Goal: Task Accomplishment & Management: Manage account settings

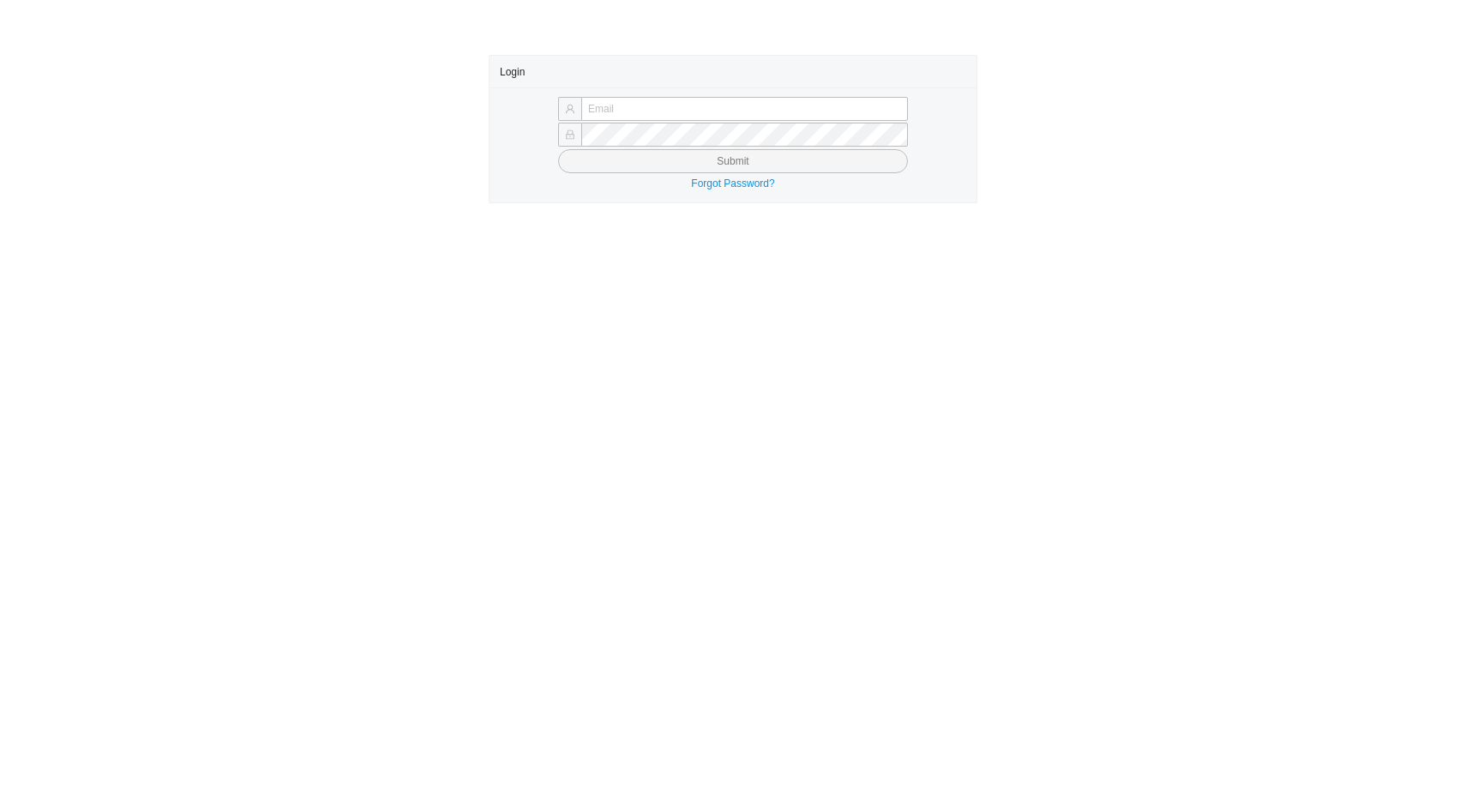
type input "[EMAIL_ADDRESS][DOMAIN_NAME]"
click at [786, 154] on button "Submit" at bounding box center [733, 161] width 350 height 24
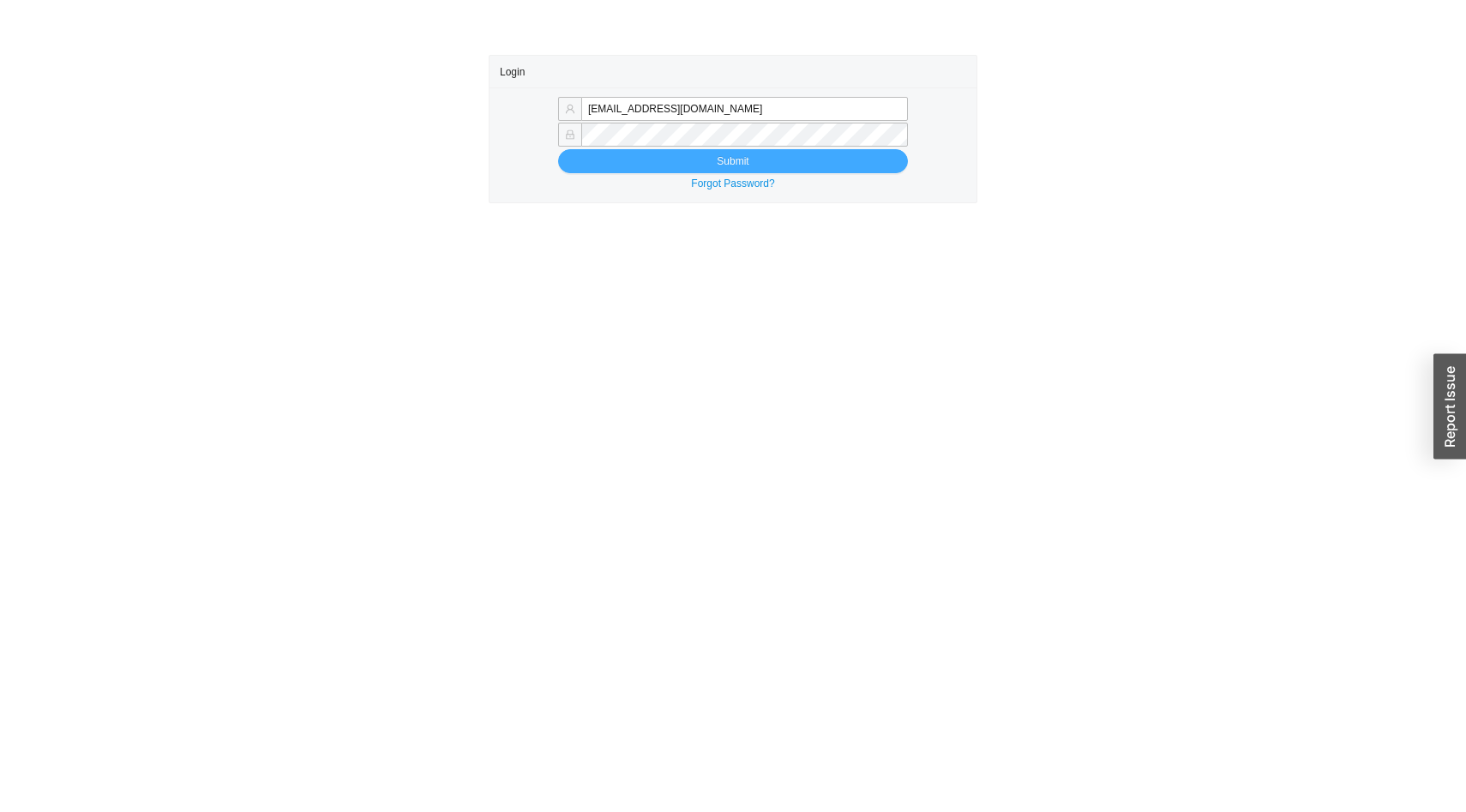
click at [775, 164] on button "Submit" at bounding box center [733, 161] width 350 height 24
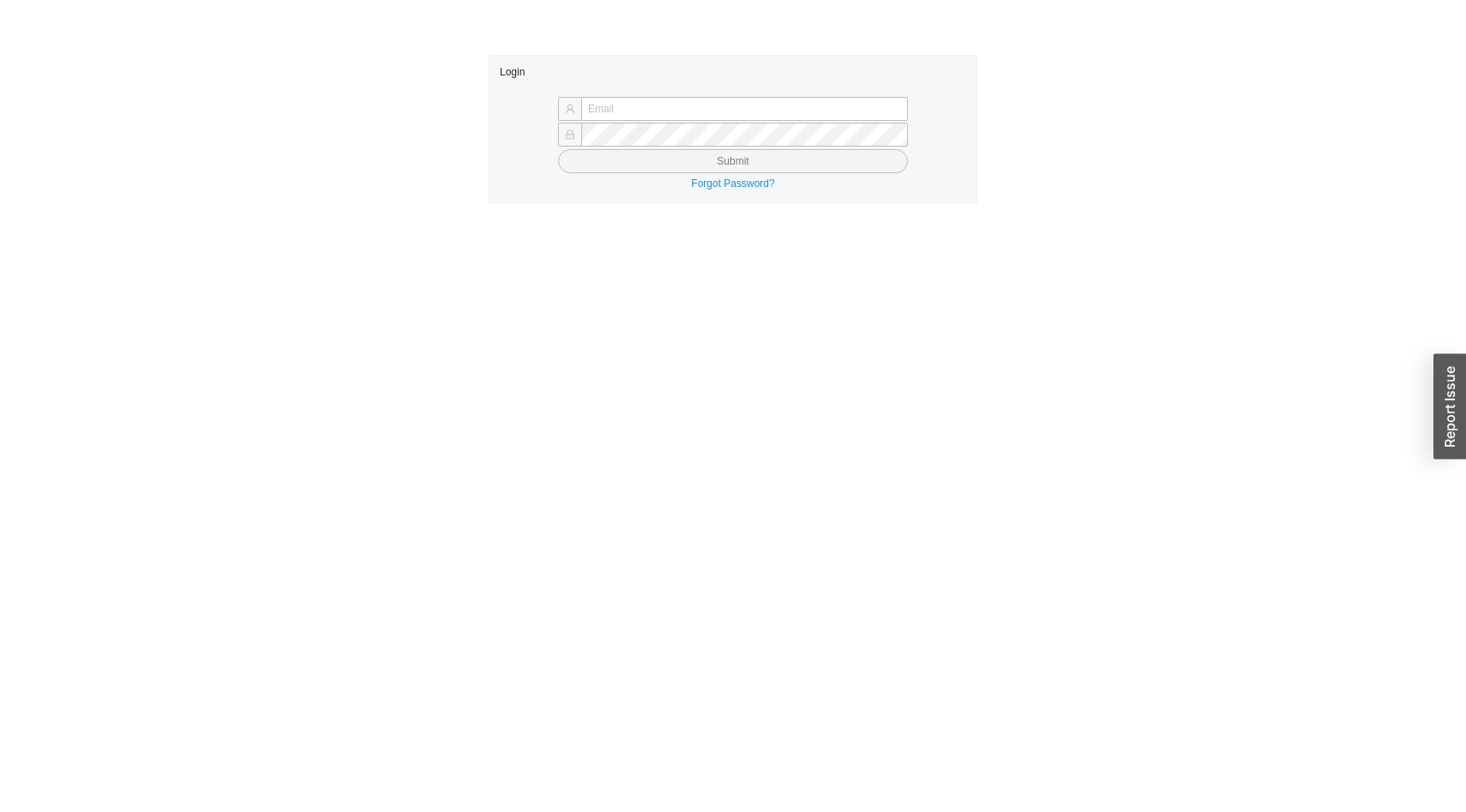
type input "[EMAIL_ADDRESS][DOMAIN_NAME]"
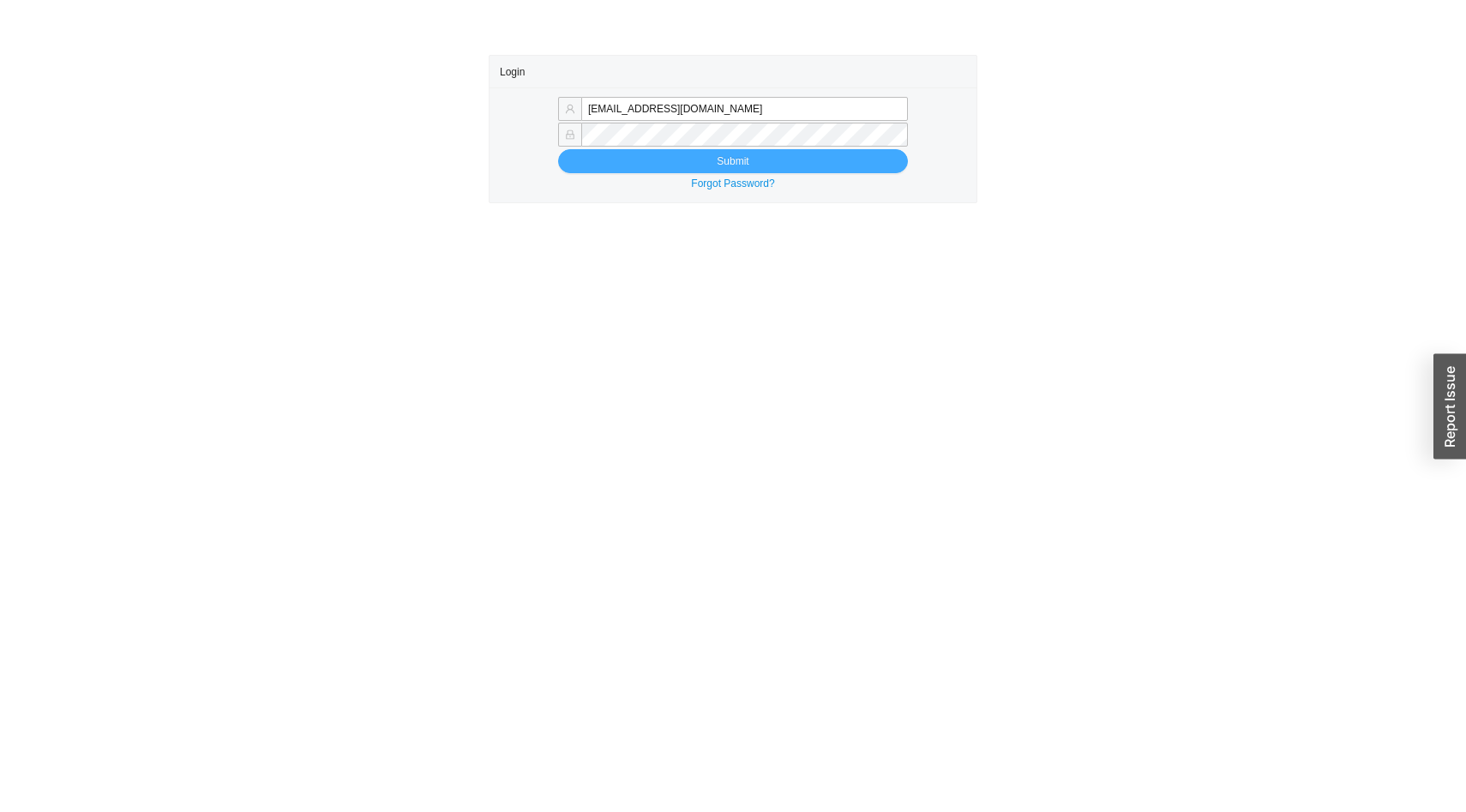
click at [678, 152] on button "Submit" at bounding box center [733, 161] width 350 height 24
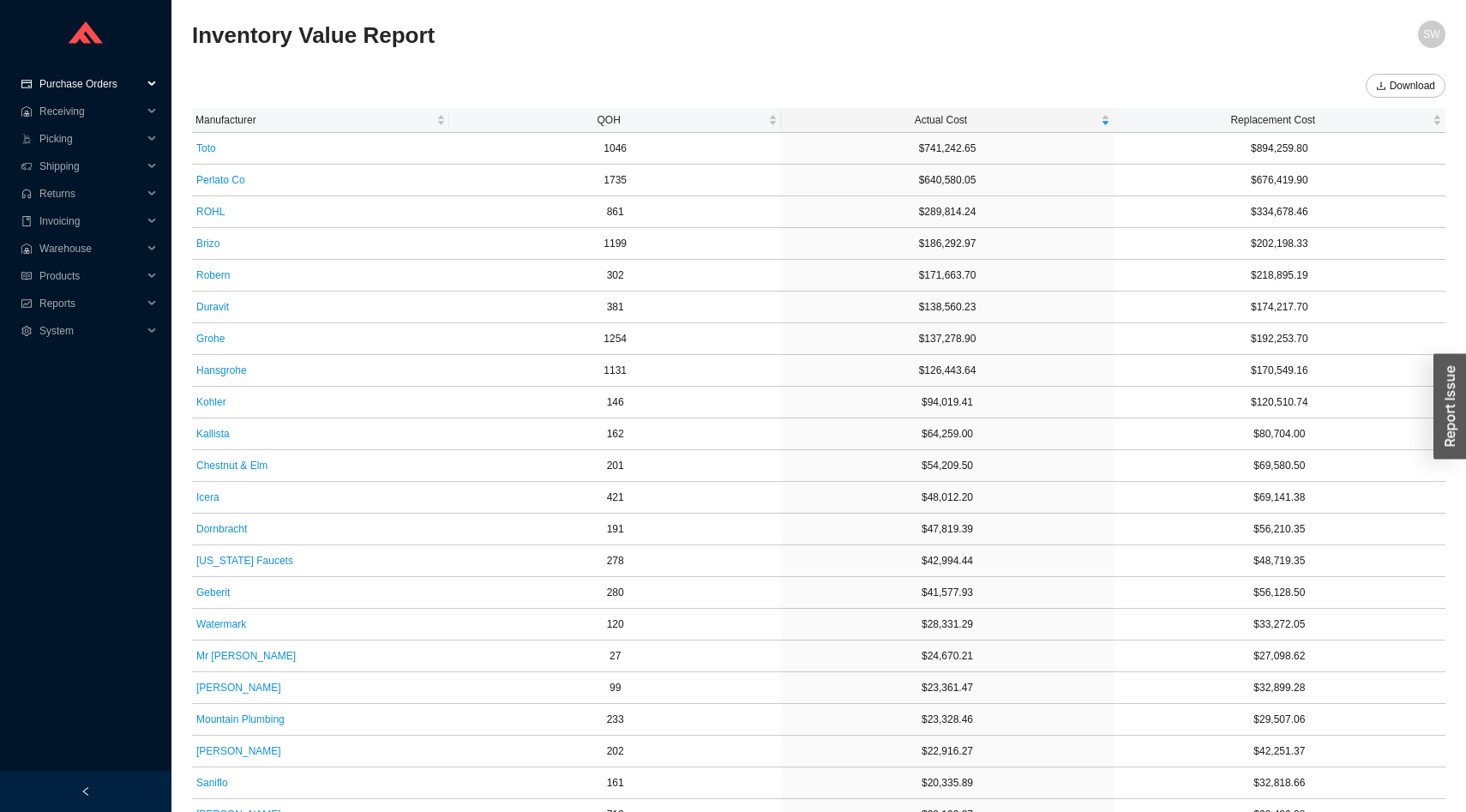
click at [98, 75] on span "Purchase Orders" at bounding box center [91, 84] width 103 height 28
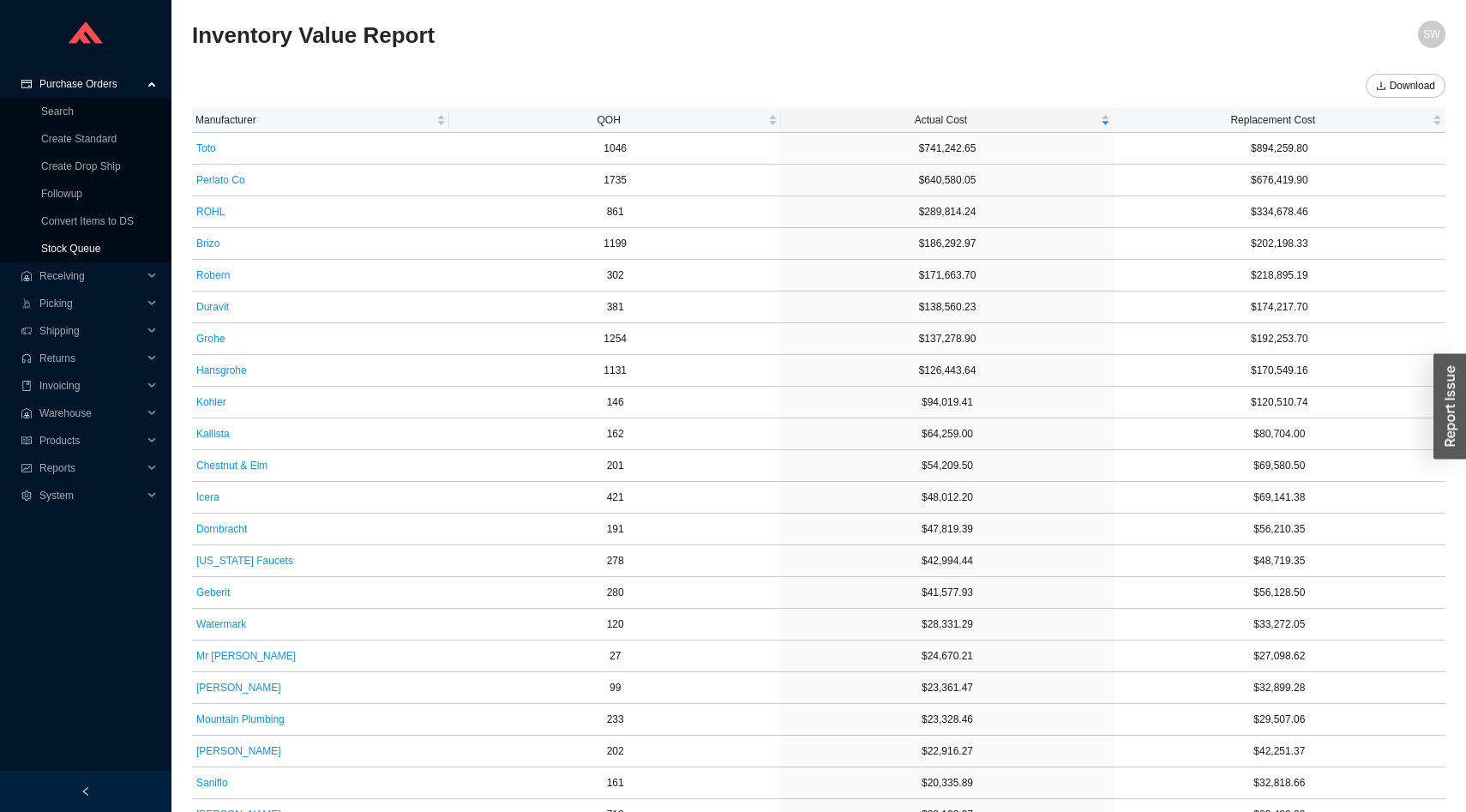
click at [83, 252] on link "Stock Queue" at bounding box center [70, 248] width 59 height 12
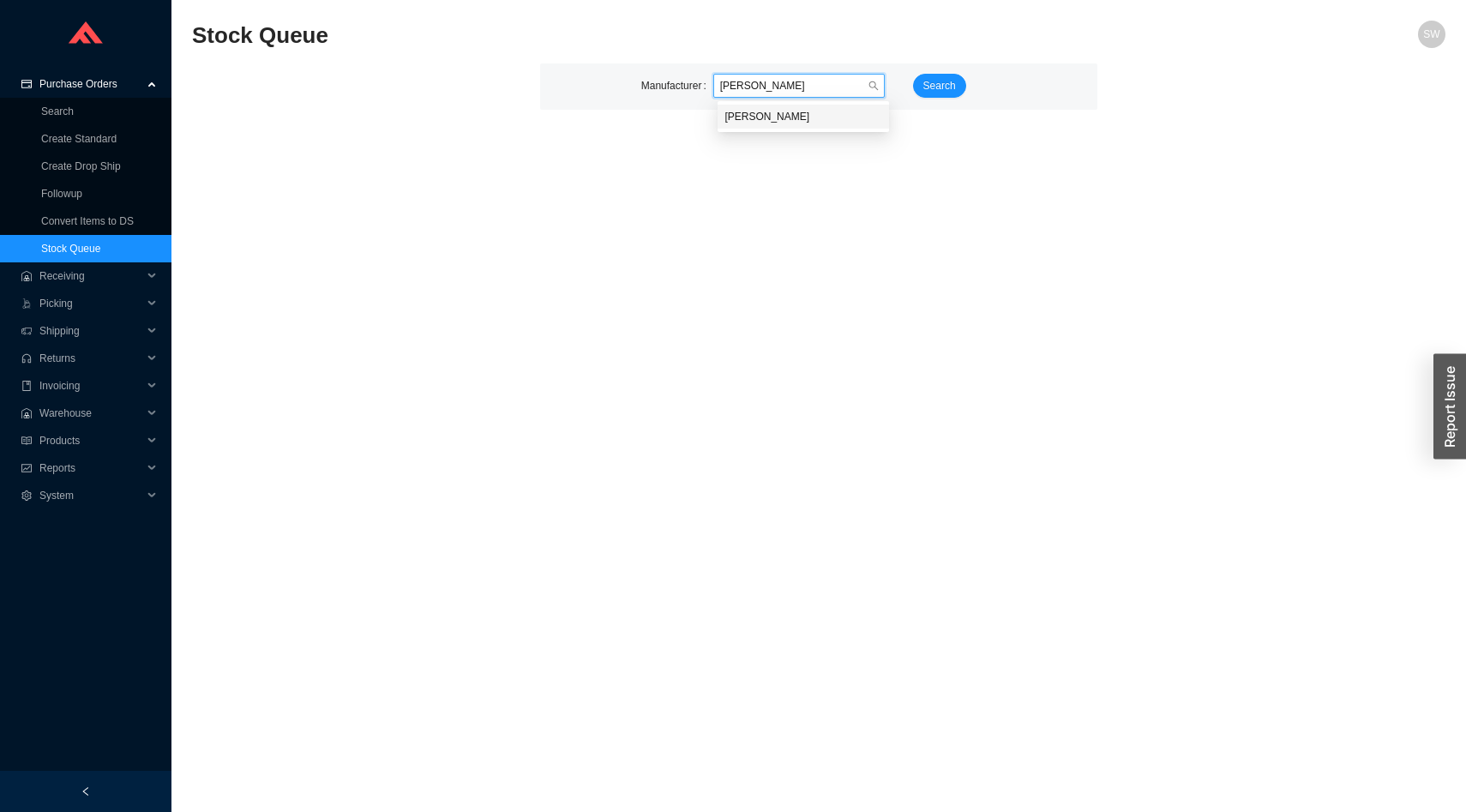
type input "franz"
click at [938, 84] on span "Search" at bounding box center [940, 85] width 33 height 17
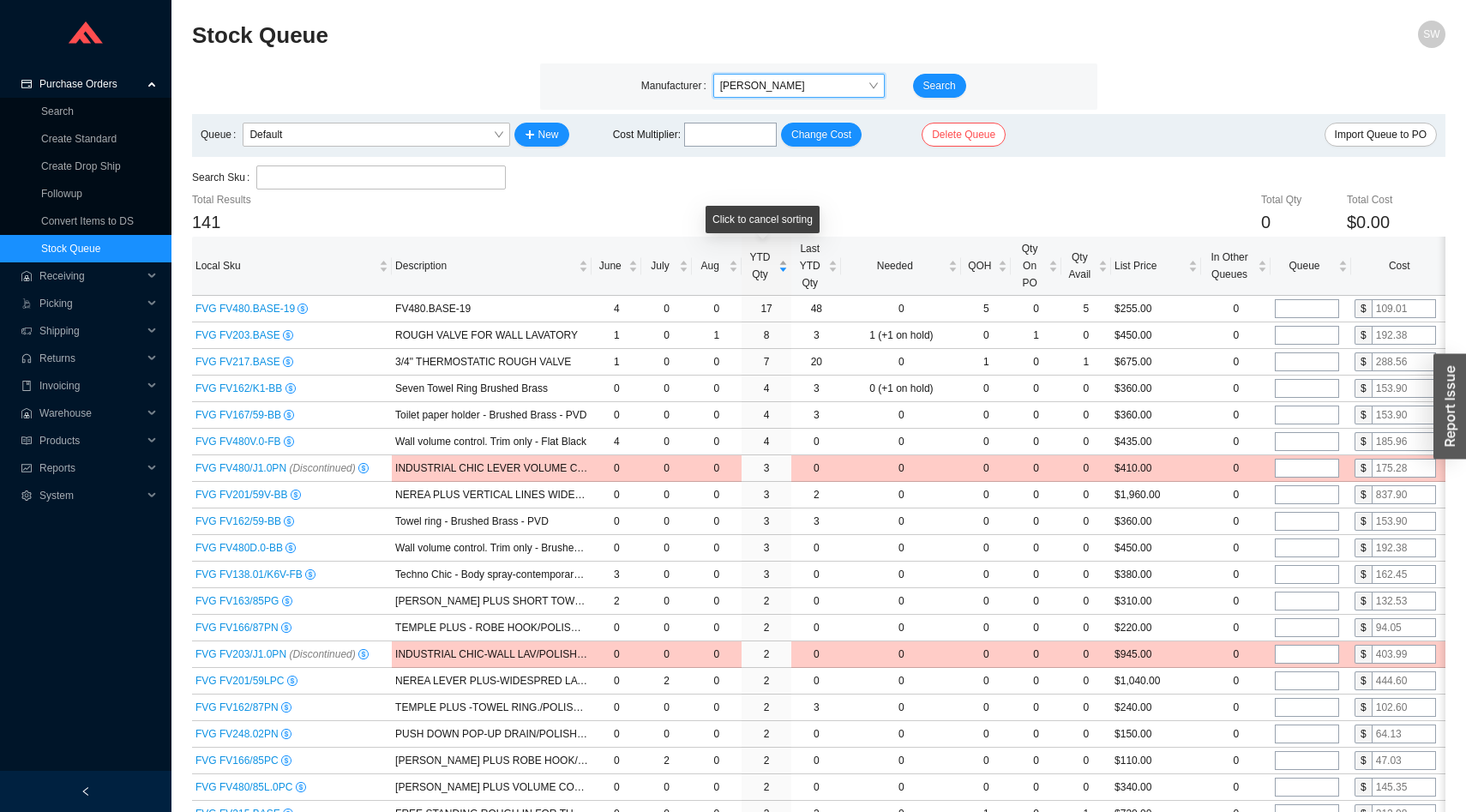
click at [753, 279] on span "YTD Qty" at bounding box center [761, 265] width 30 height 35
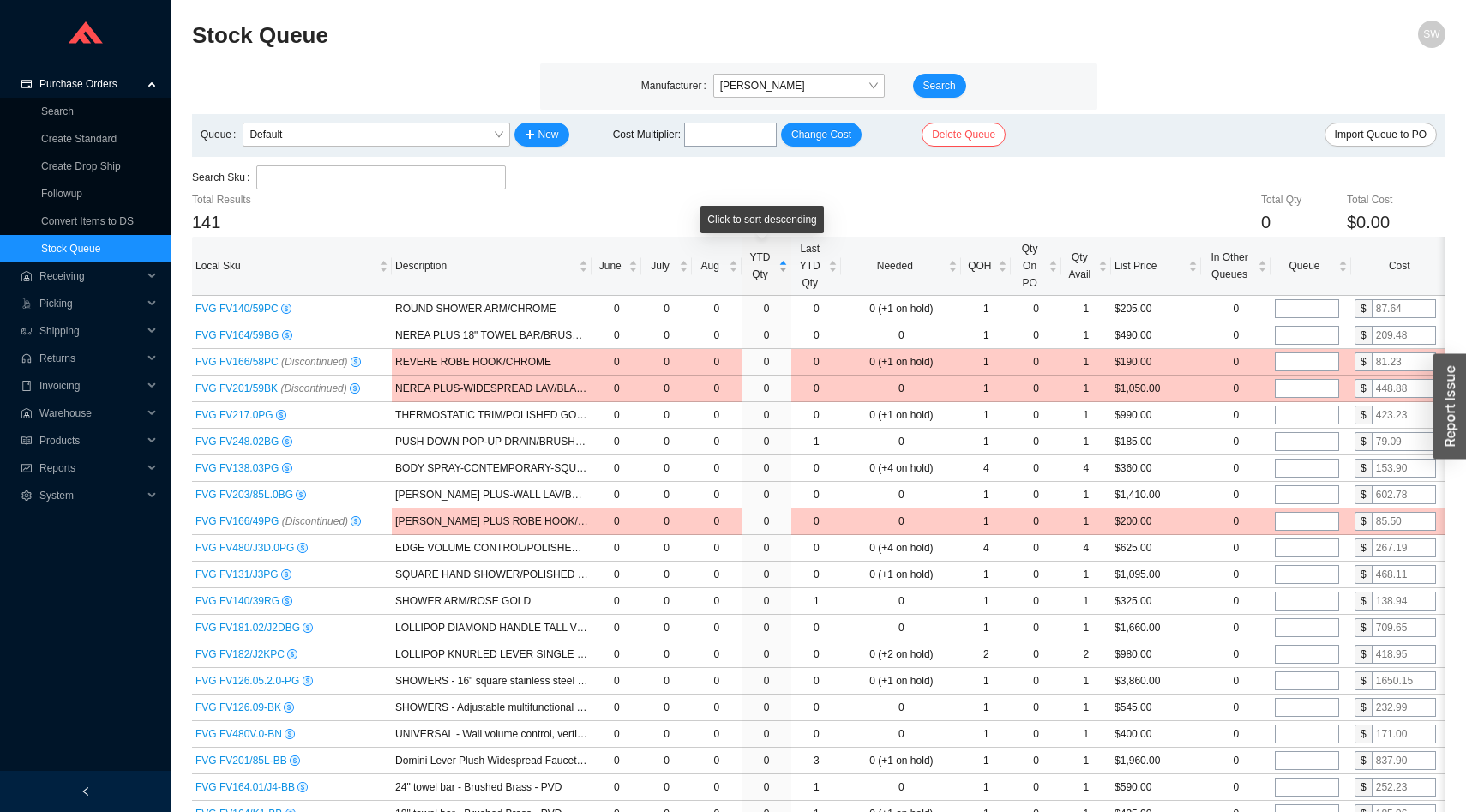
click at [753, 279] on span "YTD Qty" at bounding box center [761, 265] width 30 height 35
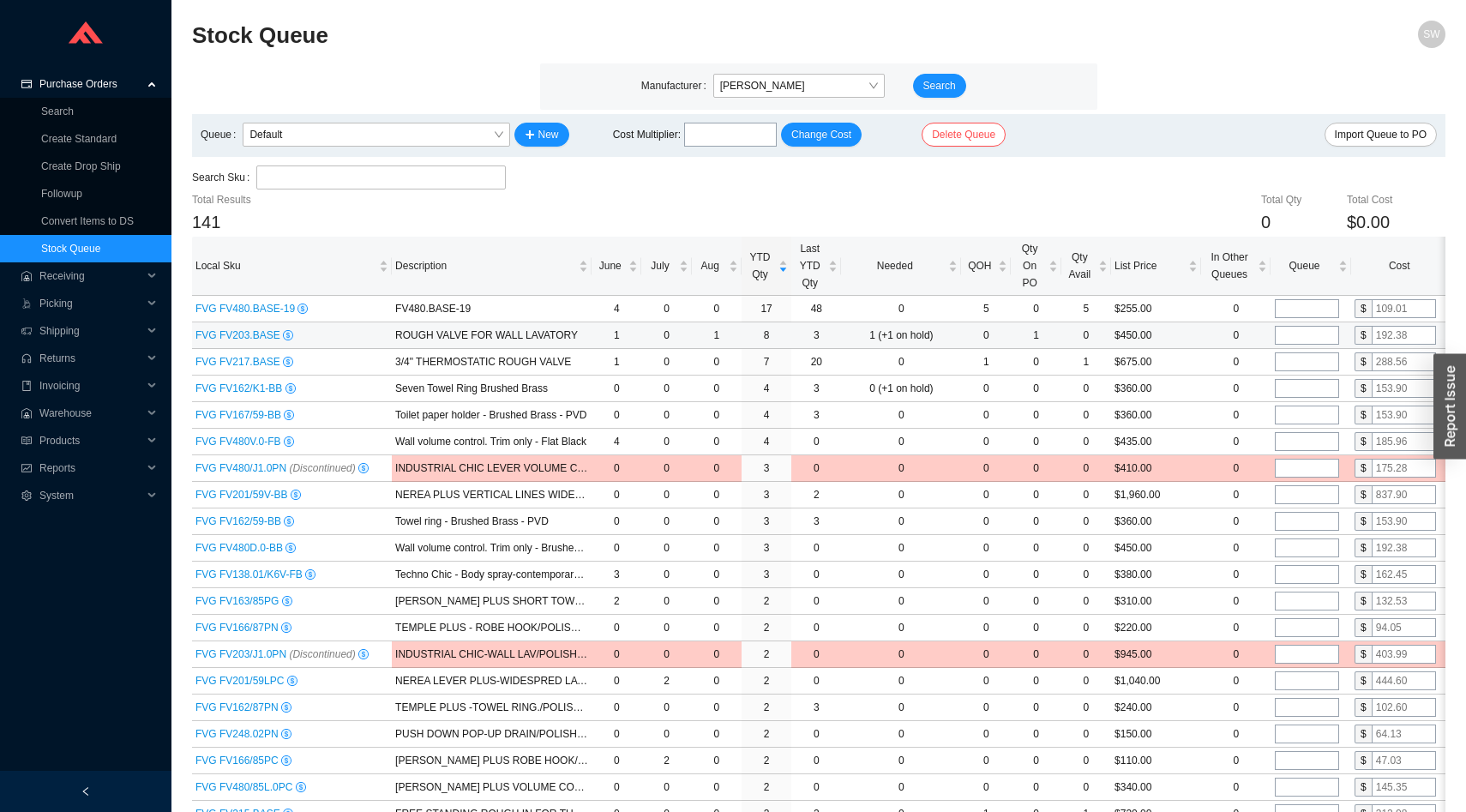
click at [264, 337] on span "FVG FV203.BASE" at bounding box center [240, 335] width 87 height 12
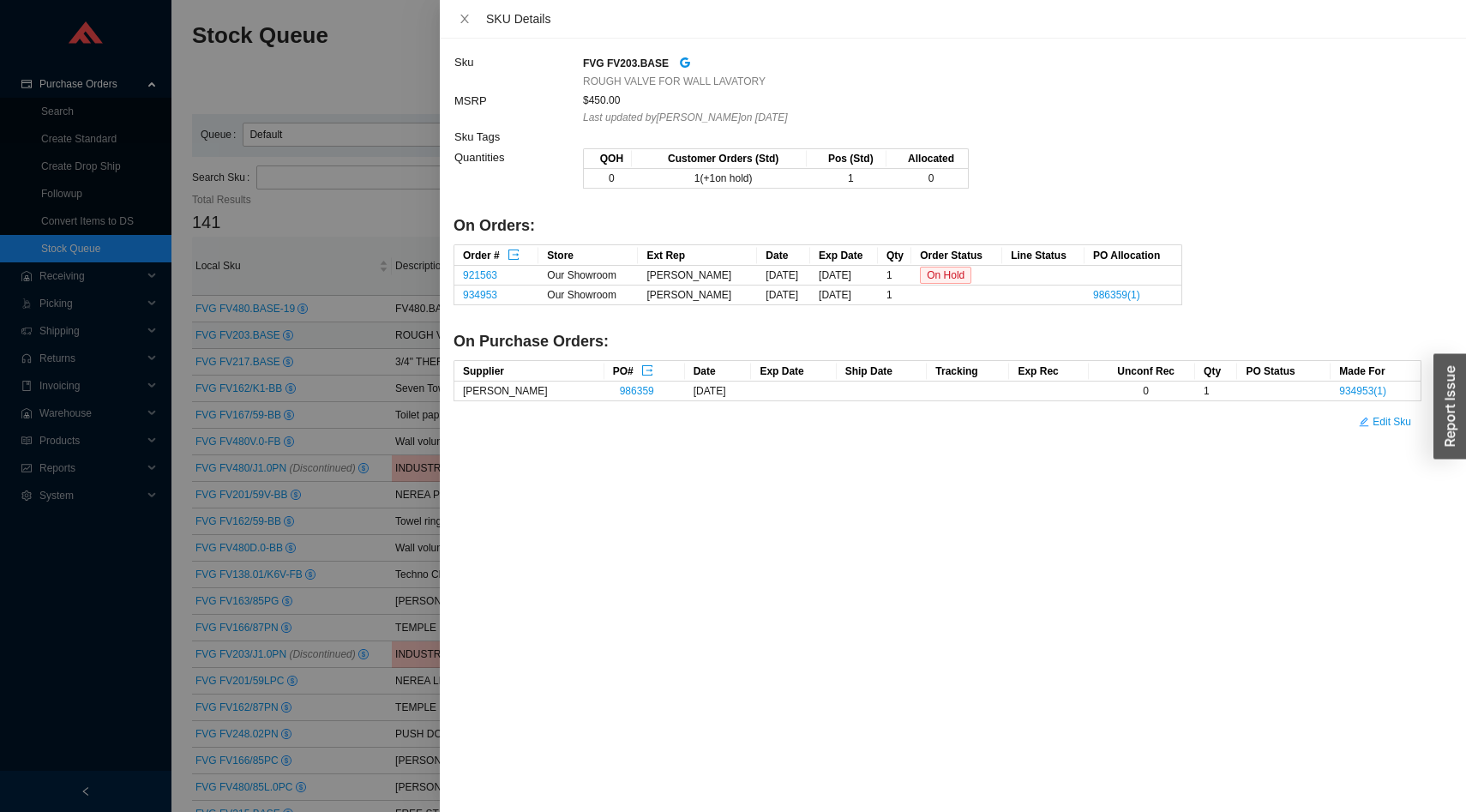
click at [264, 72] on div at bounding box center [733, 406] width 1466 height 812
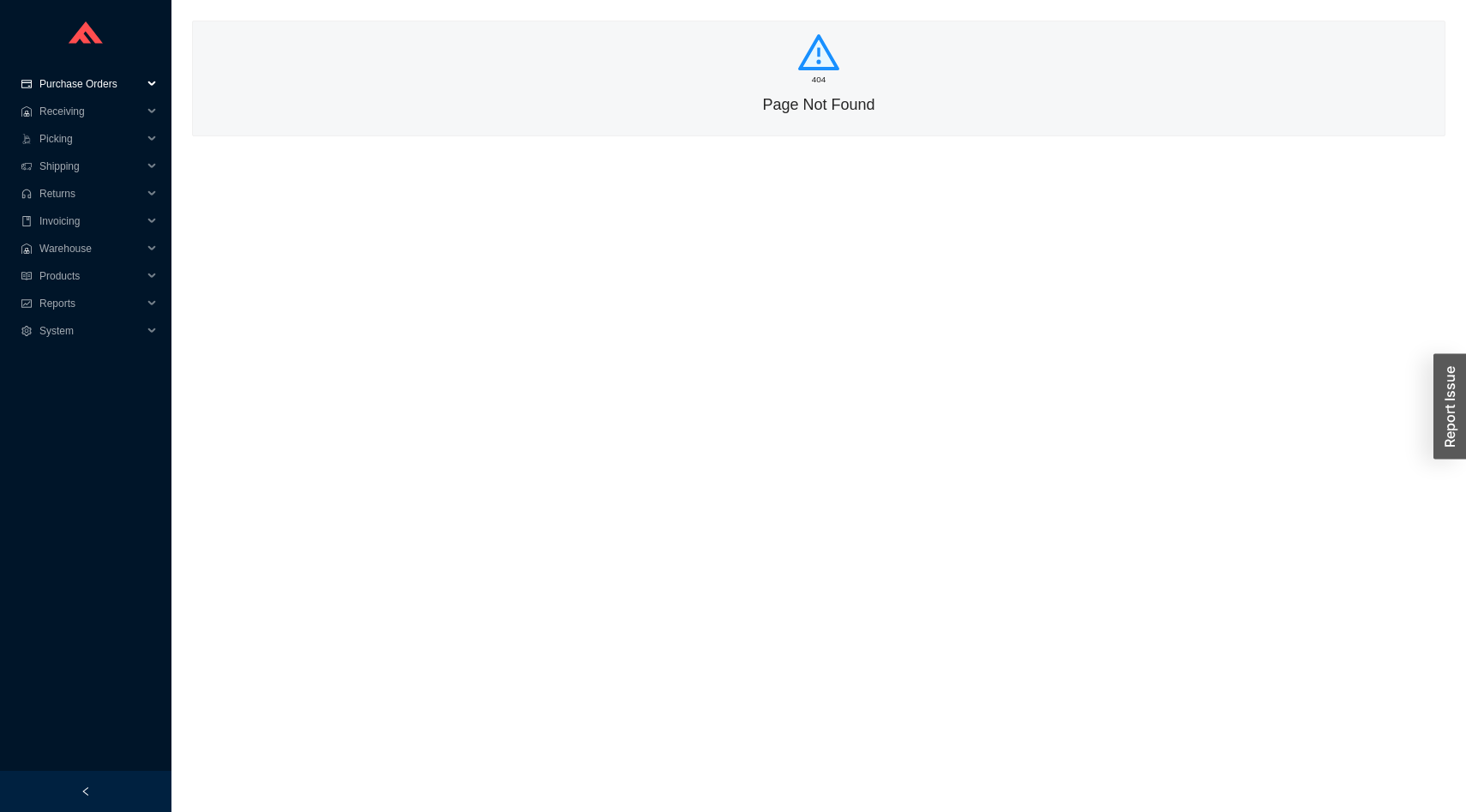
click at [62, 85] on span "Purchase Orders" at bounding box center [91, 84] width 103 height 28
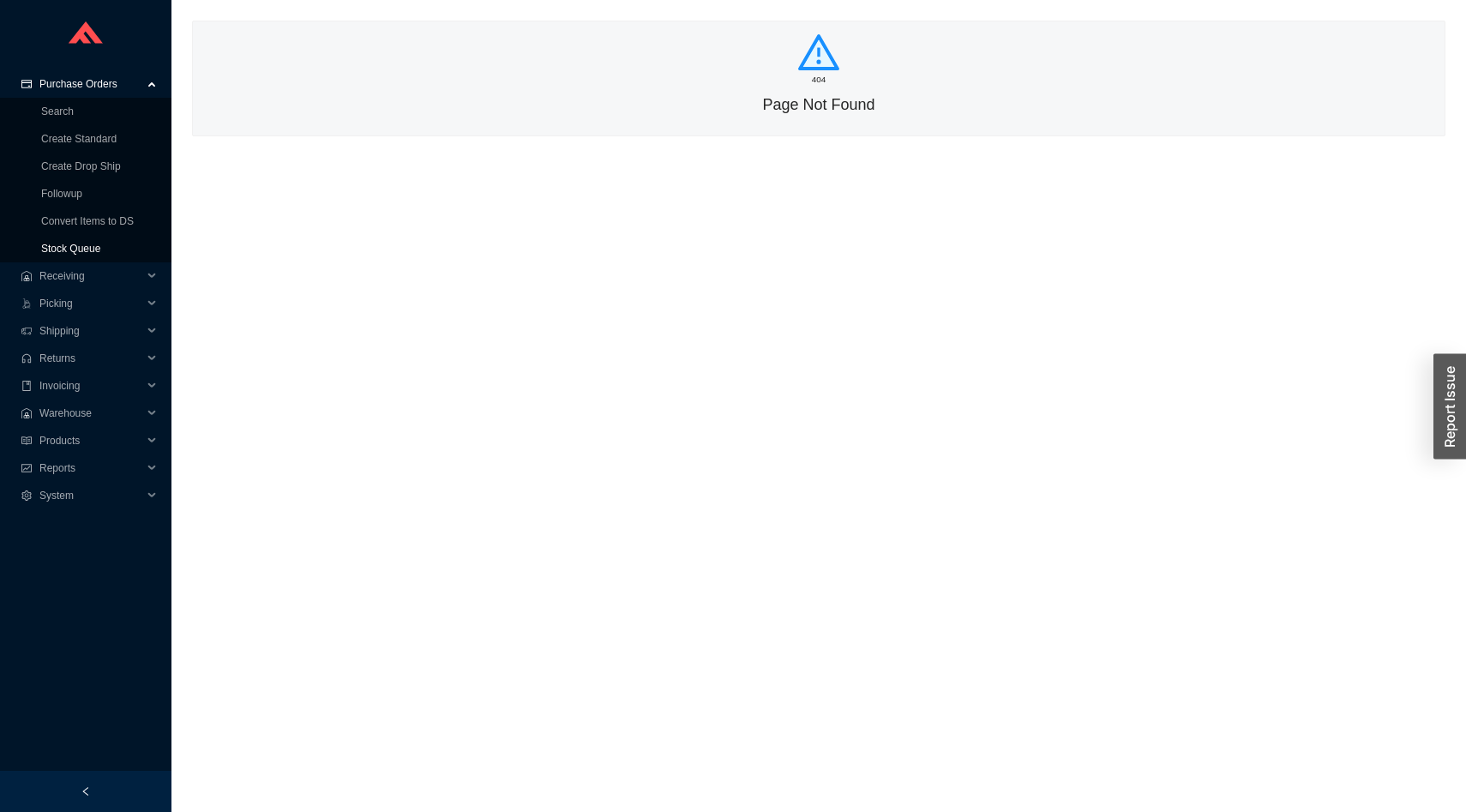
click at [65, 251] on link "Stock Queue" at bounding box center [70, 248] width 59 height 12
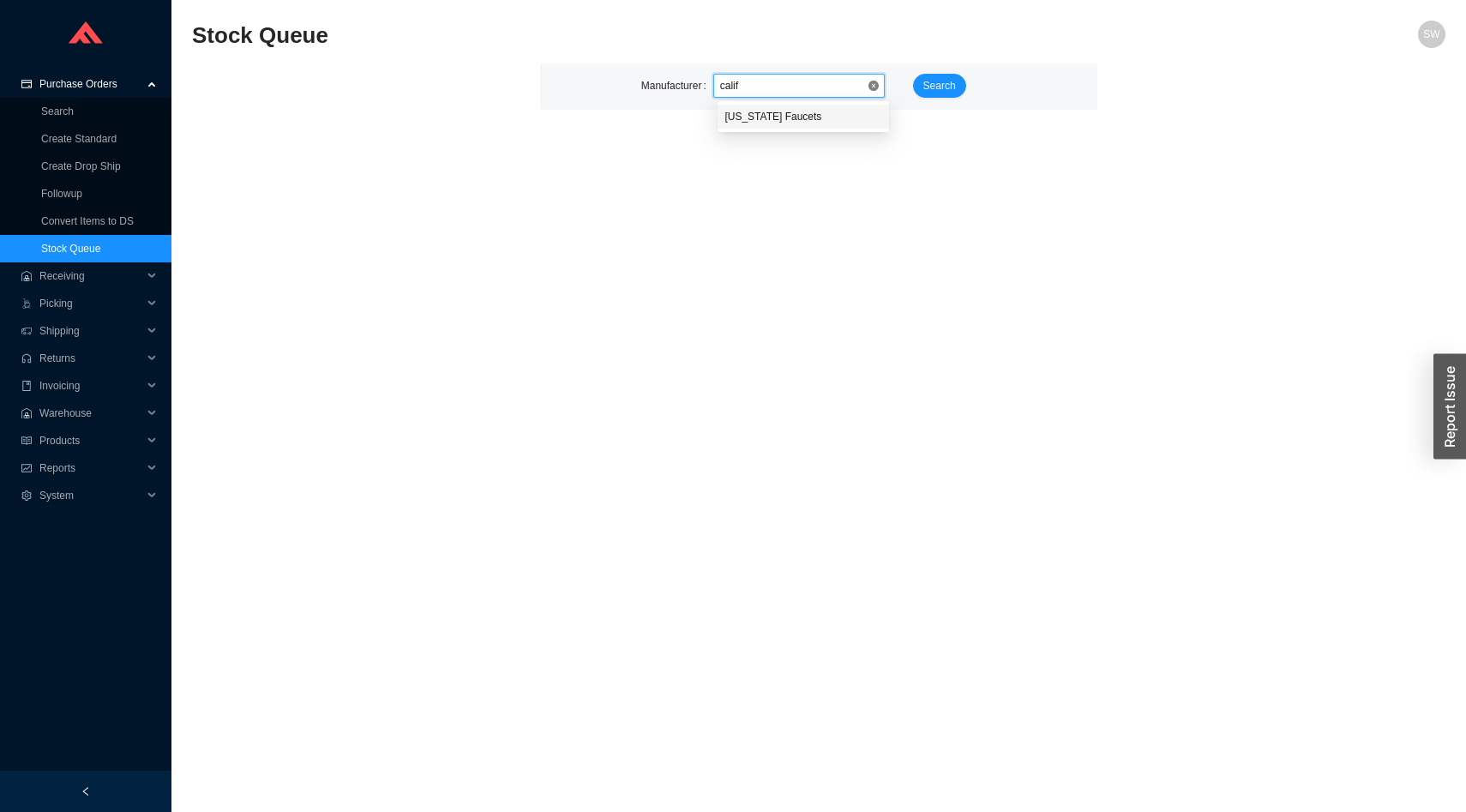
type input "califo"
click at [949, 80] on span "Search" at bounding box center [940, 85] width 33 height 17
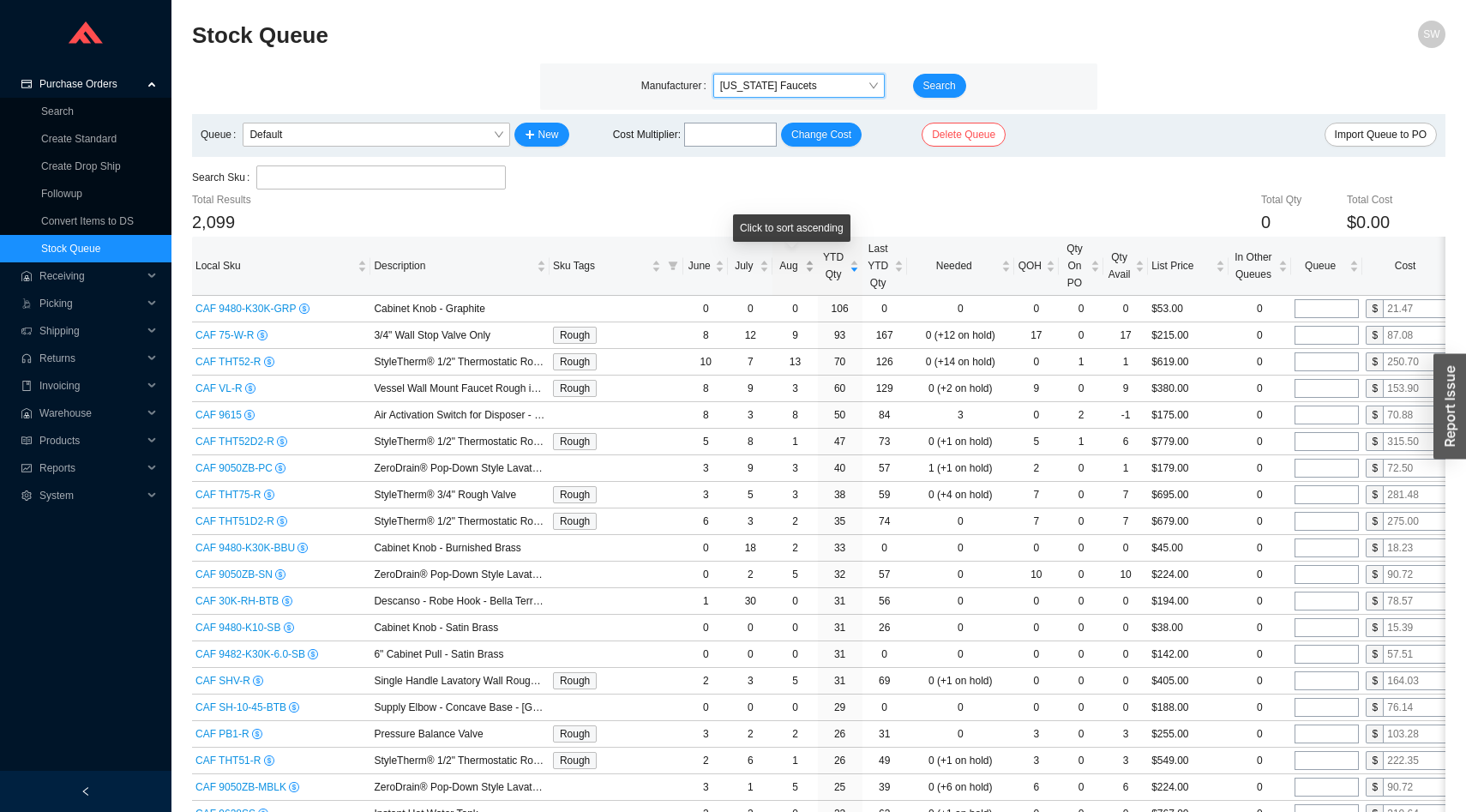
click at [800, 268] on span "Aug" at bounding box center [788, 265] width 25 height 17
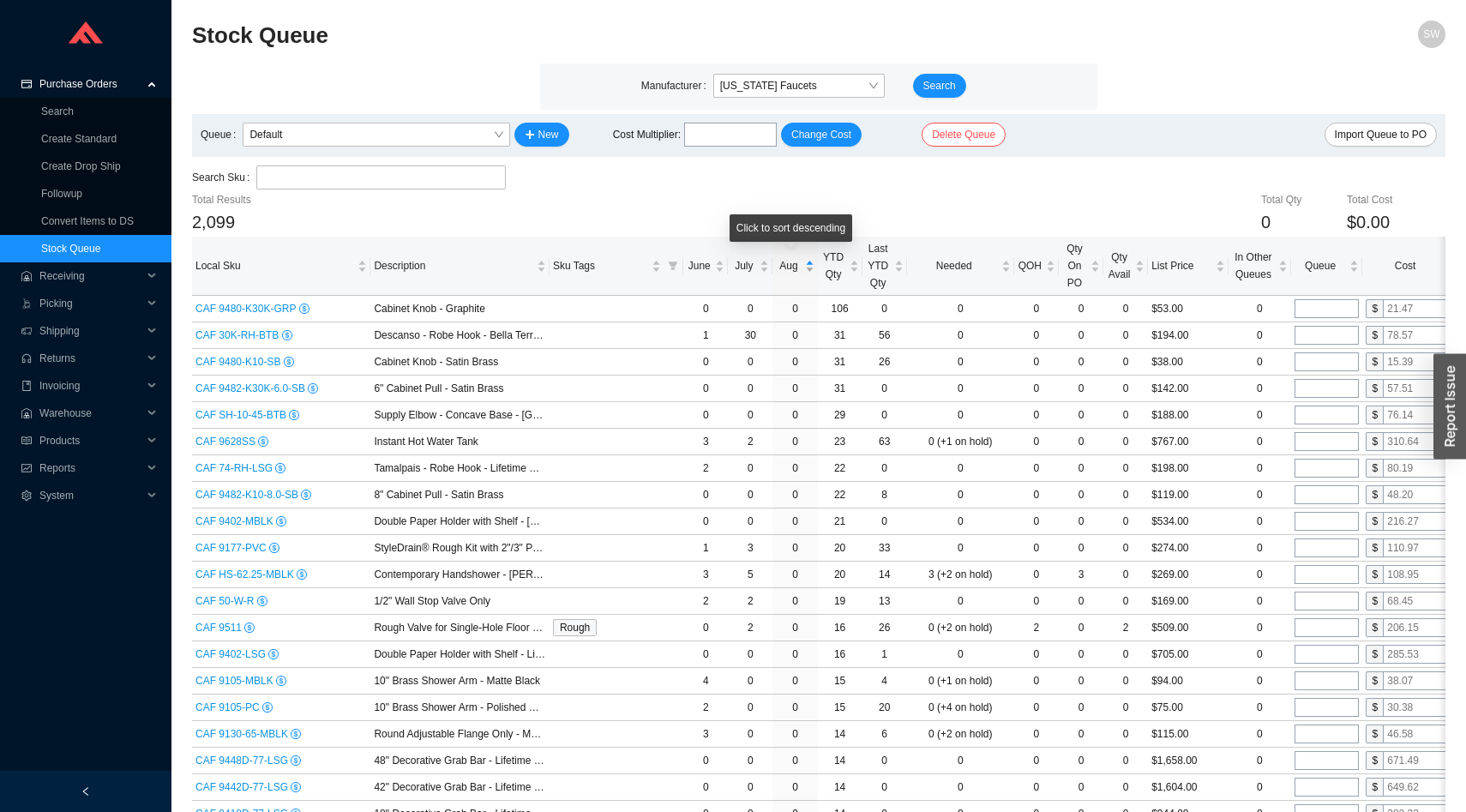
click at [800, 268] on span "Aug" at bounding box center [788, 265] width 25 height 17
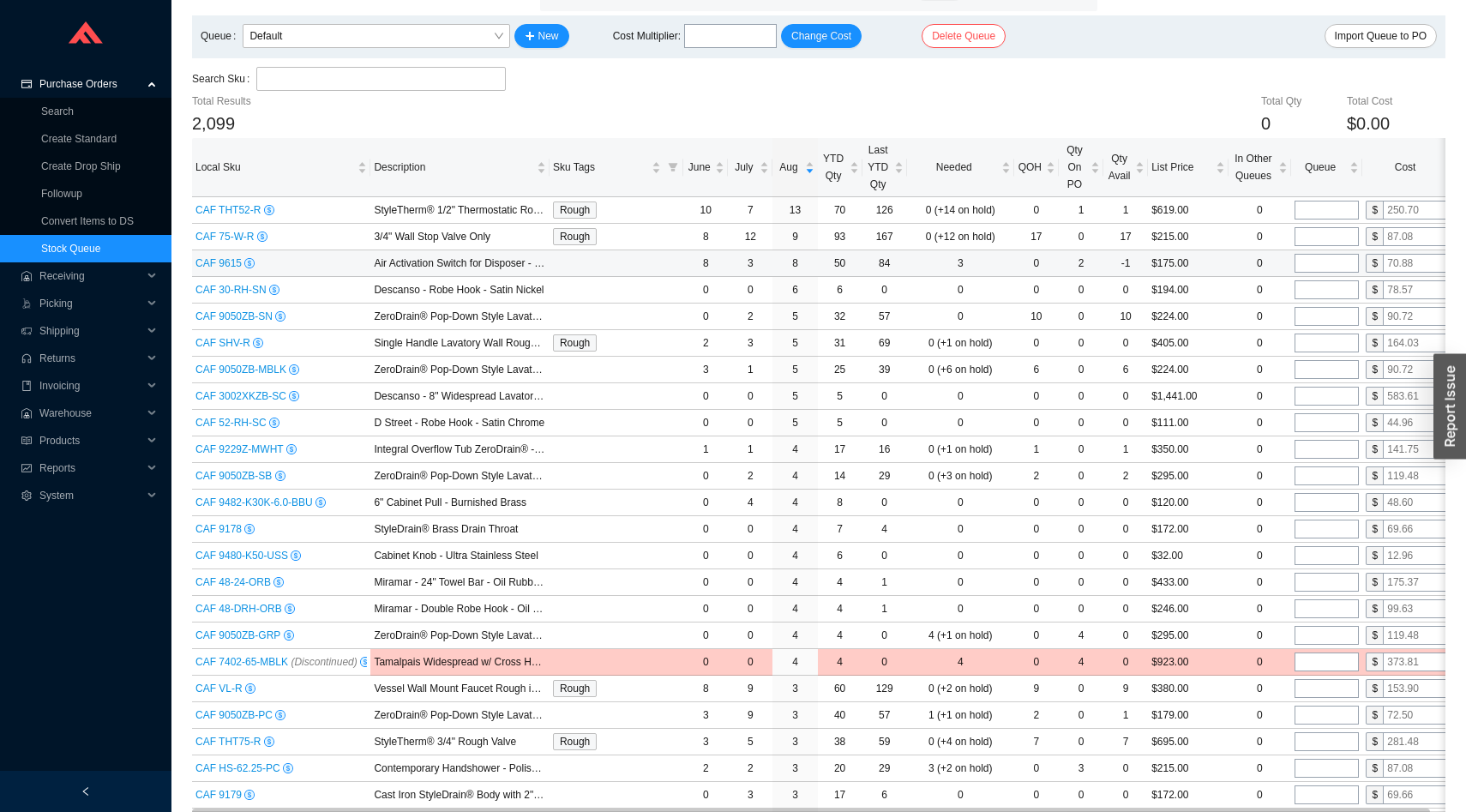
scroll to position [101, 0]
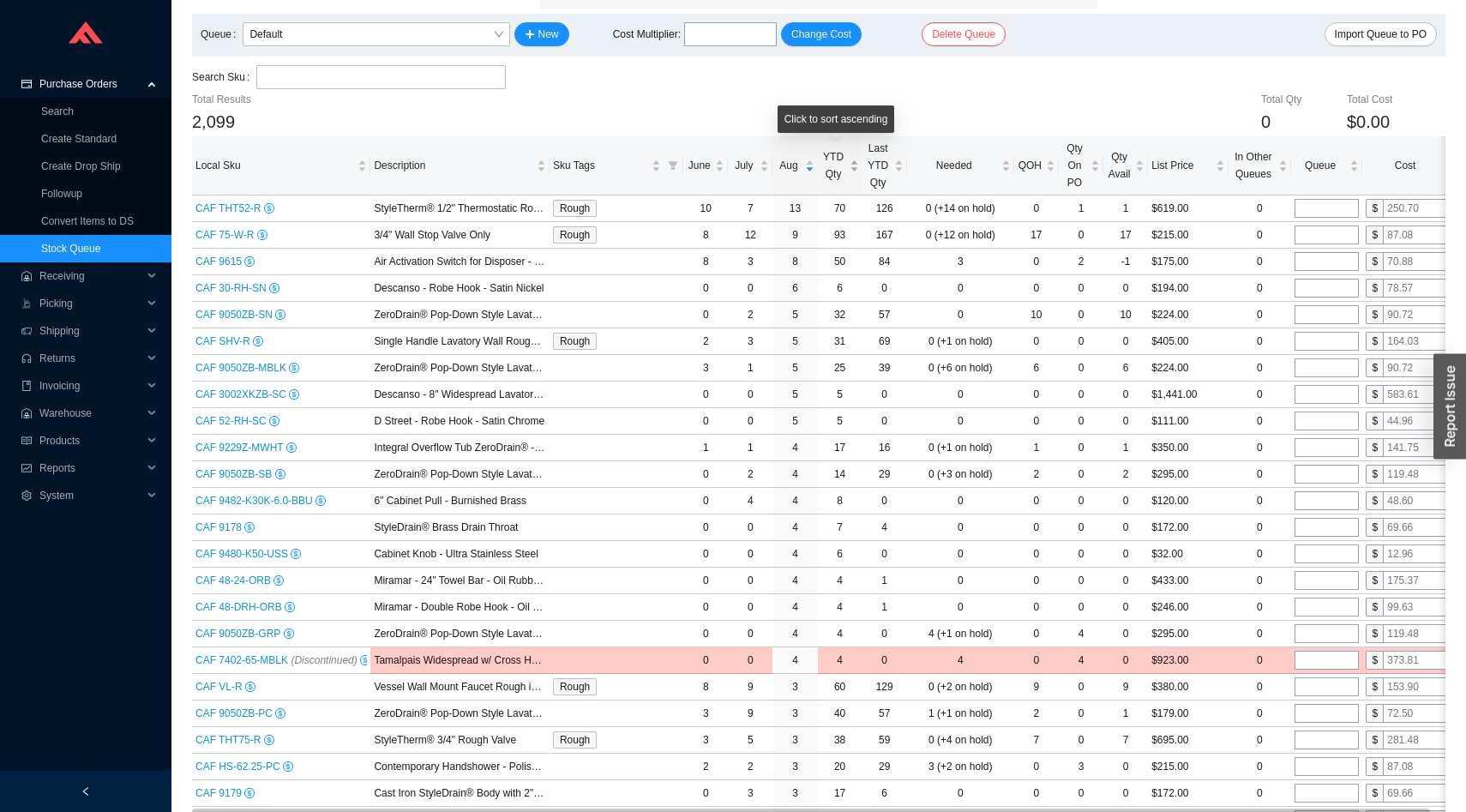
click at [837, 170] on span "YTD Qty" at bounding box center [834, 166] width 25 height 35
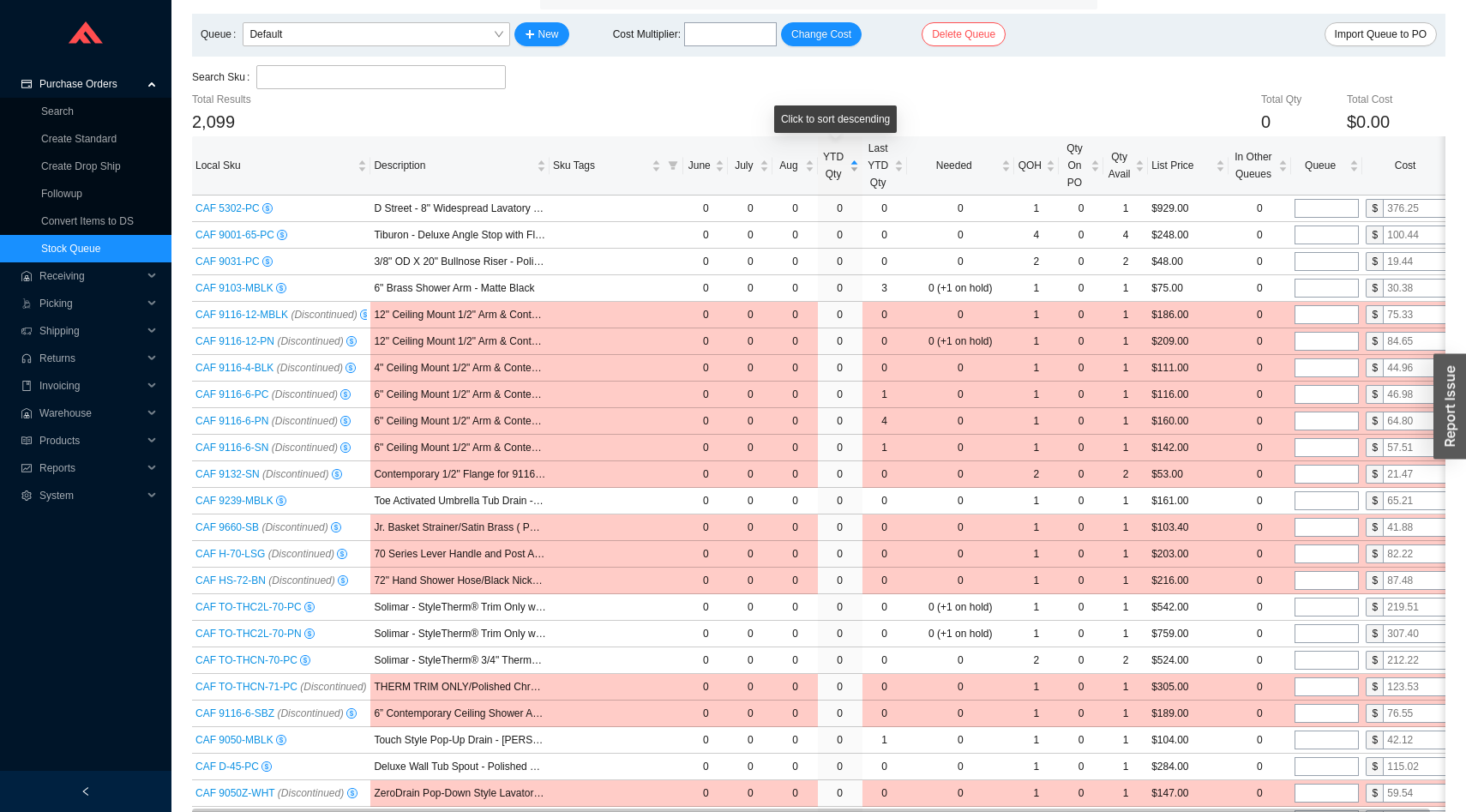
click at [837, 170] on span "YTD Qty" at bounding box center [834, 166] width 25 height 35
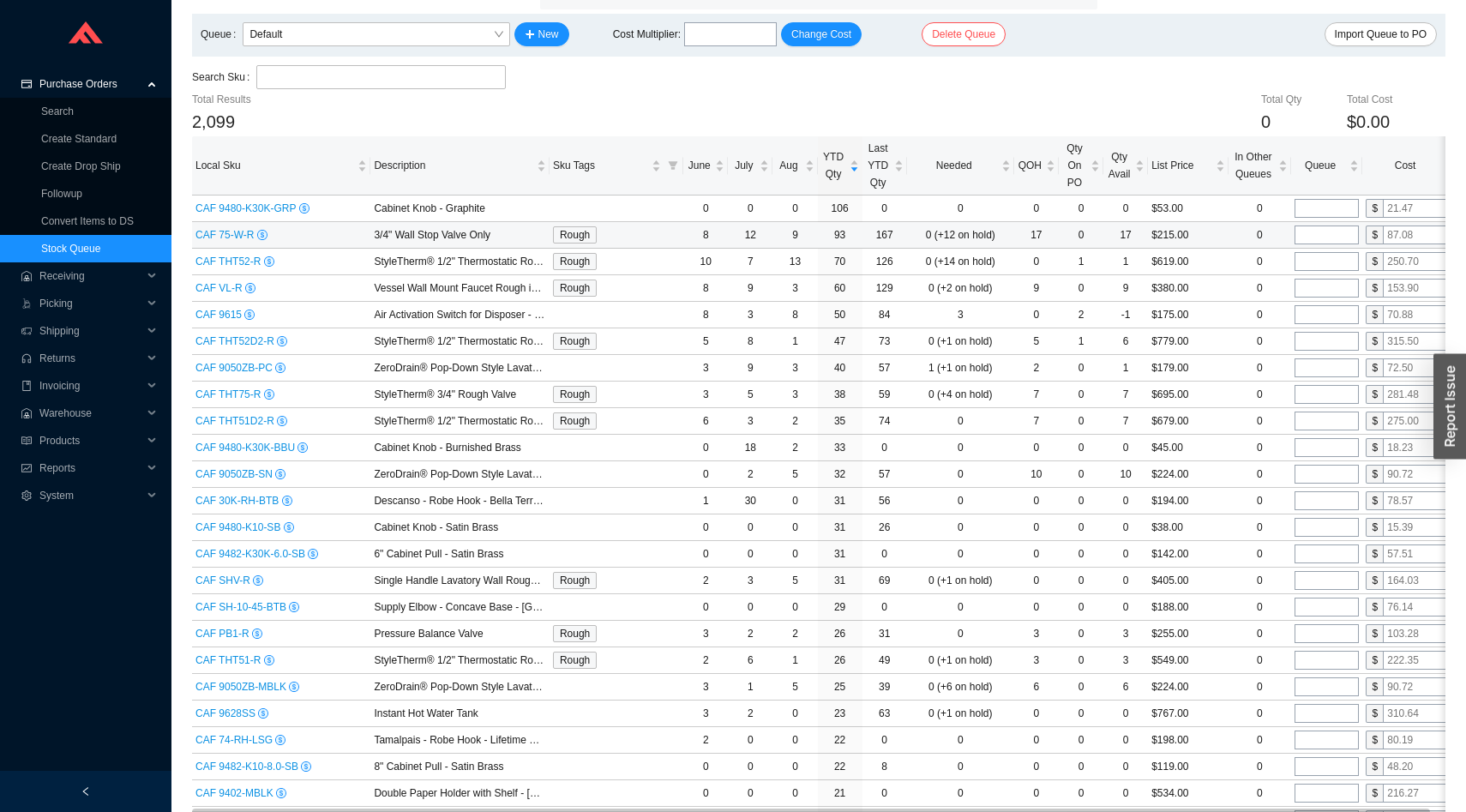
click at [1316, 229] on input "tel" at bounding box center [1327, 234] width 64 height 19
type input "13"
click at [1312, 264] on input "tel" at bounding box center [1327, 261] width 64 height 19
type input "16"
click at [1312, 285] on input "tel" at bounding box center [1327, 288] width 64 height 19
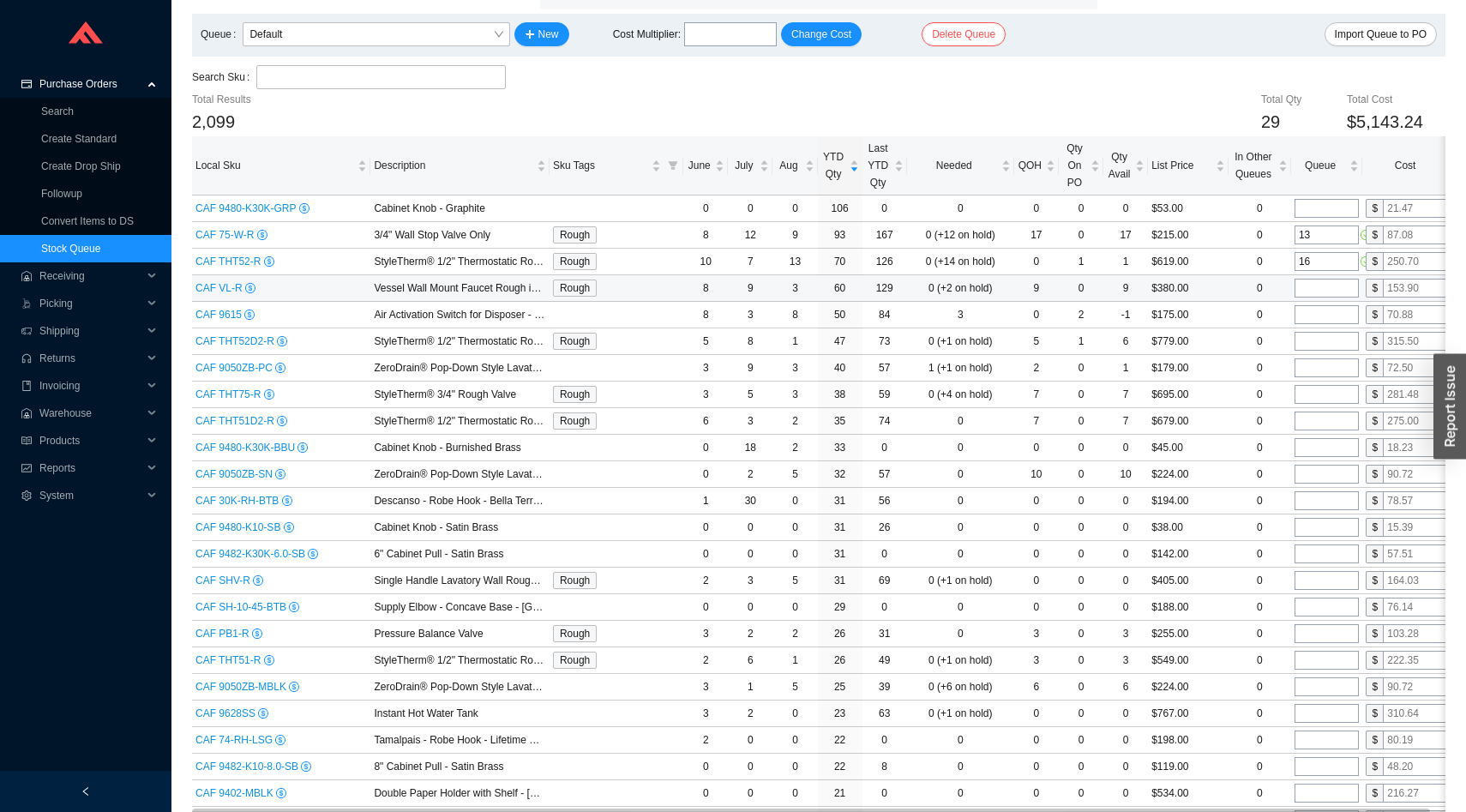
type input "1"
type input "2"
click at [1314, 344] on input "tel" at bounding box center [1327, 341] width 64 height 19
type input "4"
click at [1315, 369] on input "tel" at bounding box center [1327, 367] width 64 height 19
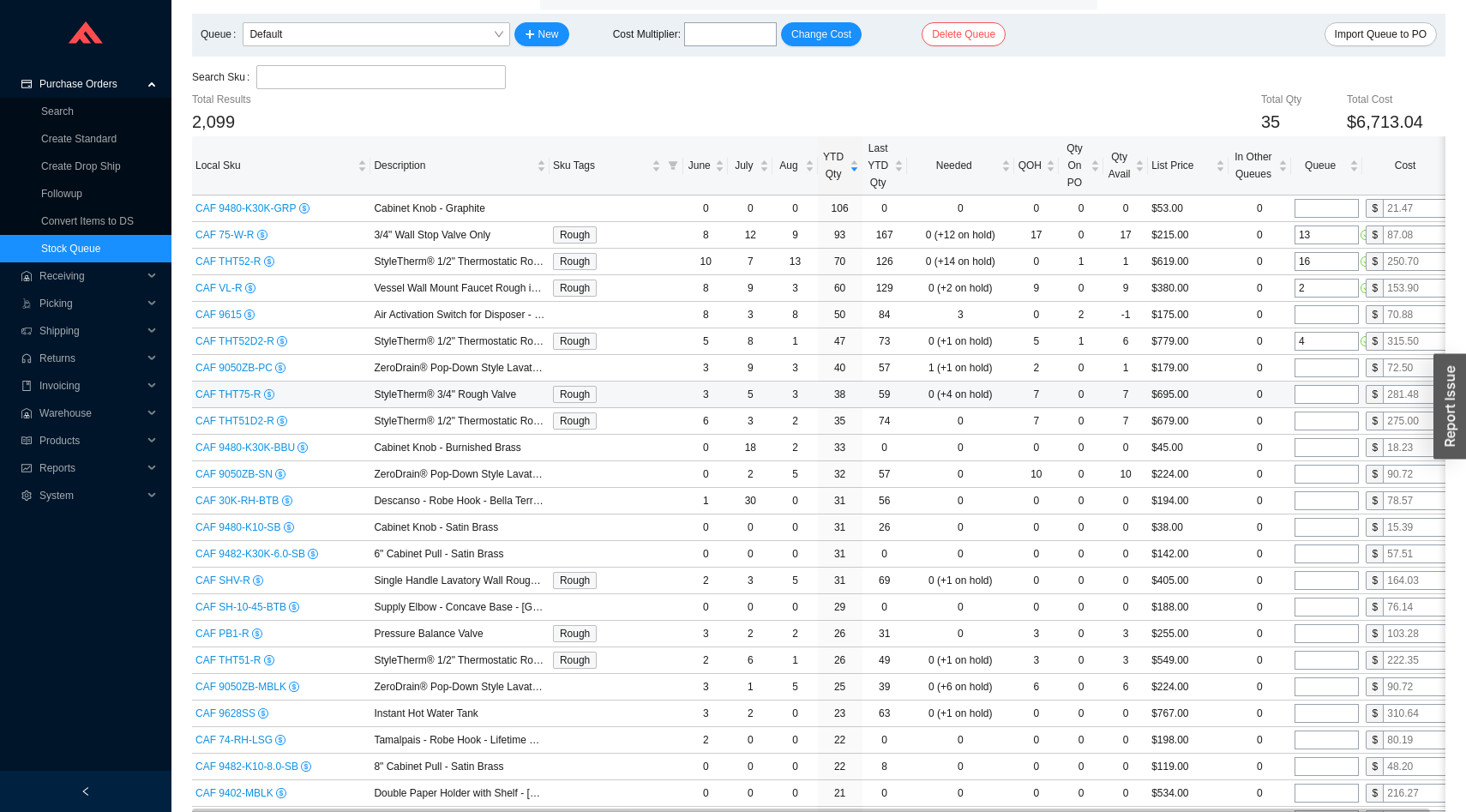
click at [1315, 402] on input "tel" at bounding box center [1327, 394] width 64 height 19
type input "5"
click at [1312, 423] on input "tel" at bounding box center [1327, 420] width 64 height 19
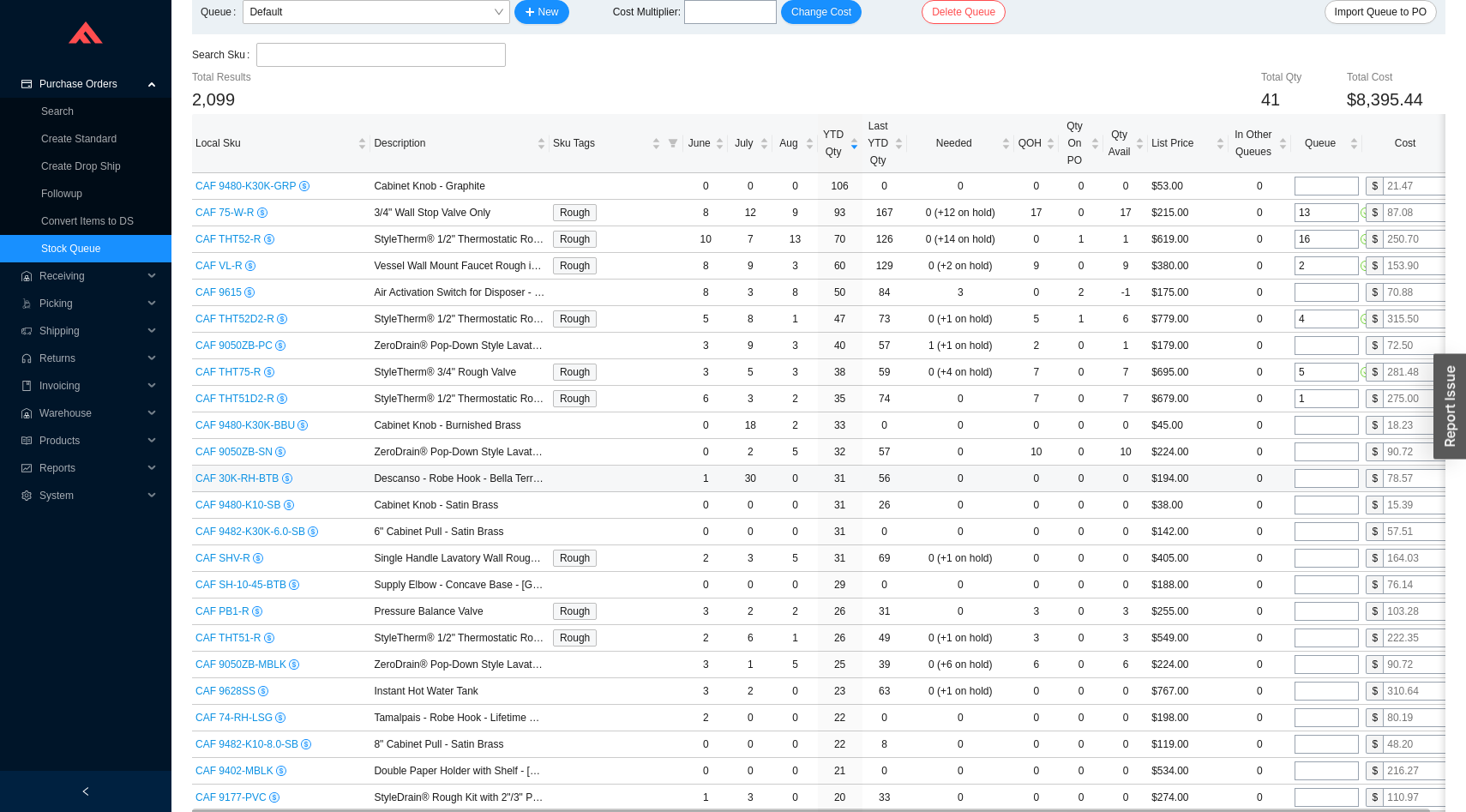
scroll to position [129, 0]
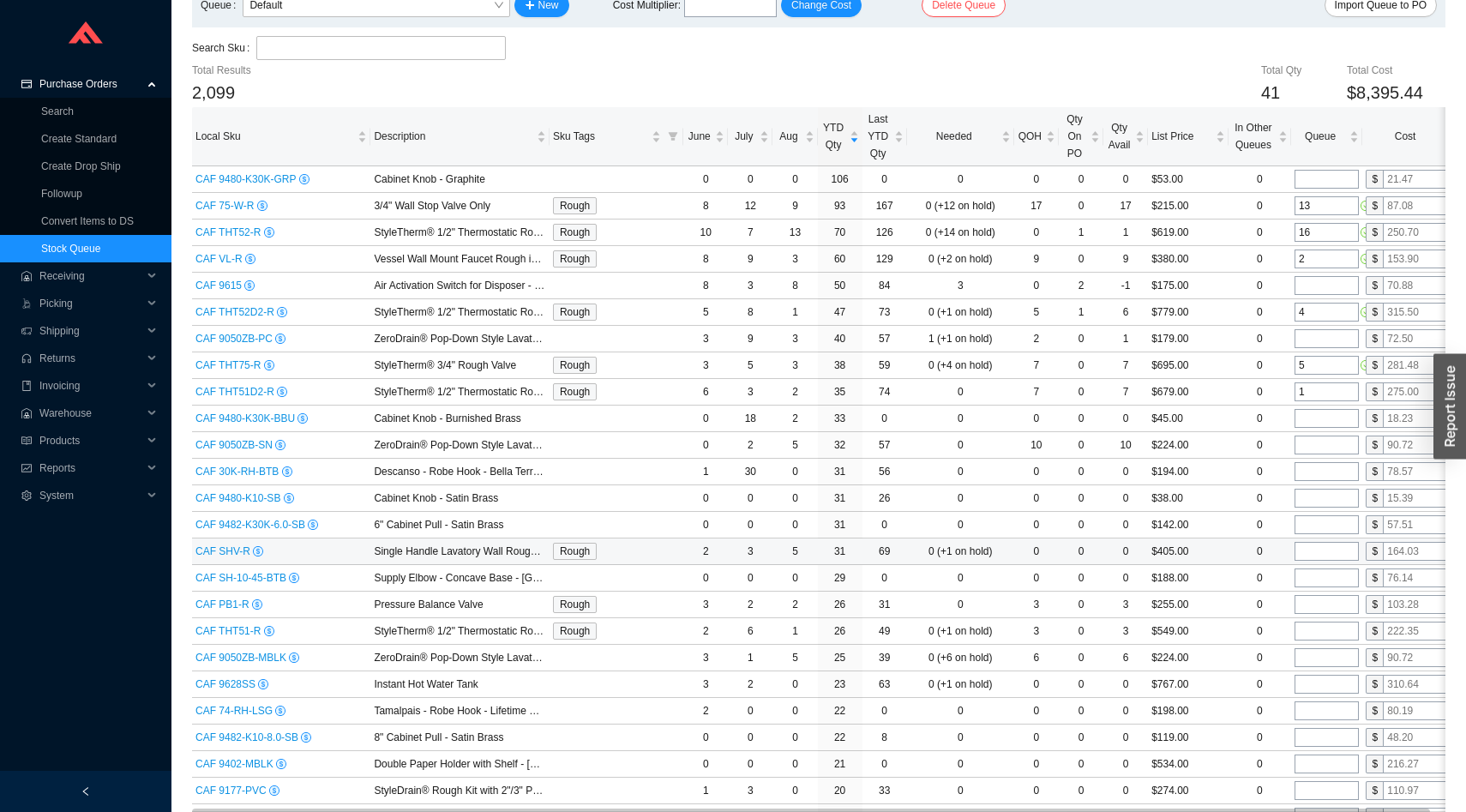
type input "1"
click at [1309, 555] on input "tel" at bounding box center [1327, 550] width 64 height 19
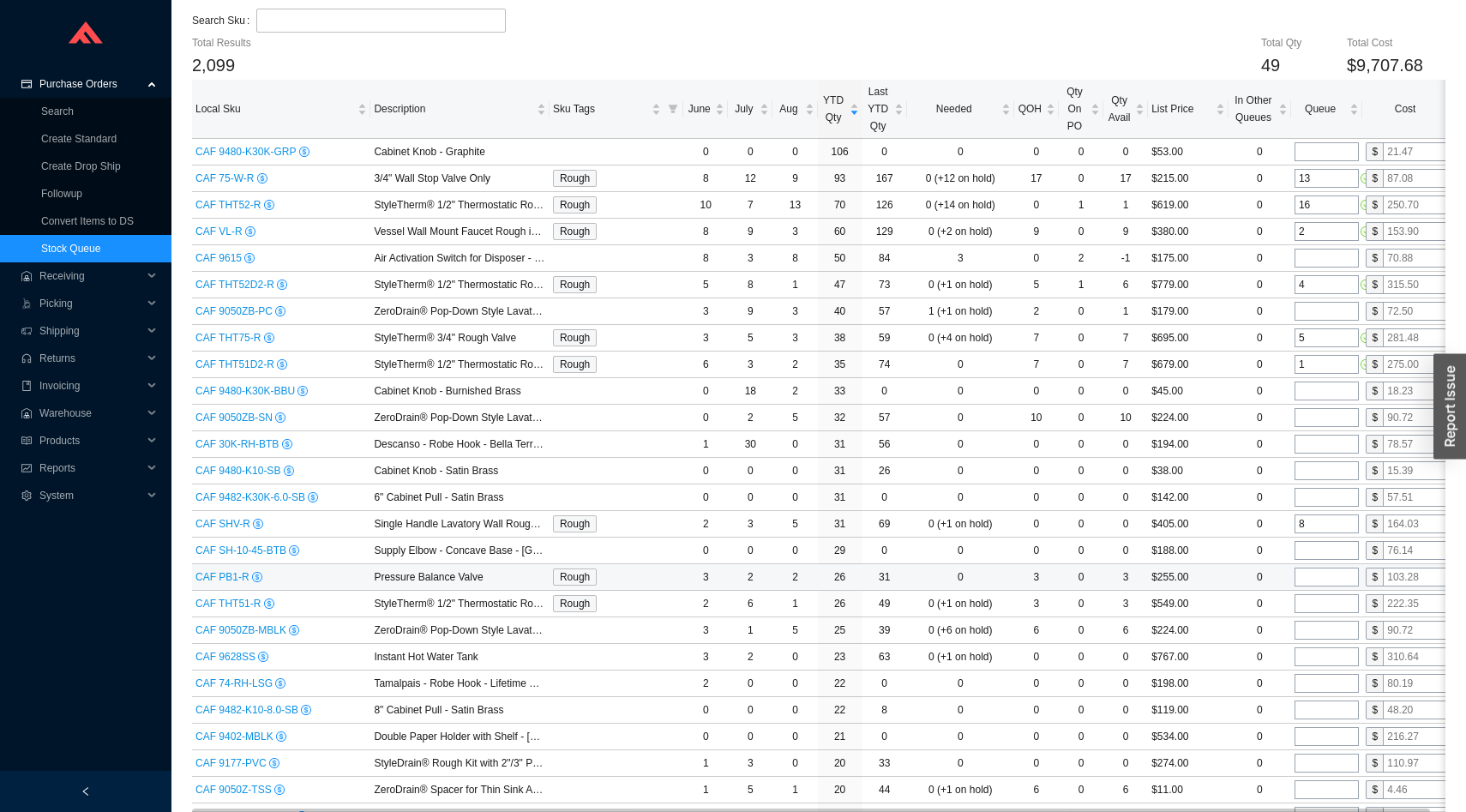
scroll to position [162, 0]
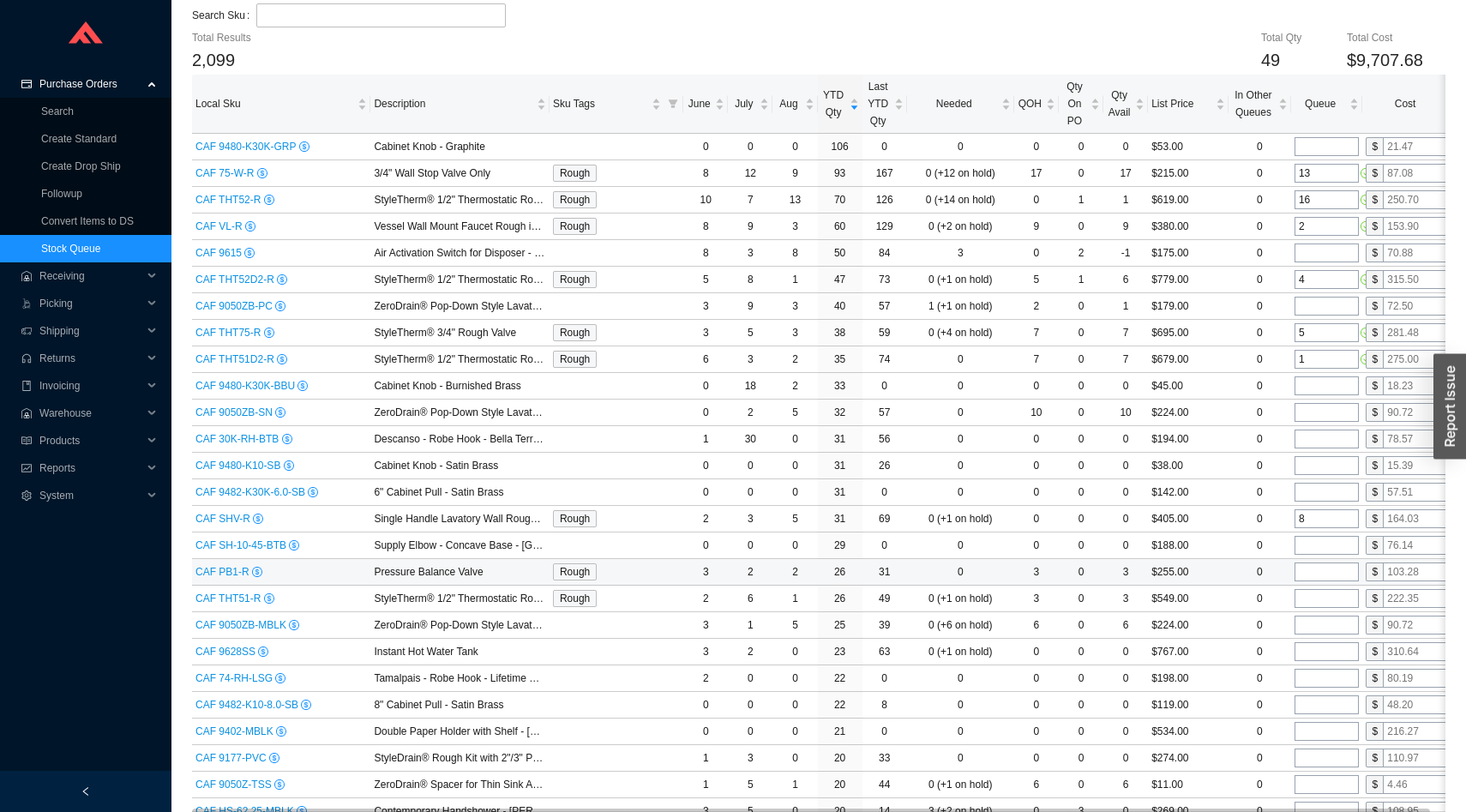
type input "8"
click at [1305, 577] on input "tel" at bounding box center [1327, 572] width 64 height 19
type input "2"
click at [1307, 597] on input "tel" at bounding box center [1327, 597] width 64 height 19
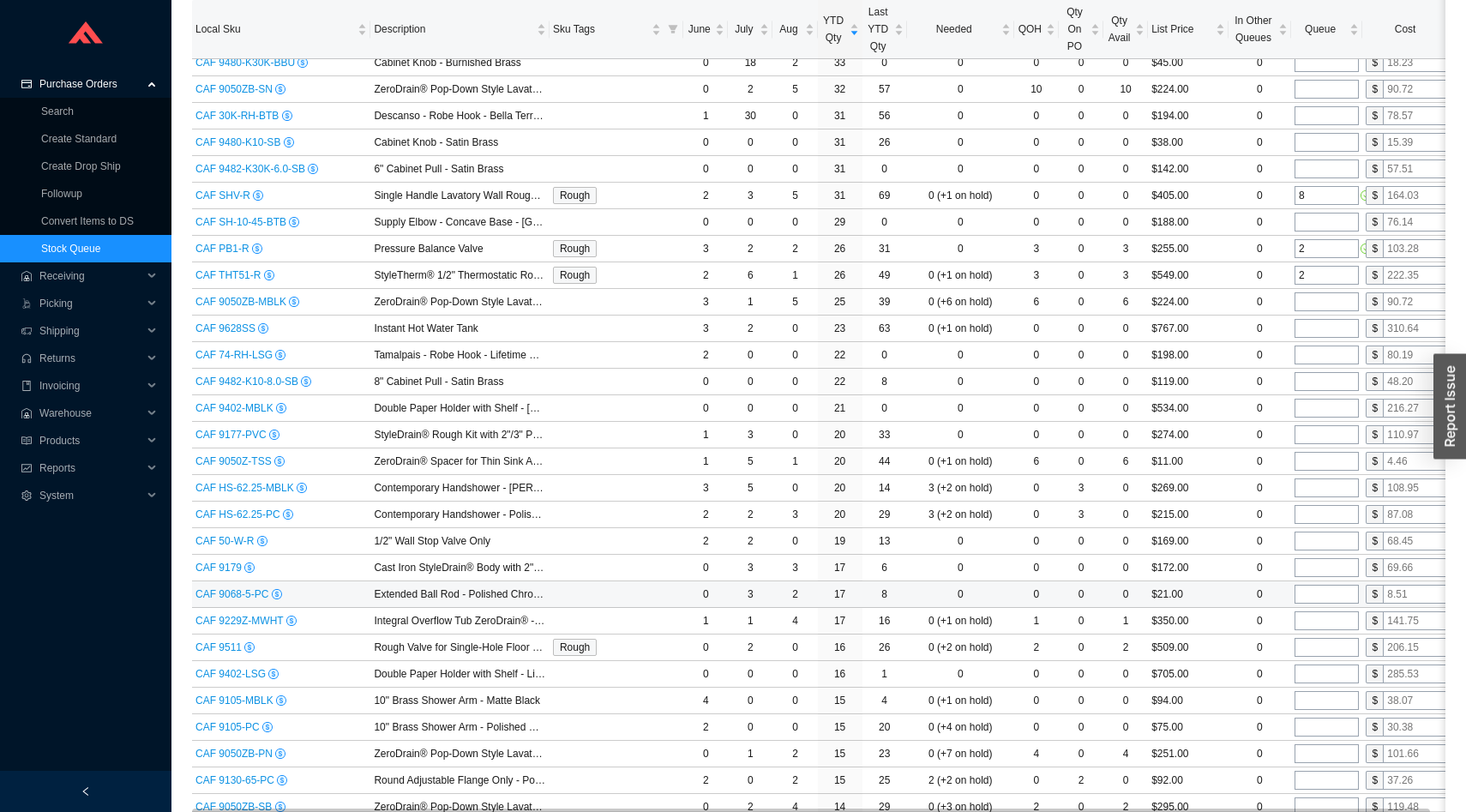
scroll to position [491, 0]
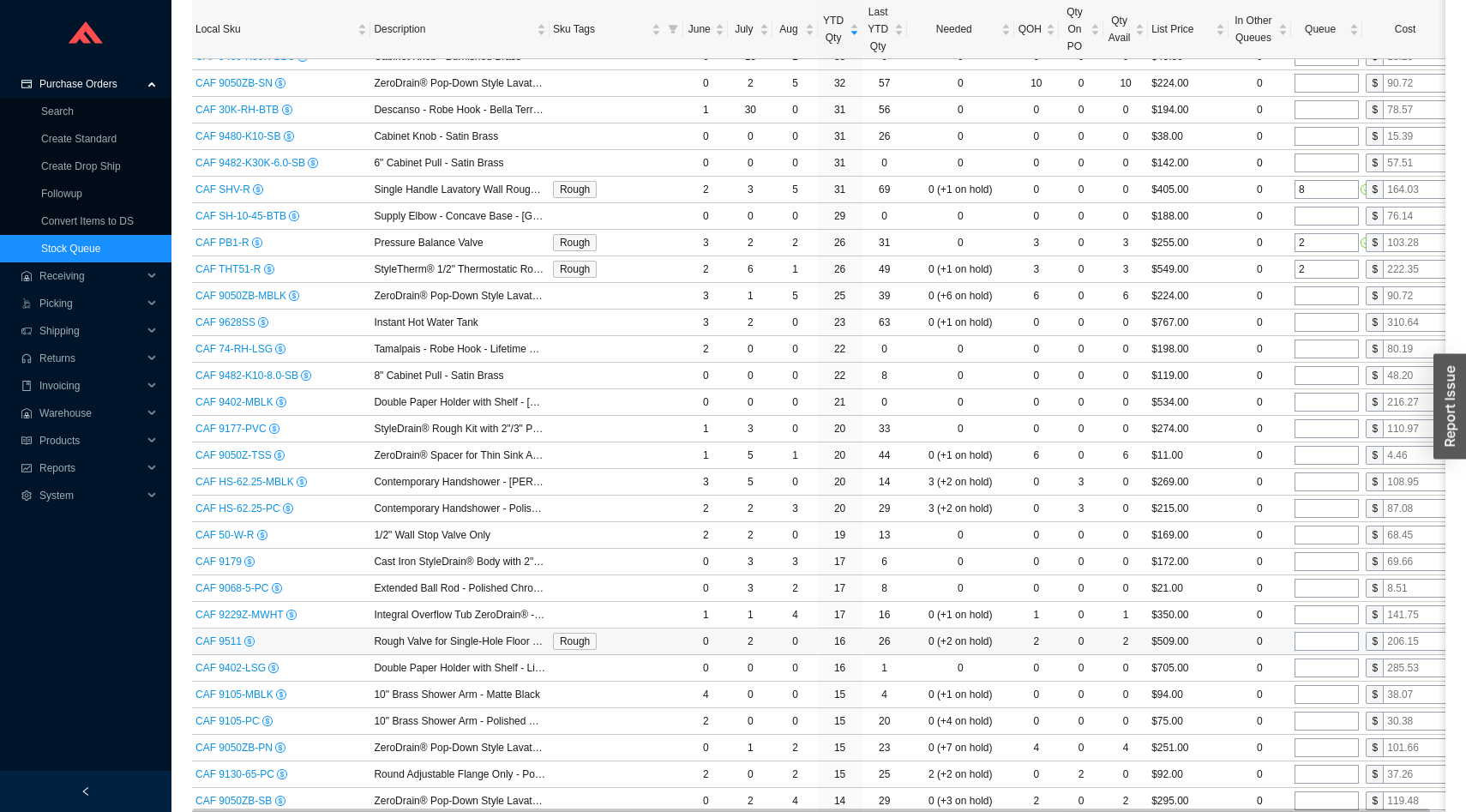
type input "2"
click at [1303, 637] on input "tel" at bounding box center [1327, 641] width 64 height 19
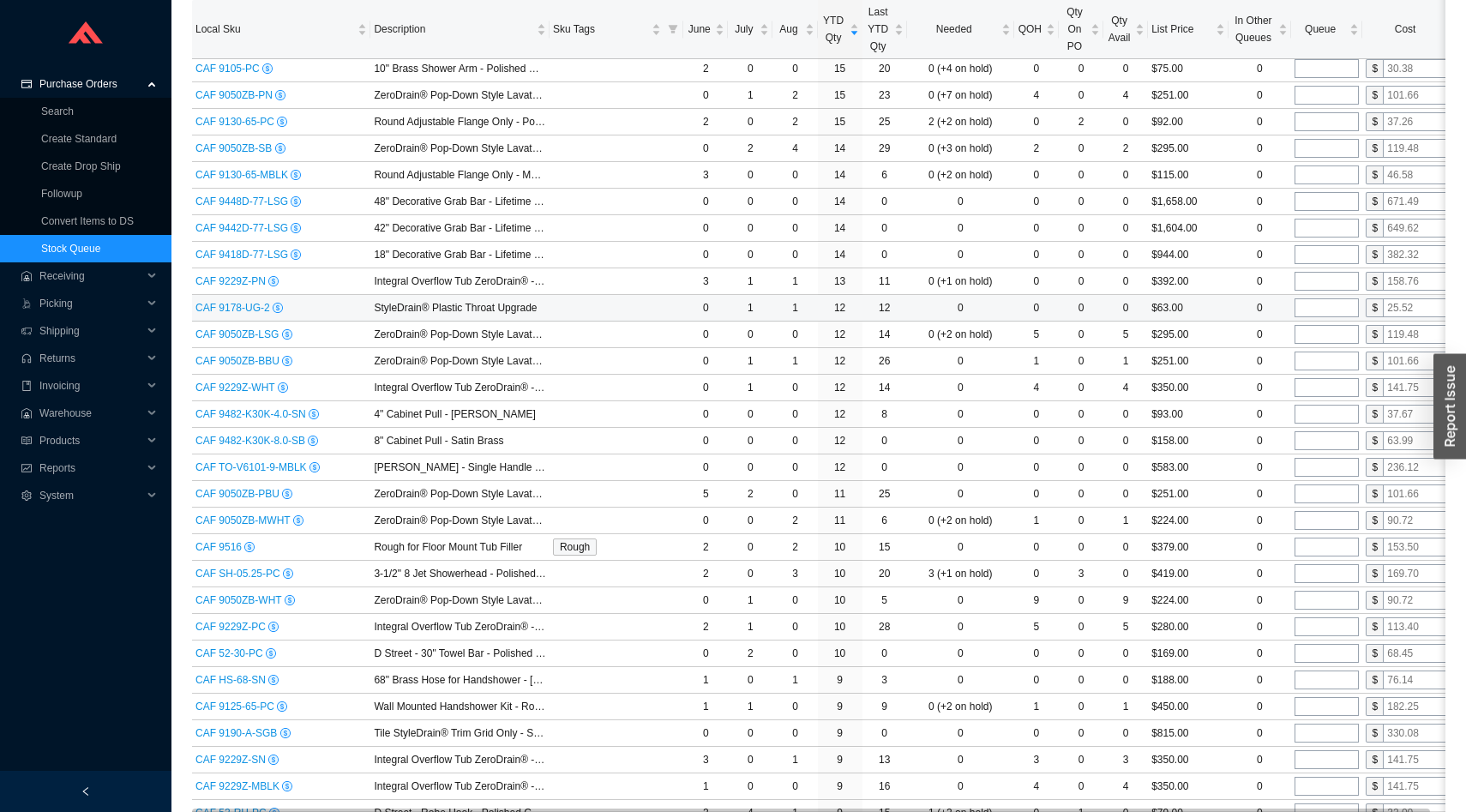
scroll to position [1156, 0]
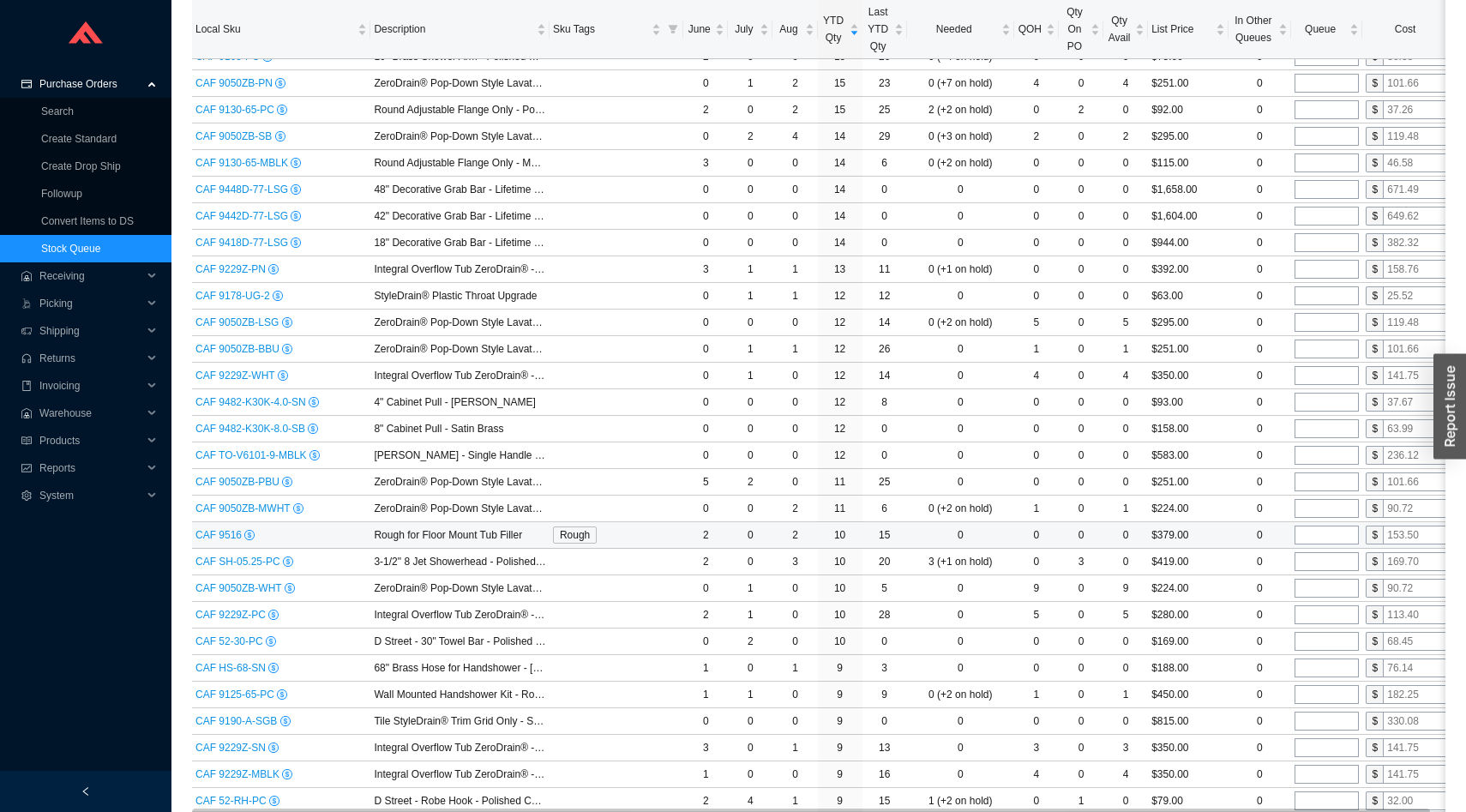
type input "1"
click at [1307, 524] on td at bounding box center [1327, 535] width 71 height 27
click at [1308, 536] on input "tel" at bounding box center [1327, 534] width 64 height 19
click at [214, 536] on span "CAF 9516" at bounding box center [220, 534] width 49 height 12
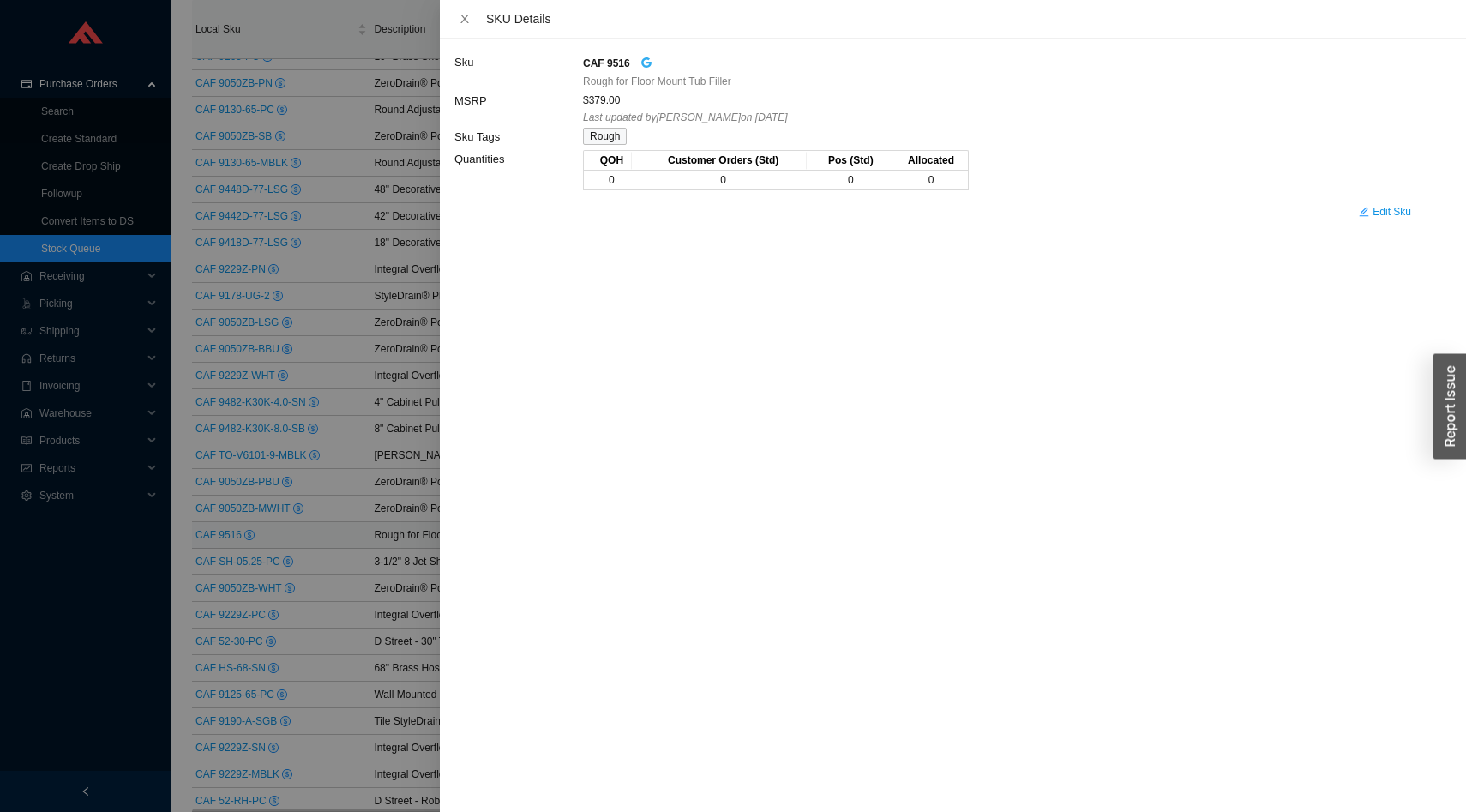
click at [653, 58] on icon "google" at bounding box center [646, 62] width 12 height 12
click at [330, 383] on div at bounding box center [733, 406] width 1466 height 812
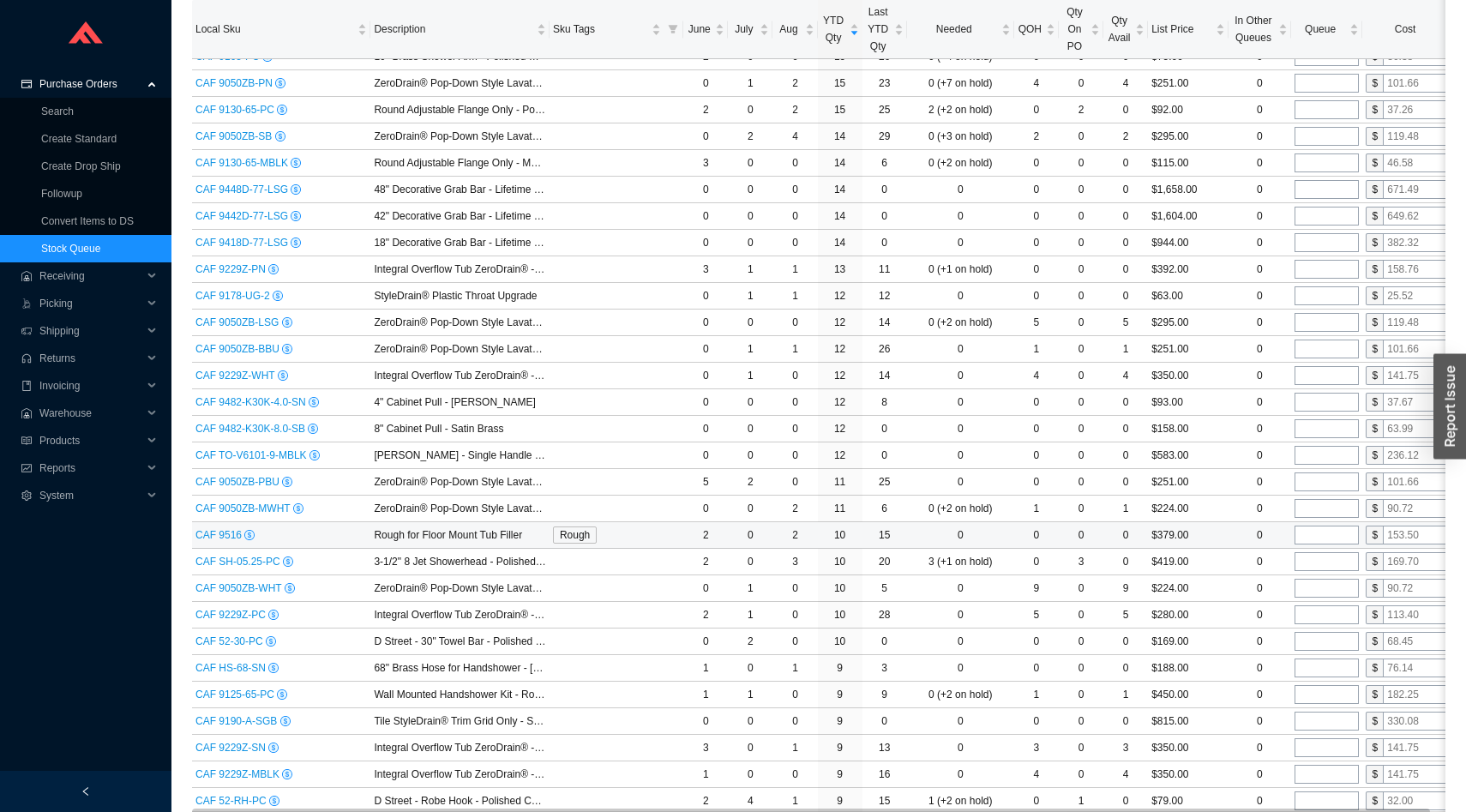
click at [1305, 544] on input "tel" at bounding box center [1327, 534] width 64 height 19
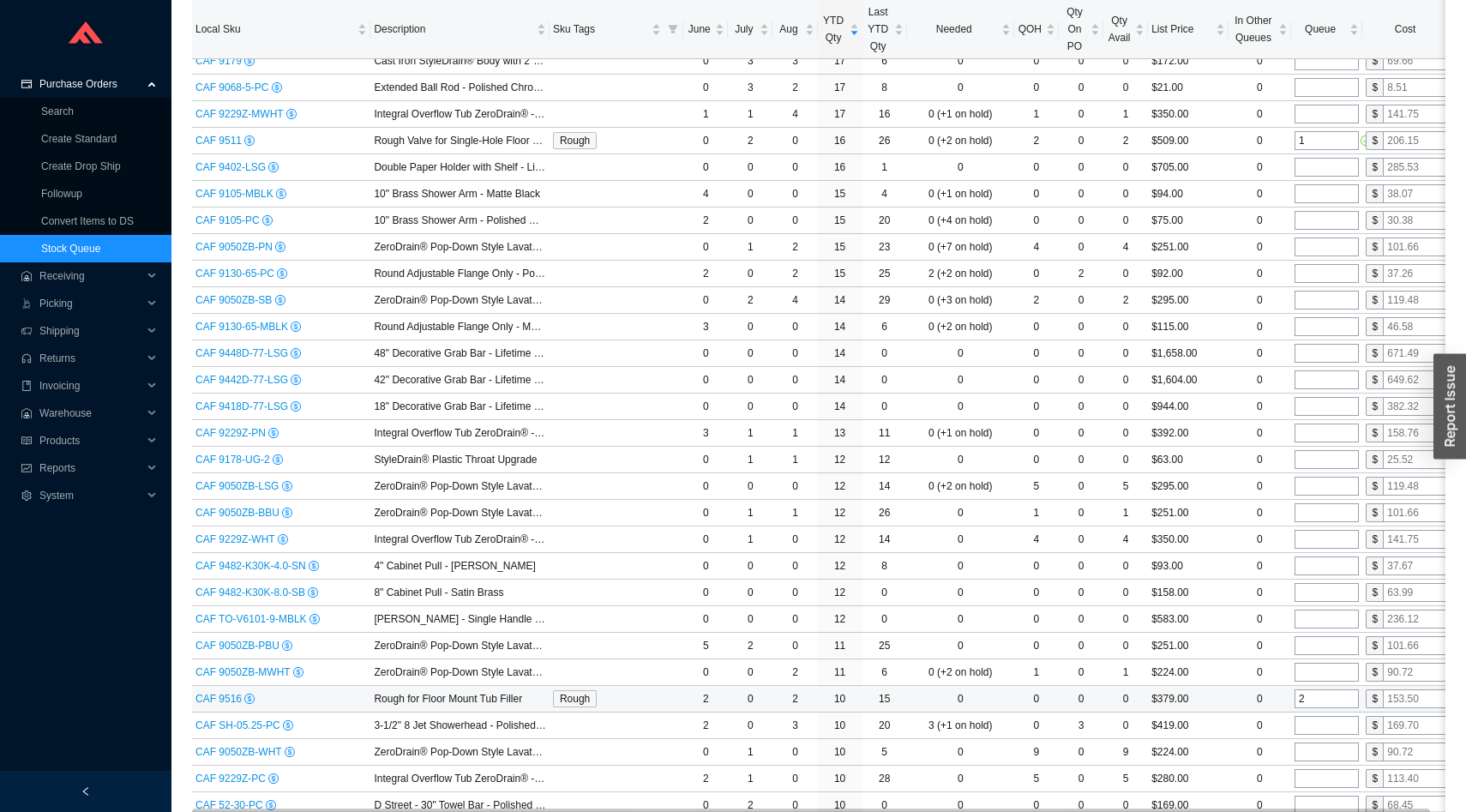
scroll to position [986, 0]
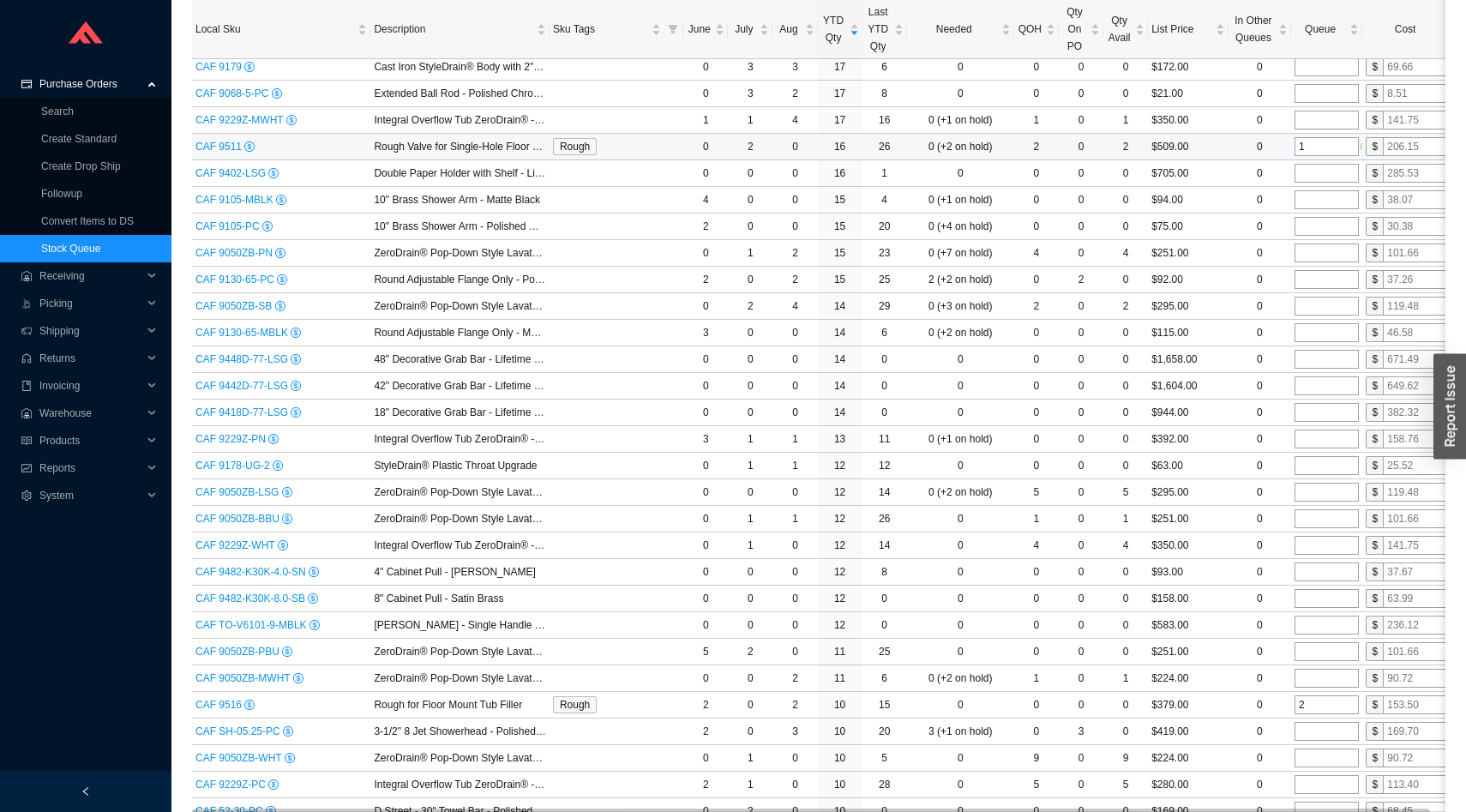
type input "2"
click at [1329, 138] on input "1" at bounding box center [1327, 146] width 64 height 19
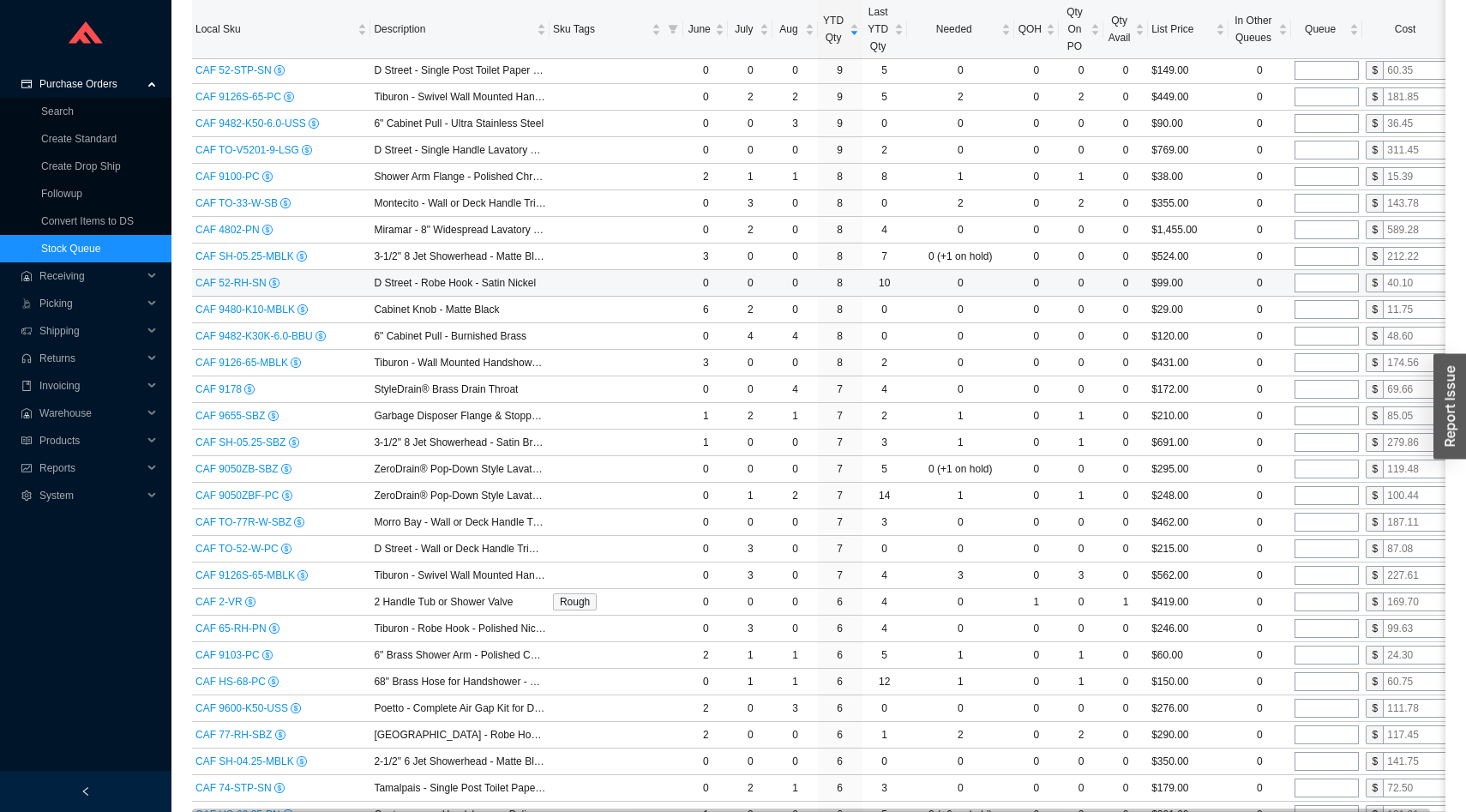
scroll to position [1916, 0]
type input "2"
click at [1319, 571] on input "tel" at bounding box center [1327, 572] width 64 height 19
type input "1"
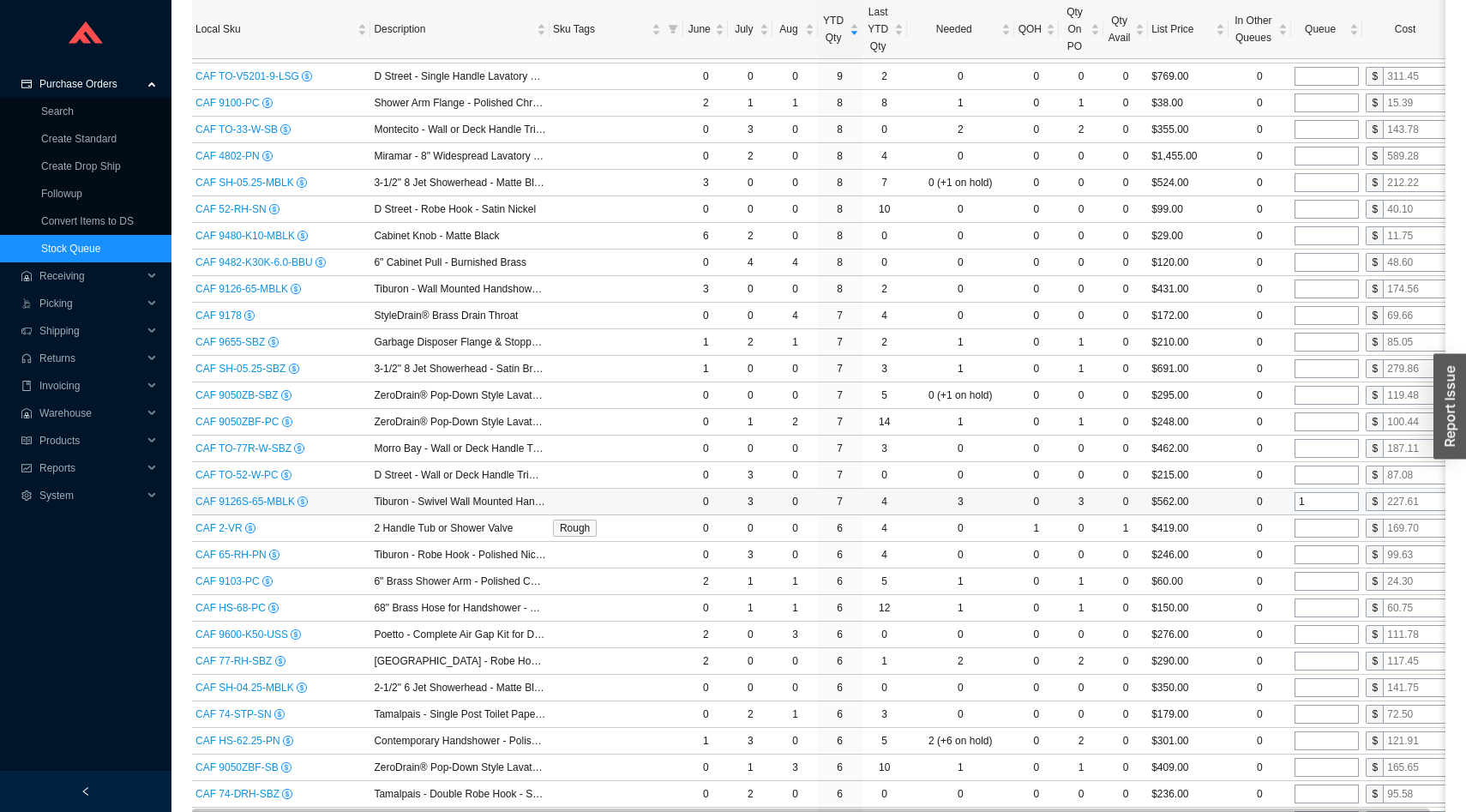
scroll to position [1995, 0]
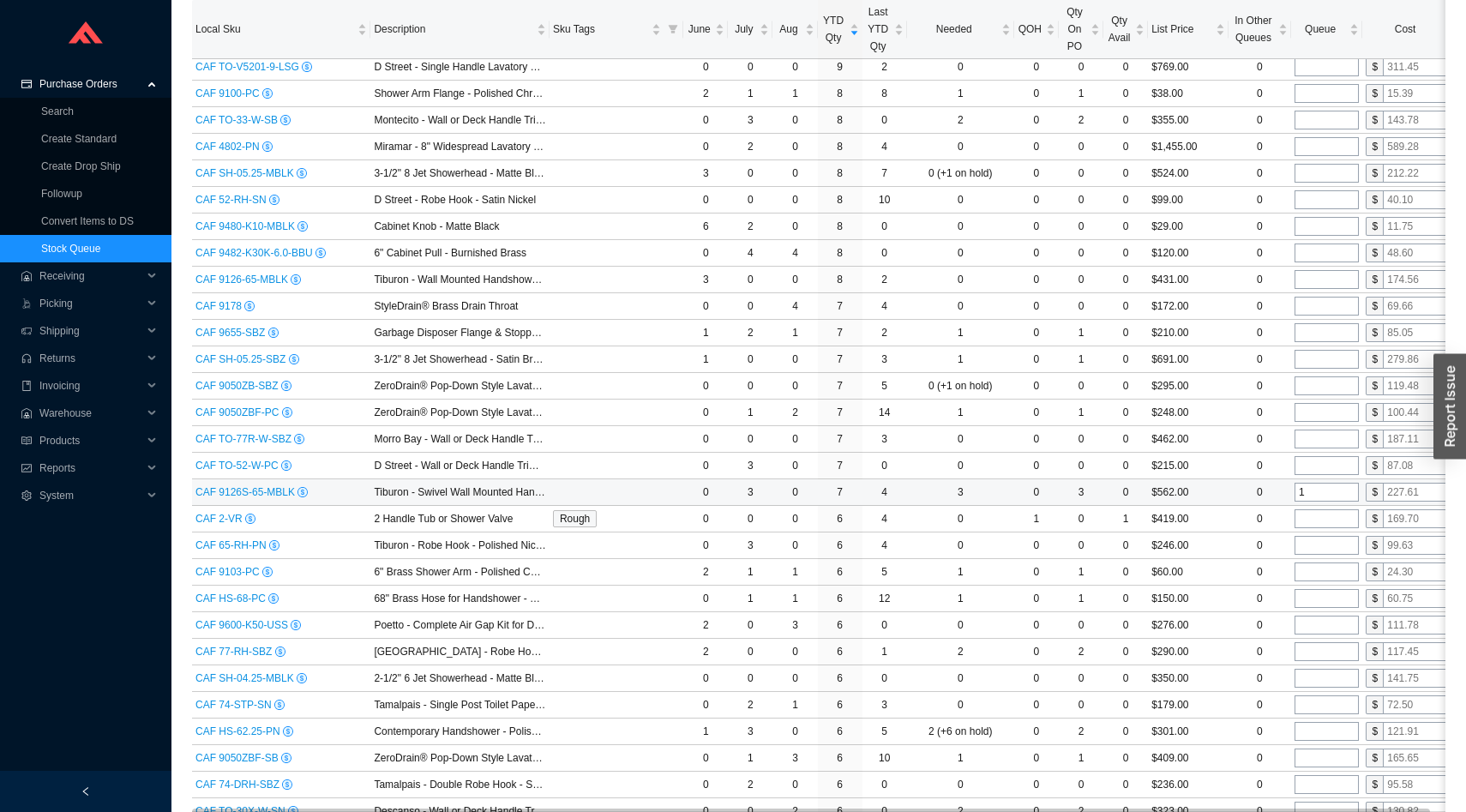
click at [1323, 496] on input "1" at bounding box center [1327, 491] width 64 height 19
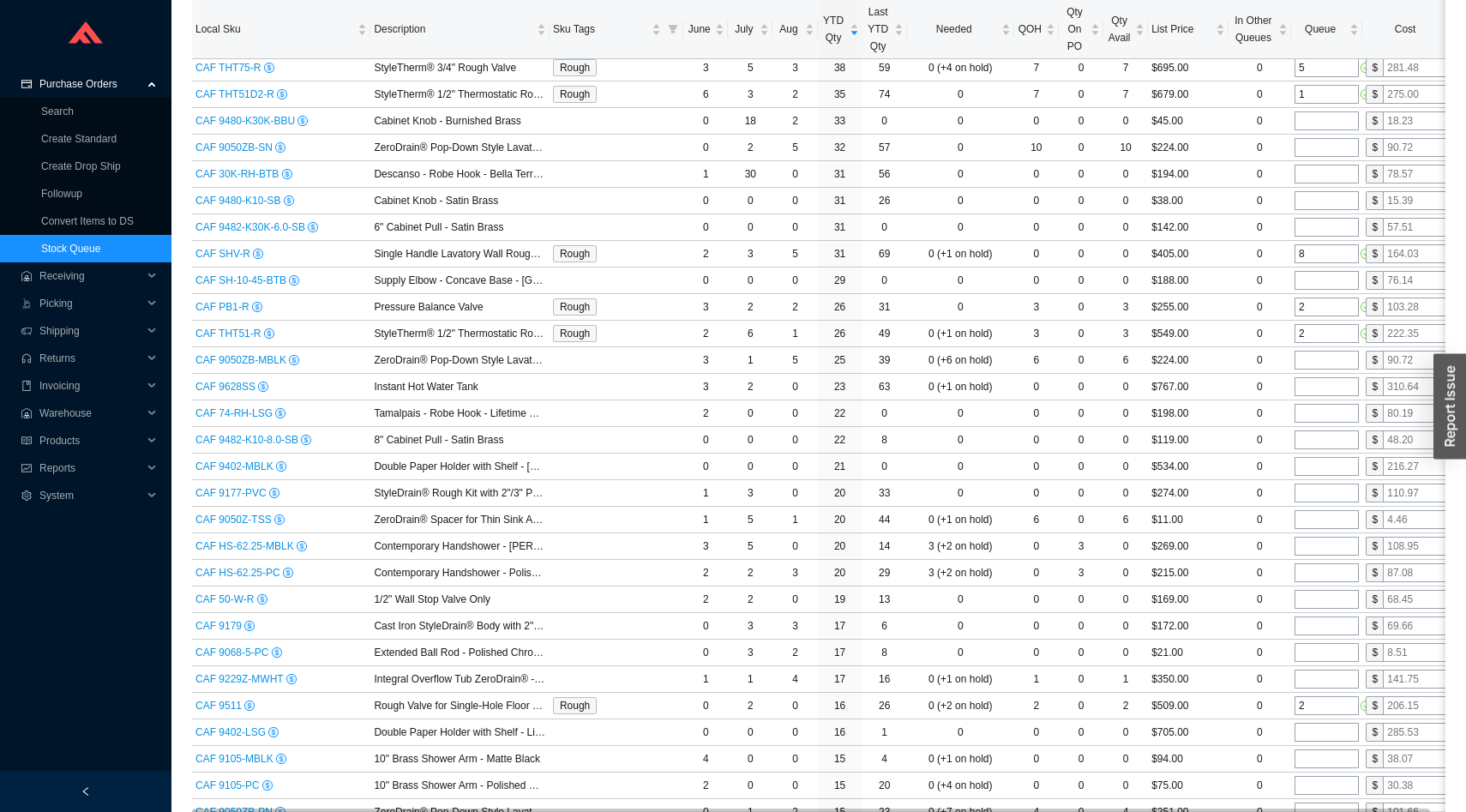
scroll to position [0, 0]
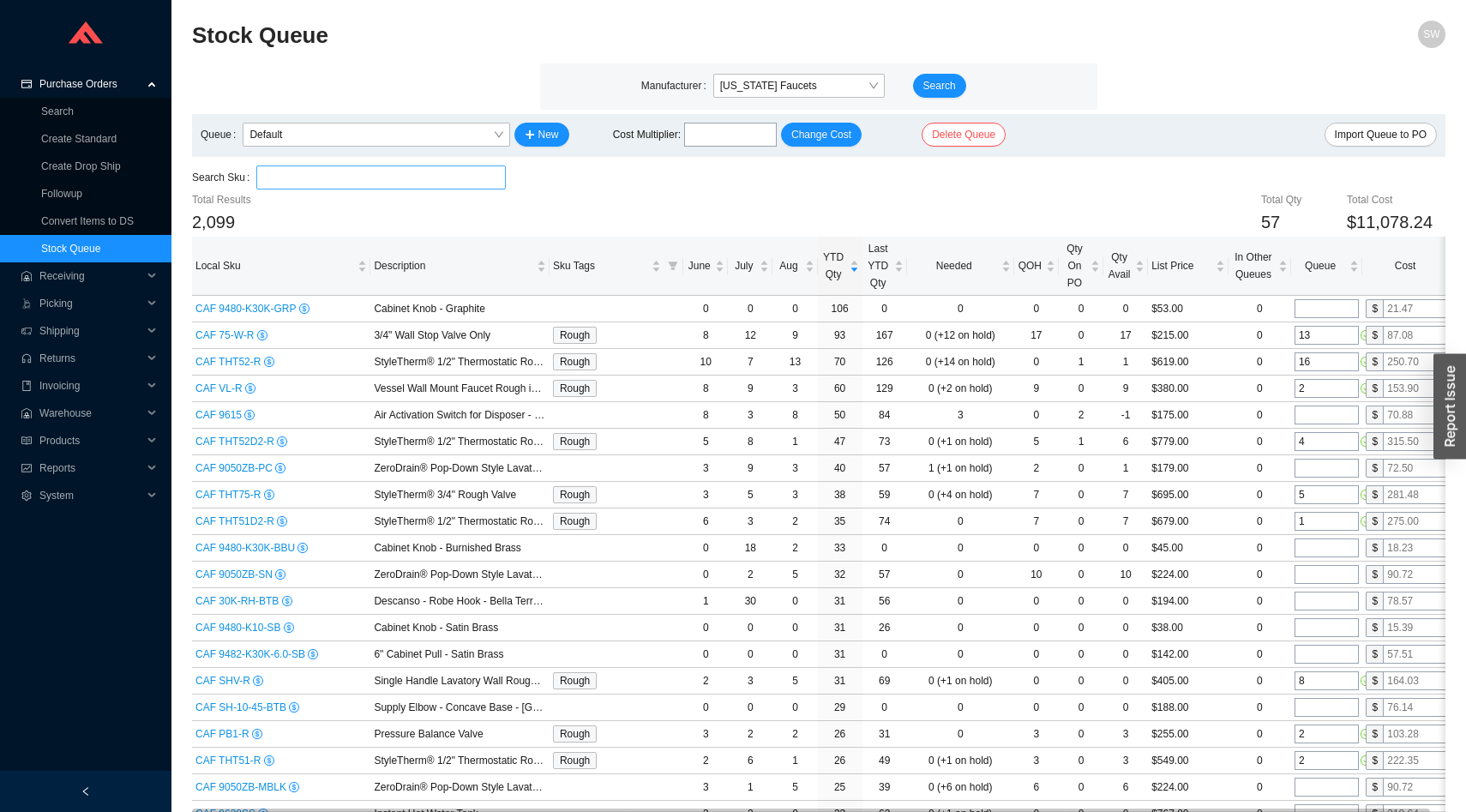
click at [391, 181] on input "search" at bounding box center [381, 177] width 235 height 22
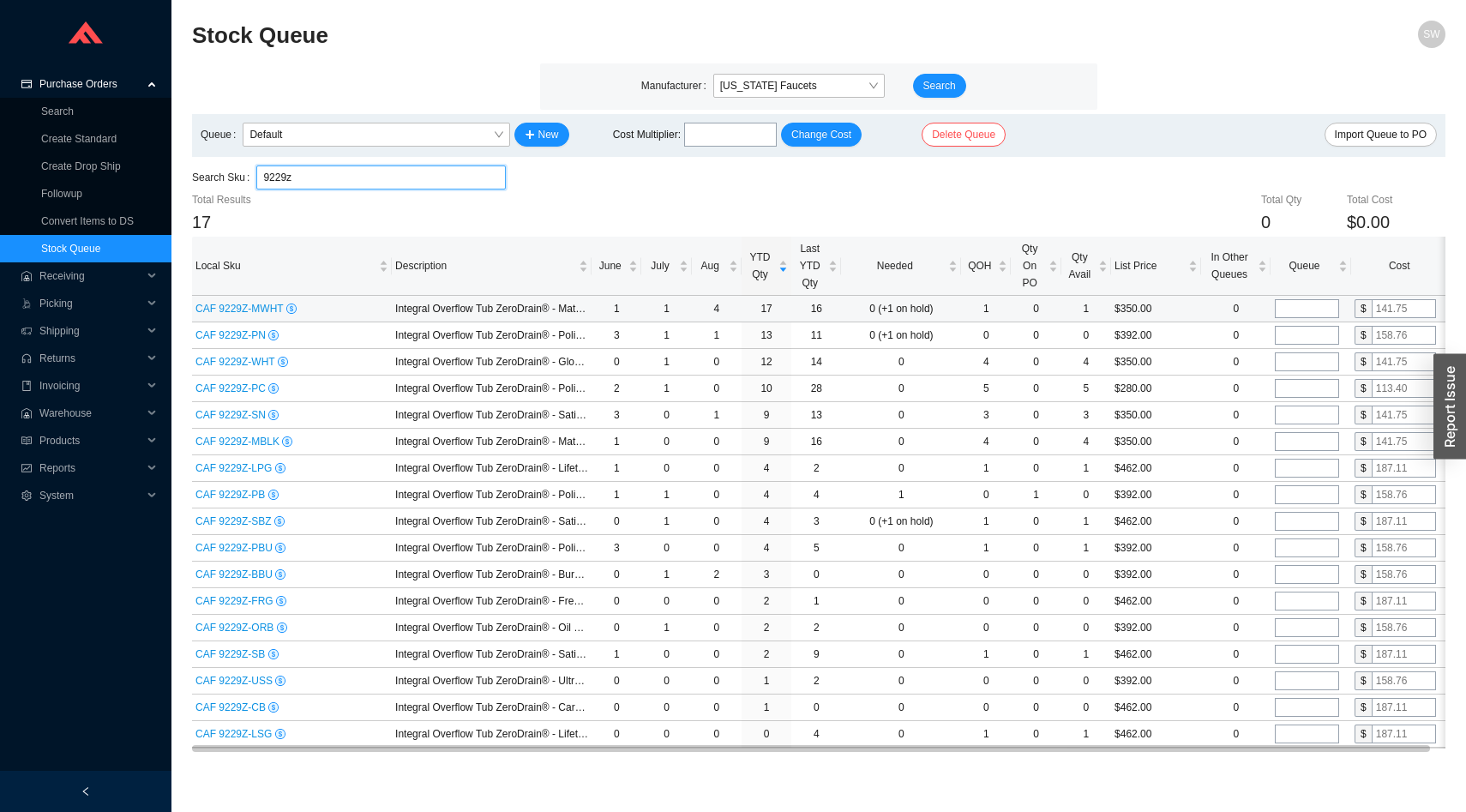
type input "9229z"
click at [1291, 309] on input "tel" at bounding box center [1307, 308] width 64 height 19
type input "5"
click at [1291, 342] on input "tel" at bounding box center [1307, 335] width 64 height 19
type input "4"
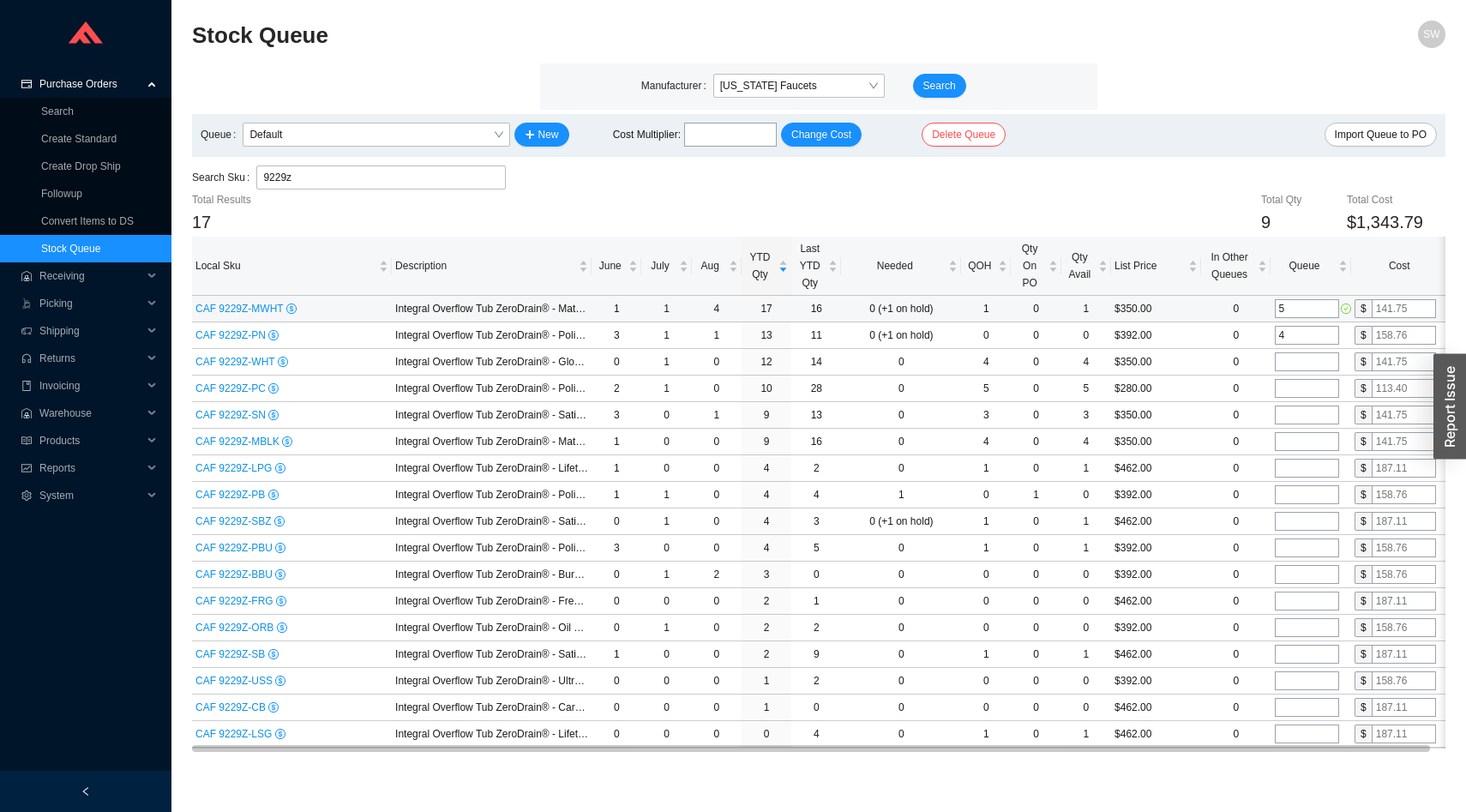
click at [1296, 305] on input "5" at bounding box center [1307, 308] width 64 height 19
type input "4"
click at [1294, 333] on input "4" at bounding box center [1307, 335] width 64 height 19
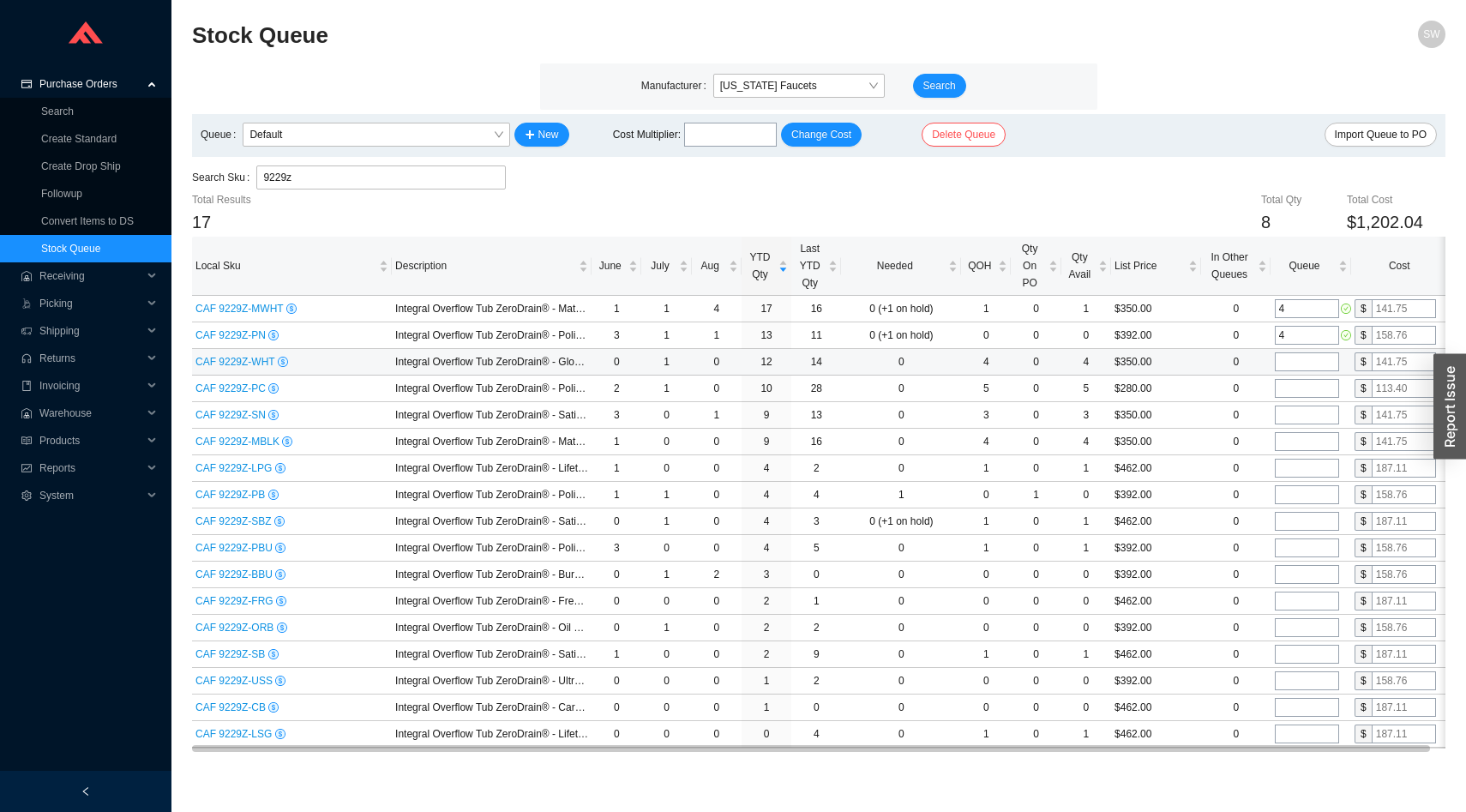
click at [1291, 365] on input "tel" at bounding box center [1307, 361] width 64 height 19
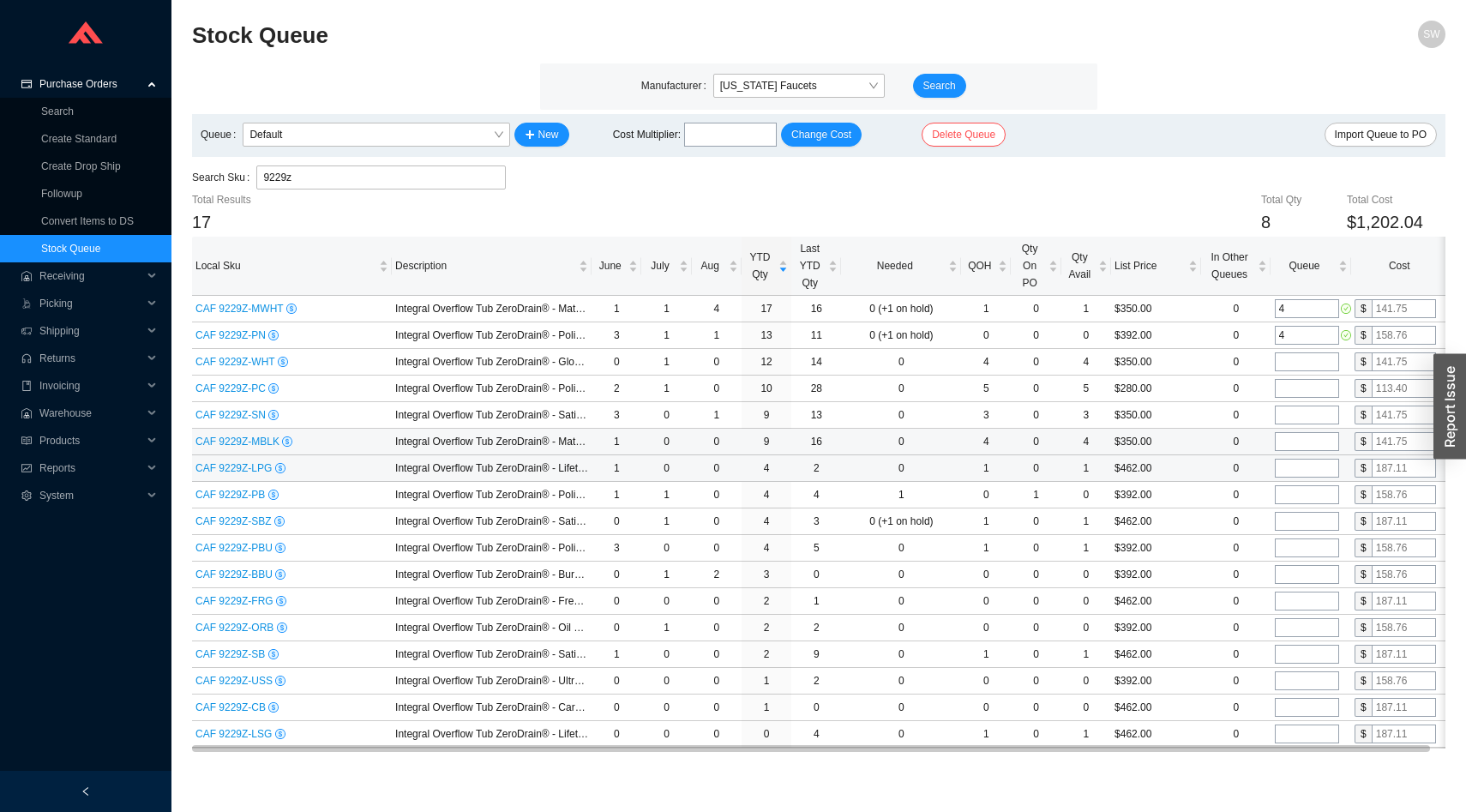
type input "4"
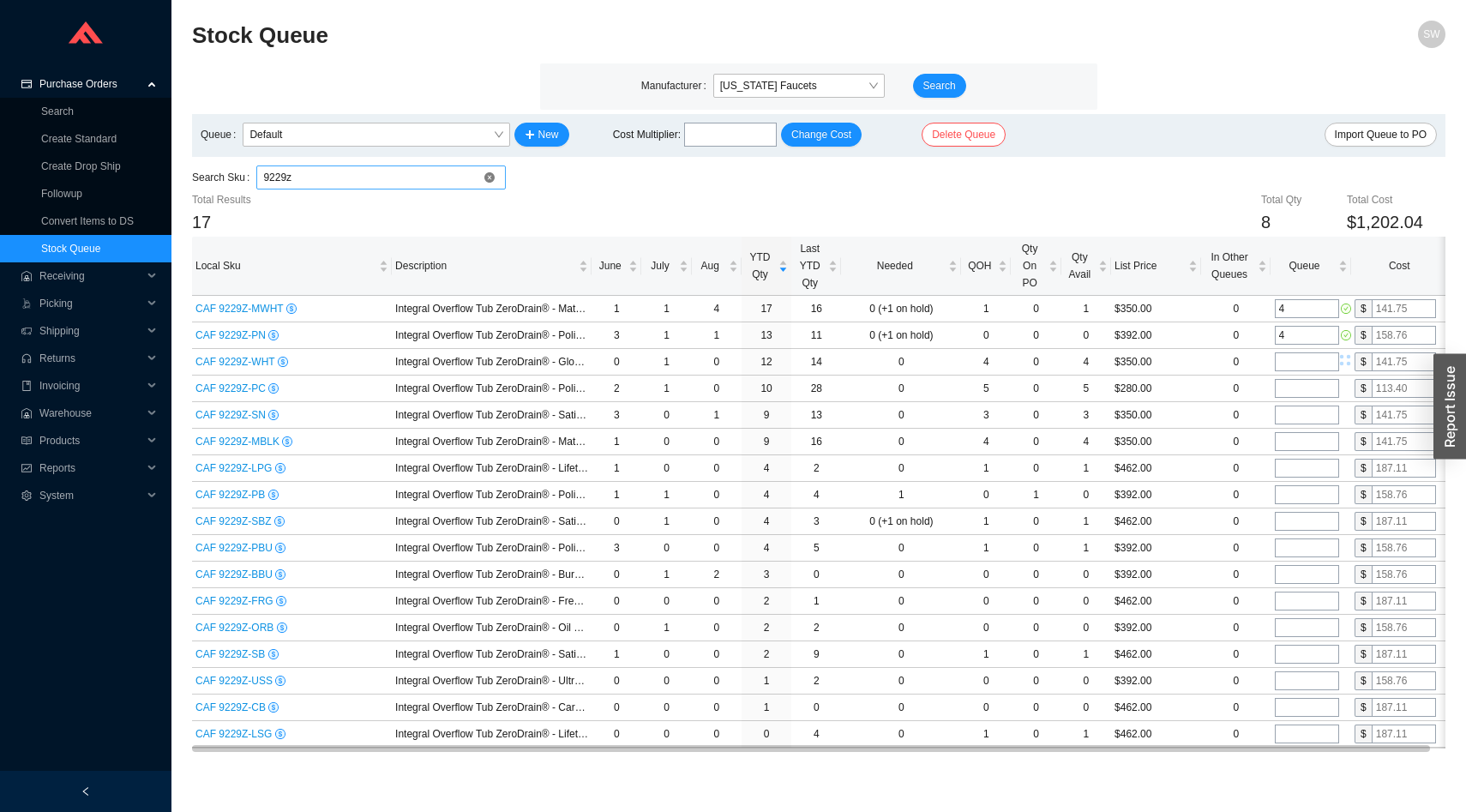
click at [347, 183] on input "9229z" at bounding box center [381, 177] width 235 height 22
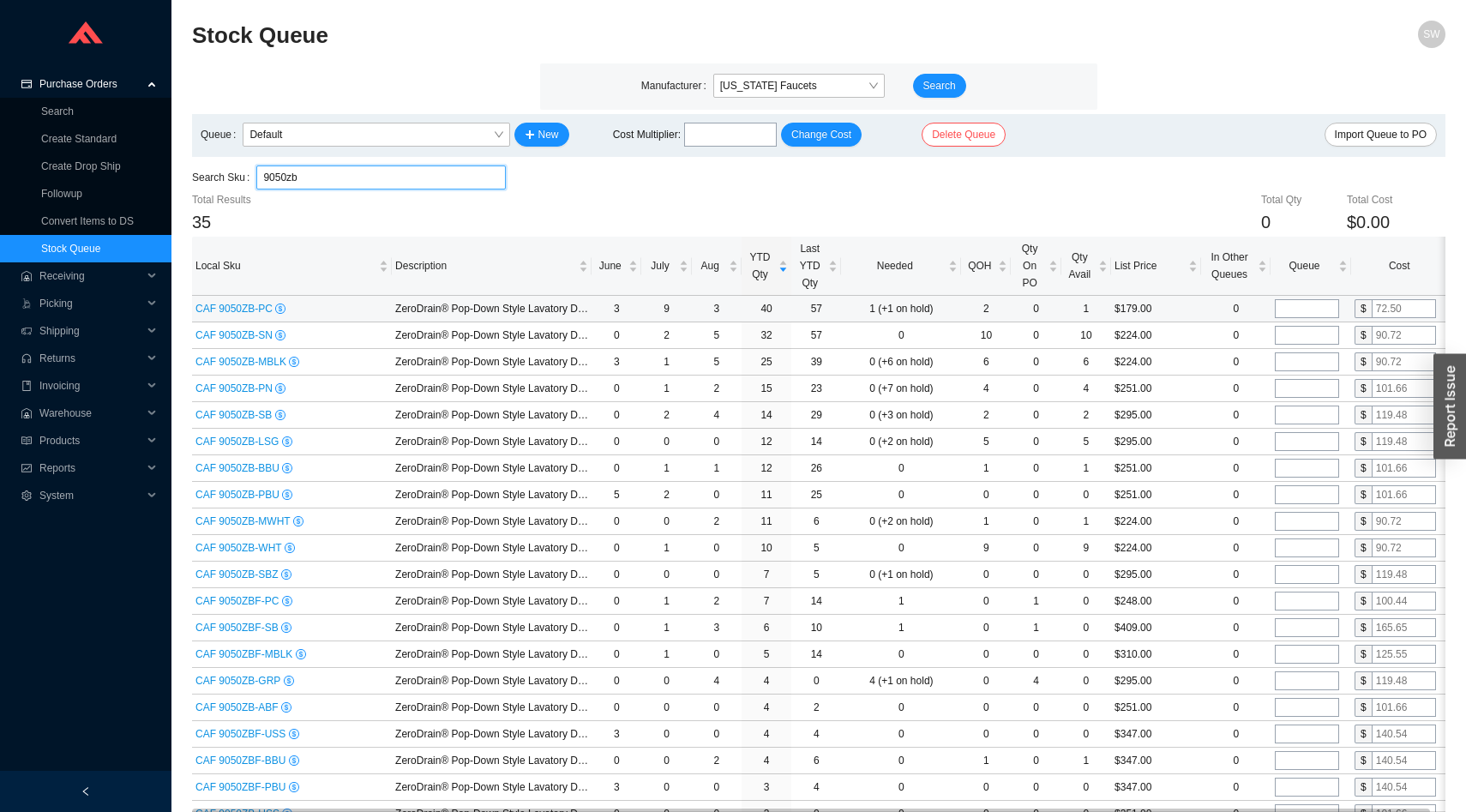
type input "9050zb"
click at [1309, 311] on input "tel" at bounding box center [1307, 308] width 64 height 19
type input "12"
click at [1299, 343] on input "tel" at bounding box center [1307, 335] width 64 height 19
type input "2"
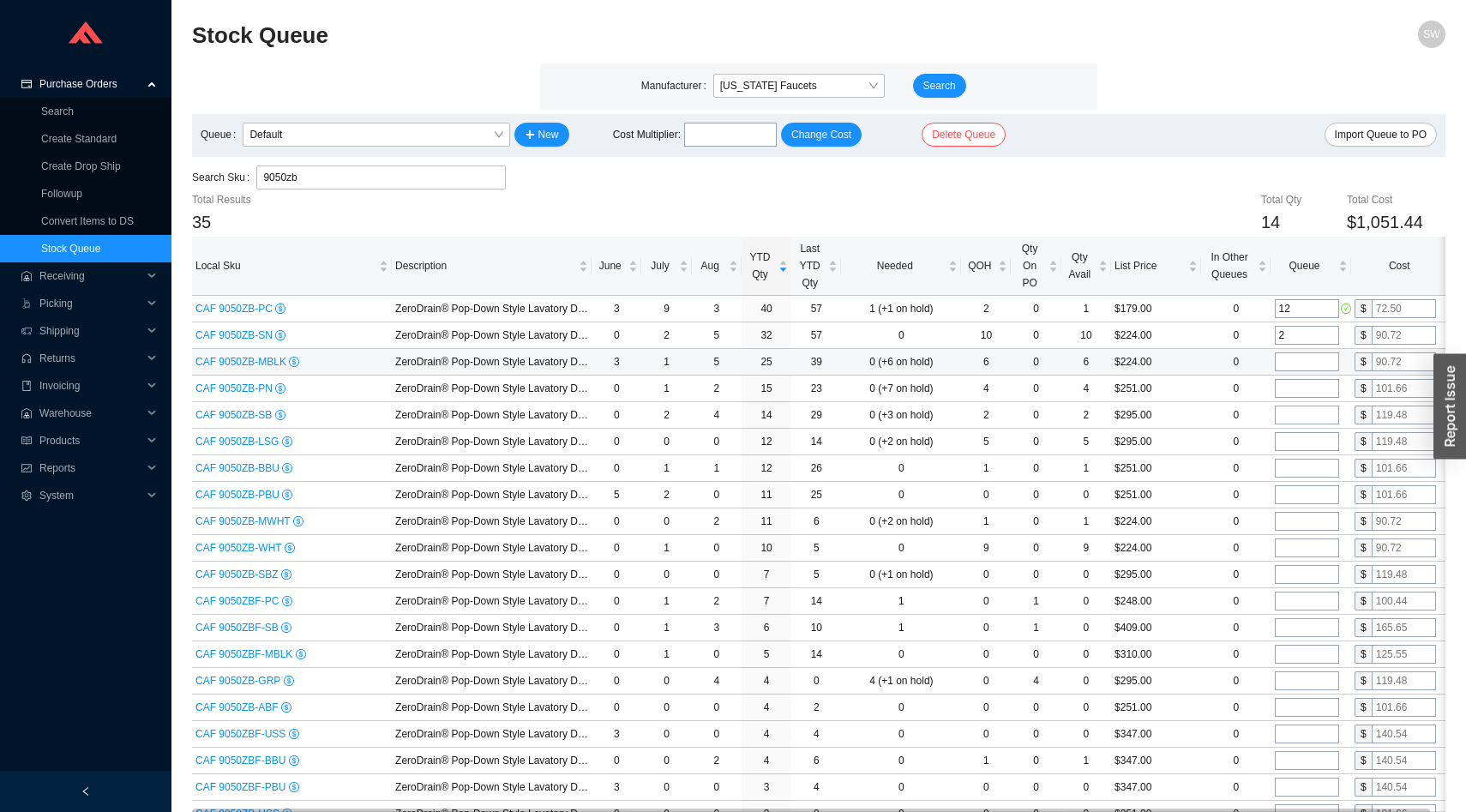
click at [1295, 360] on input "tel" at bounding box center [1307, 361] width 64 height 19
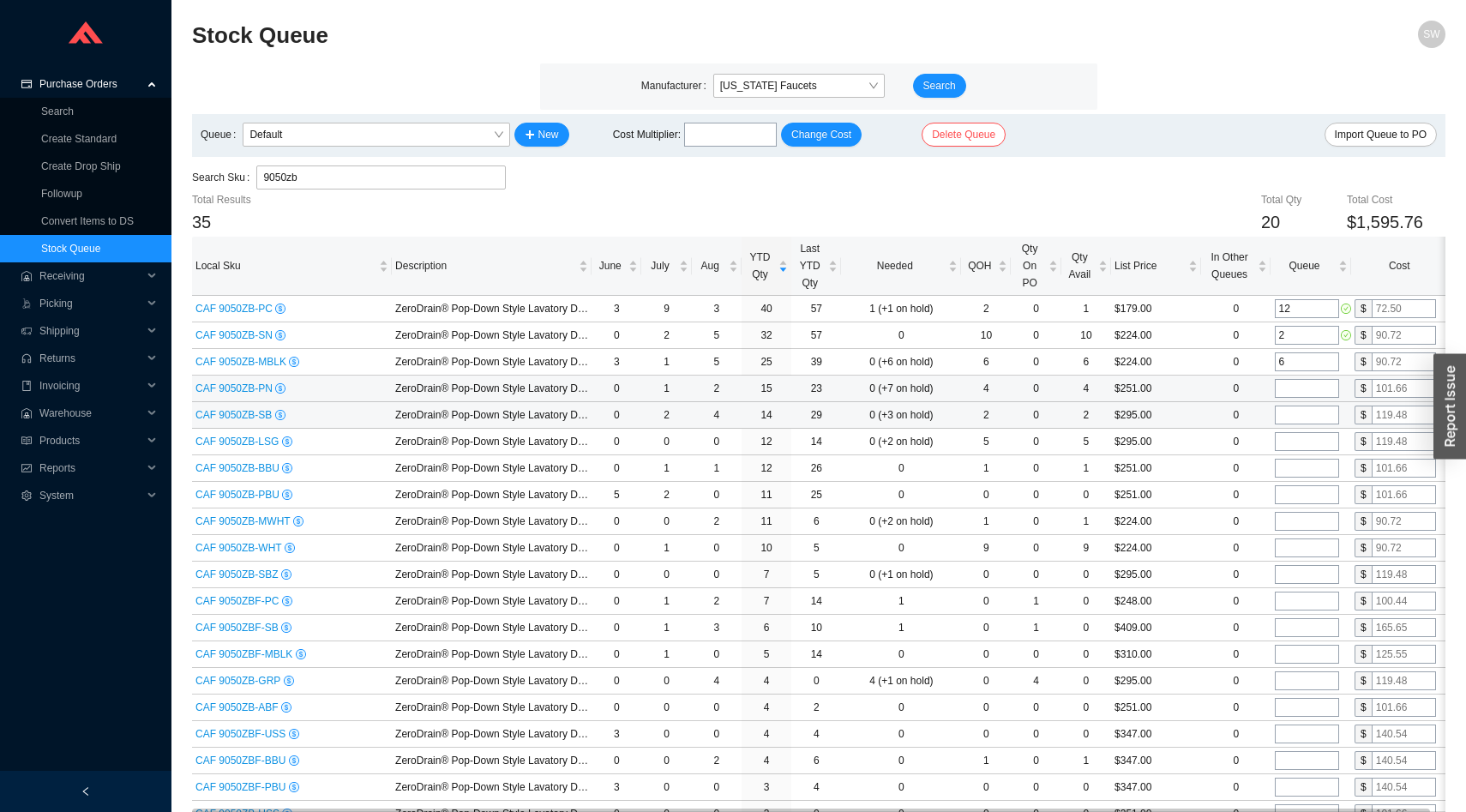
type input "6"
click at [1298, 394] on input "tel" at bounding box center [1307, 388] width 64 height 19
type input "2"
click at [1298, 408] on input "tel" at bounding box center [1307, 414] width 64 height 19
type input "4"
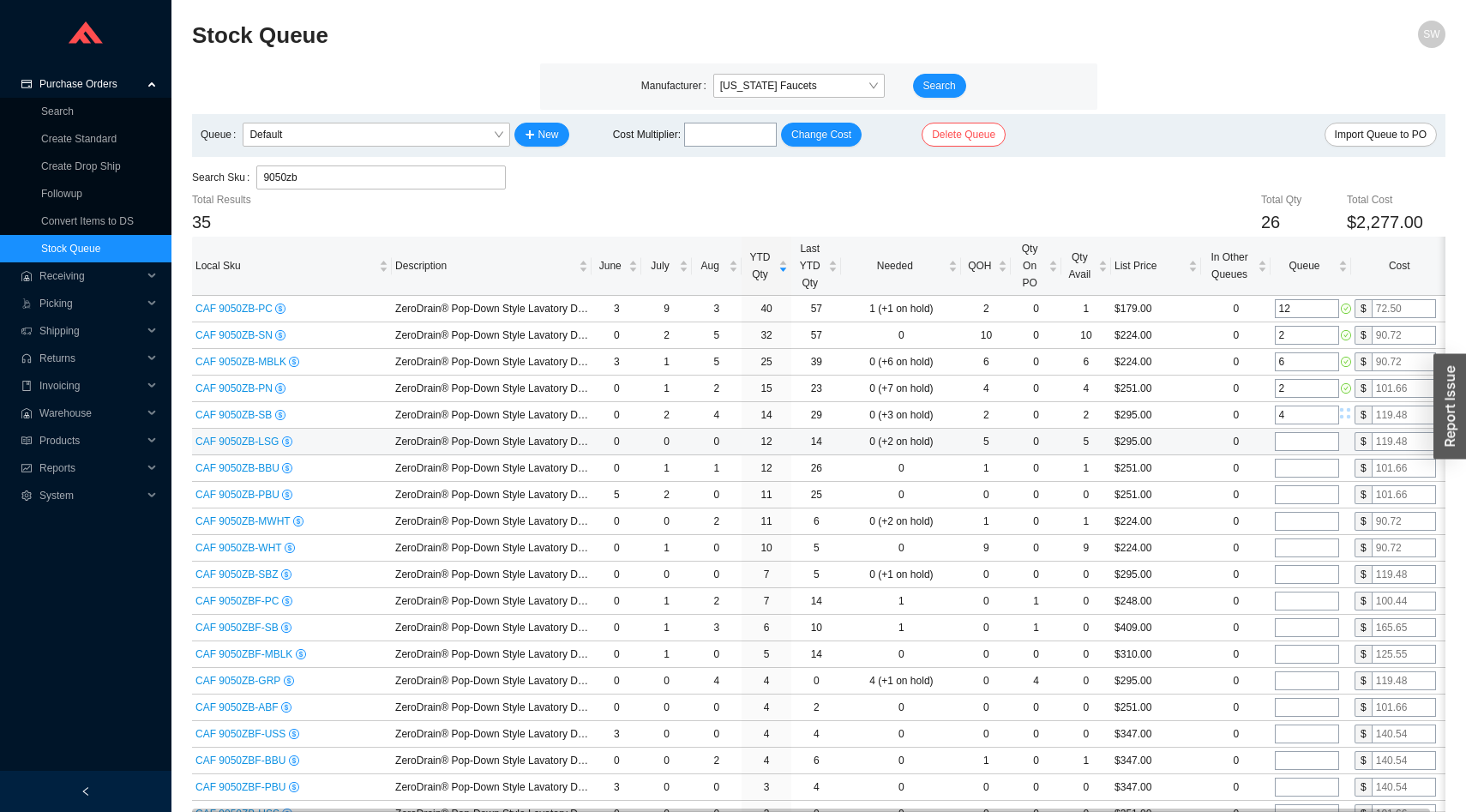
click at [1299, 433] on input "tel" at bounding box center [1307, 441] width 64 height 19
click at [1299, 468] on input "tel" at bounding box center [1307, 467] width 64 height 19
type input "1"
click at [1299, 489] on input "tel" at bounding box center [1307, 494] width 64 height 19
type input "2"
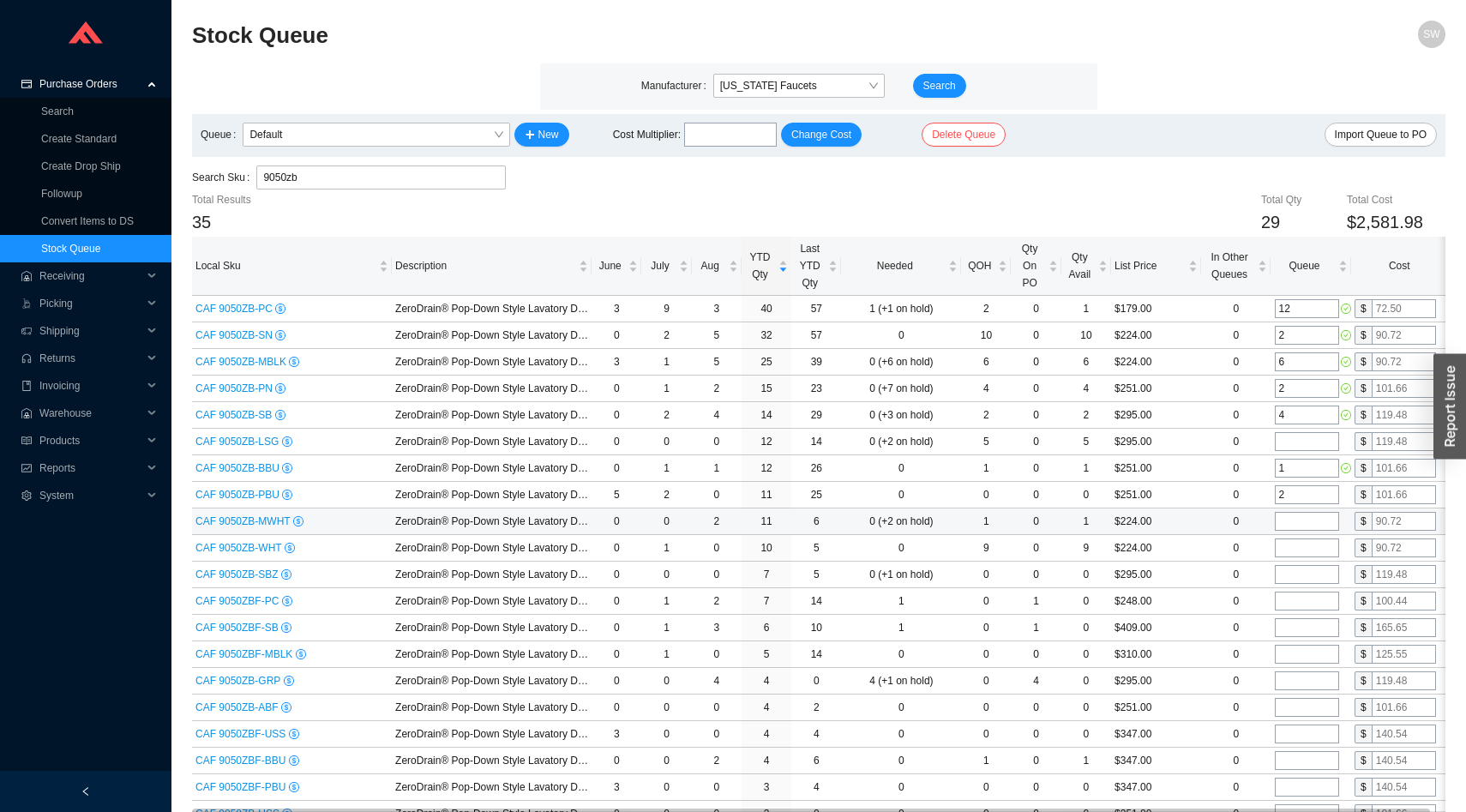
click at [1299, 530] on input "tel" at bounding box center [1307, 521] width 64 height 19
type input "1"
click at [1299, 552] on input "tel" at bounding box center [1307, 548] width 64 height 19
click at [1299, 582] on input "tel" at bounding box center [1307, 573] width 64 height 19
type input "2"
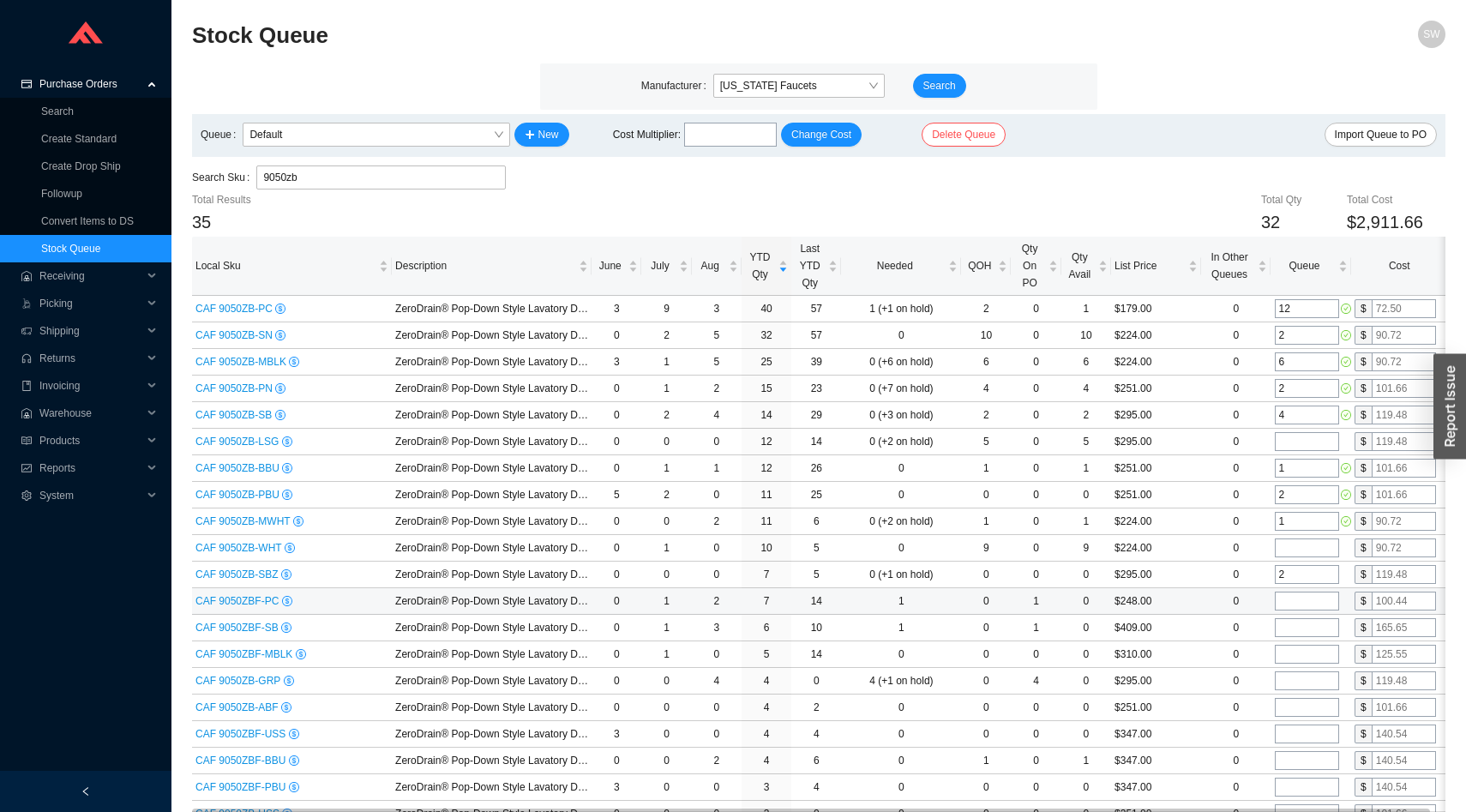
click at [1299, 601] on input "tel" at bounding box center [1307, 600] width 64 height 19
type input "2"
click at [1299, 624] on input "tel" at bounding box center [1307, 627] width 64 height 19
type input "2"
click at [1299, 648] on input "tel" at bounding box center [1307, 654] width 64 height 19
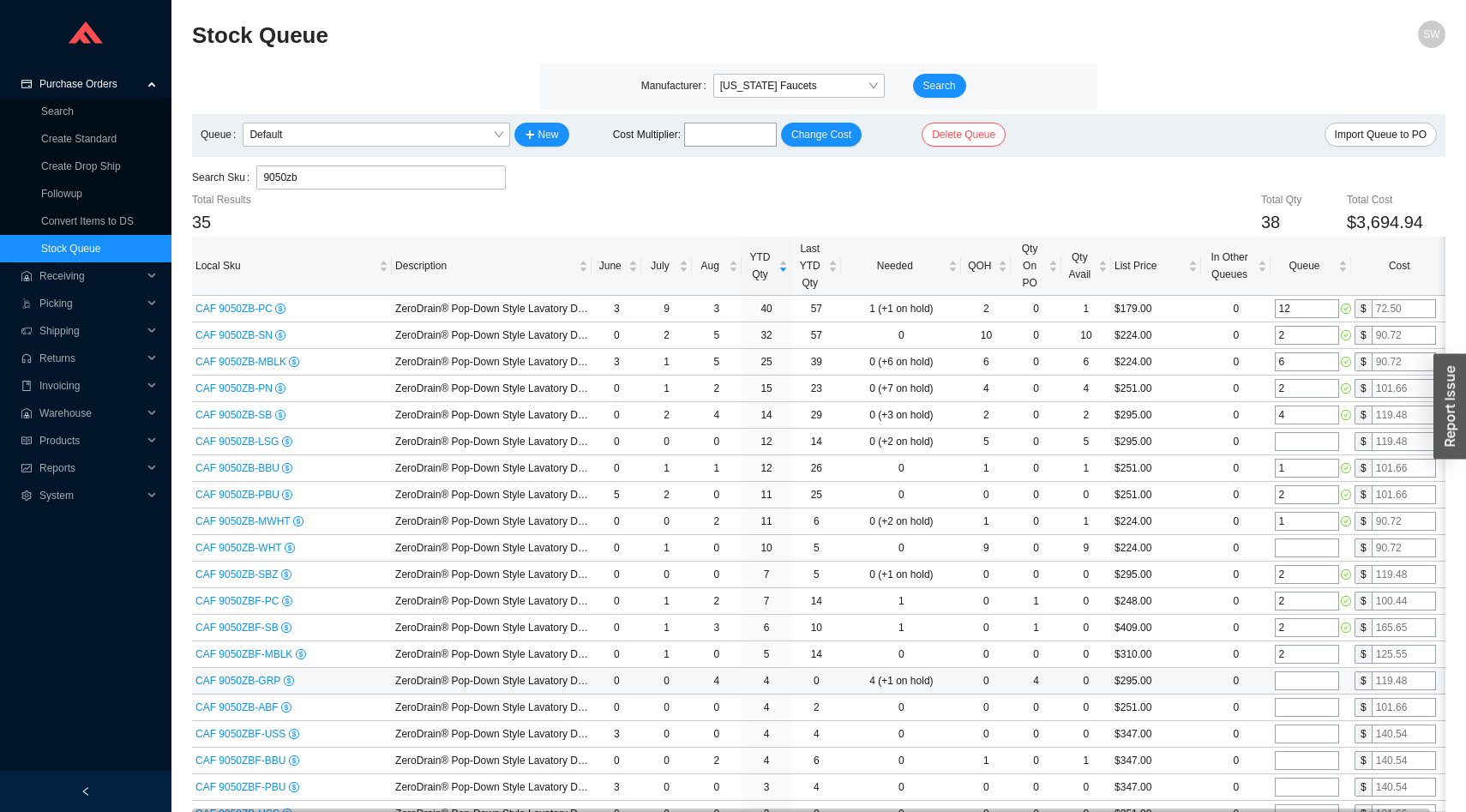
type input "2"
click at [1298, 678] on input "tel" at bounding box center [1307, 680] width 64 height 19
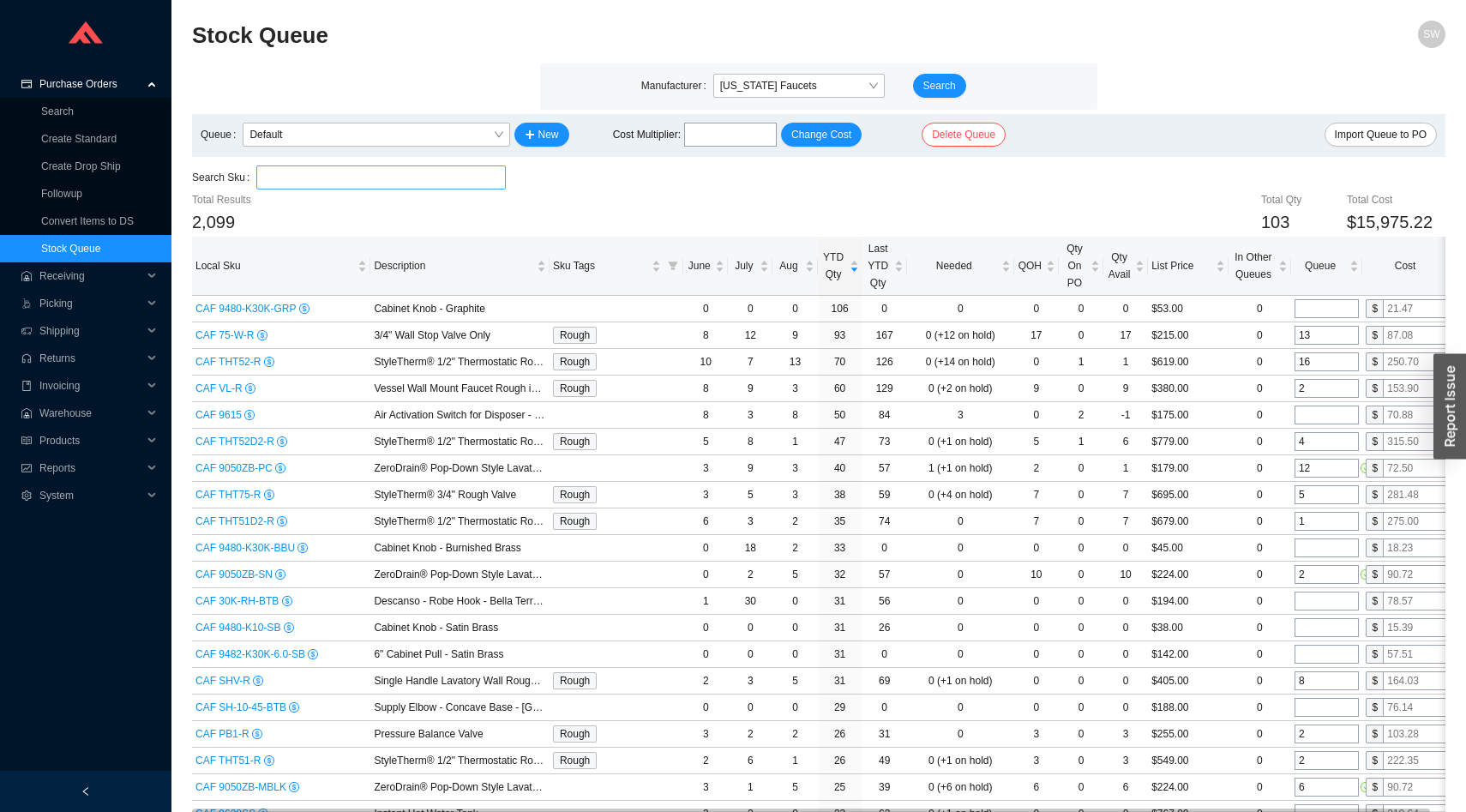
click at [705, 143] on input "tel" at bounding box center [730, 134] width 93 height 24
click at [810, 134] on span "Change Cost" at bounding box center [821, 134] width 60 height 17
type input "0.3645"
click at [1394, 142] on span "Import Queue to PO" at bounding box center [1380, 134] width 92 height 17
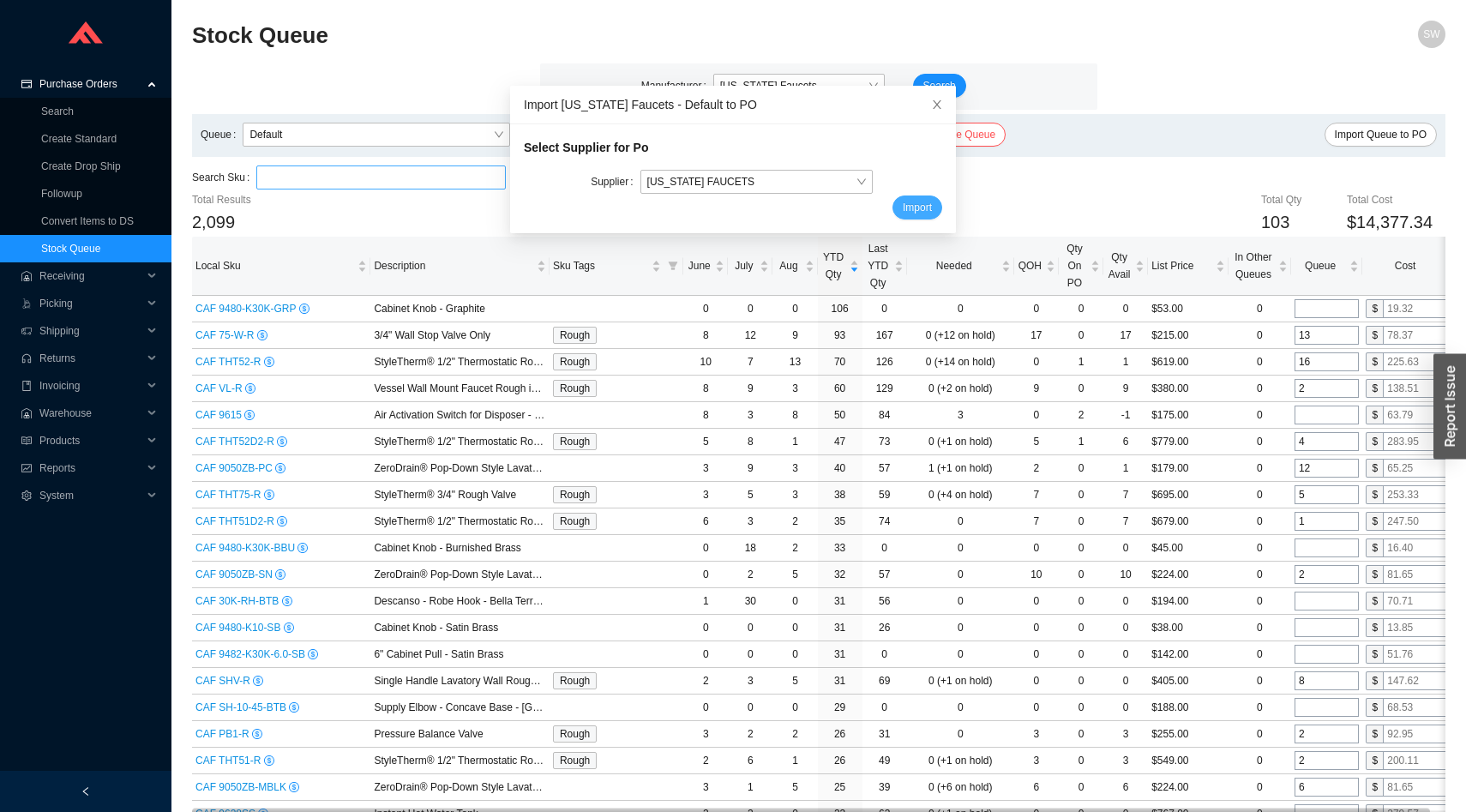
click at [903, 209] on span "Import" at bounding box center [917, 207] width 29 height 17
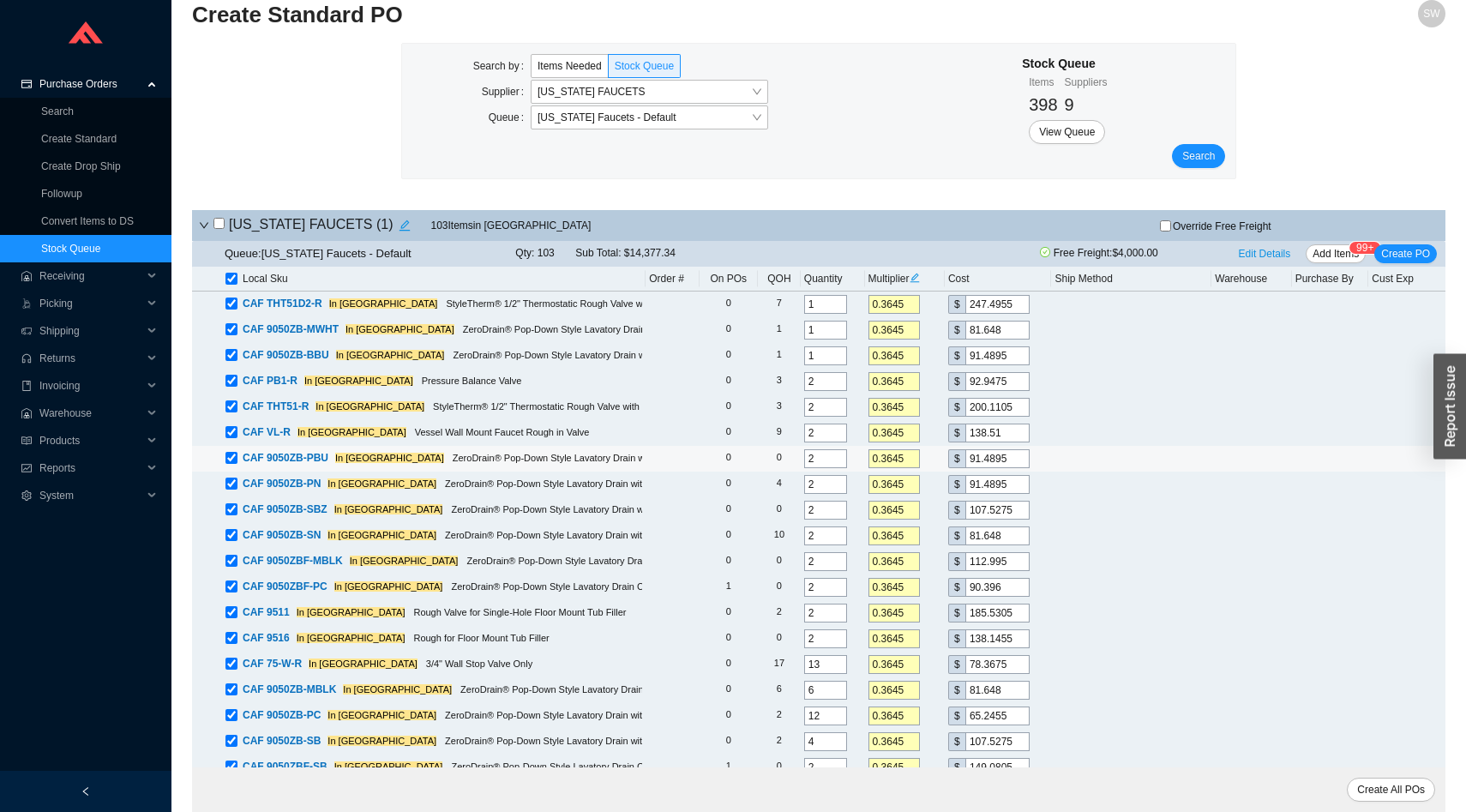
scroll to position [16, 0]
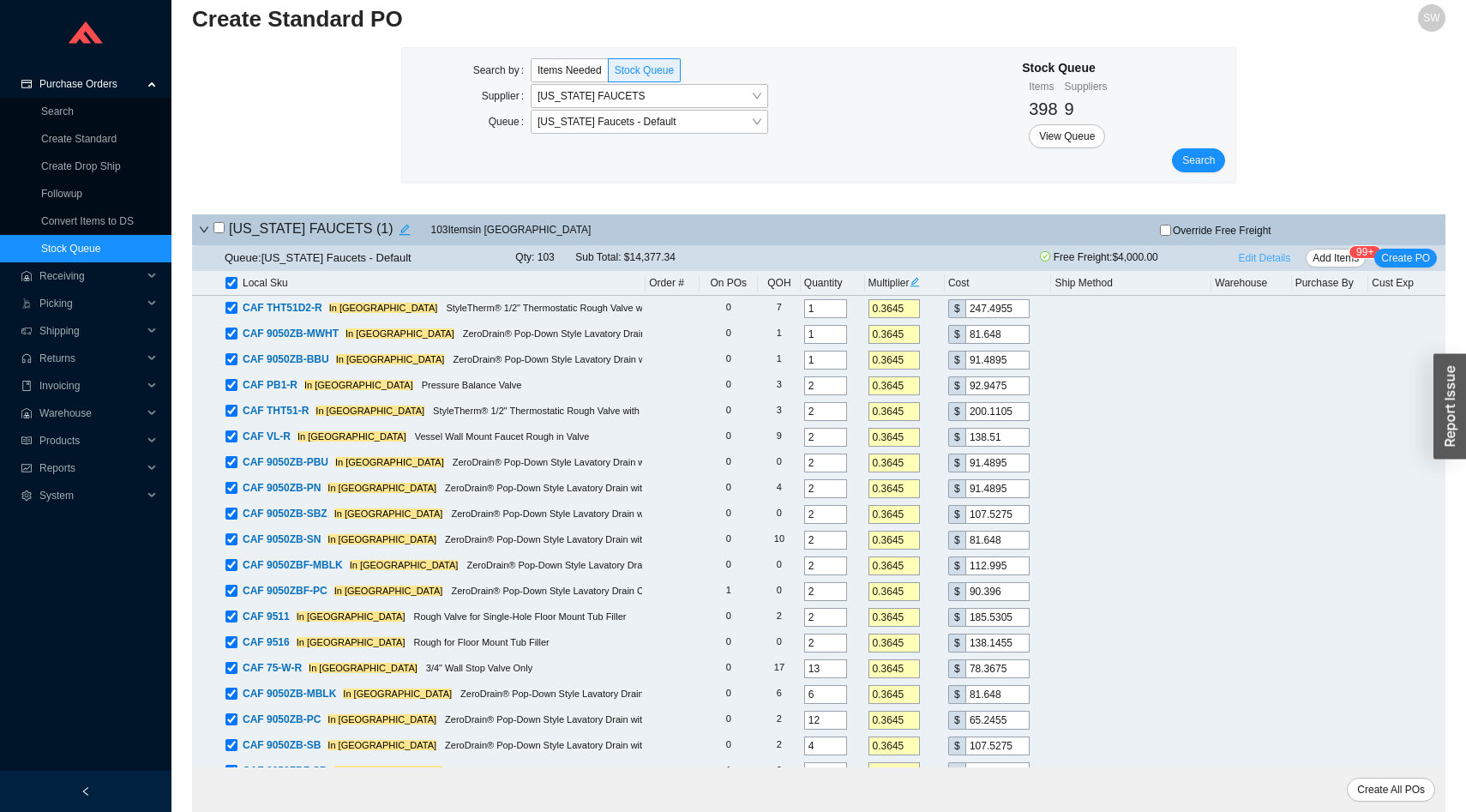
click at [1266, 248] on button "Edit Details" at bounding box center [1265, 257] width 66 height 19
select select "6"
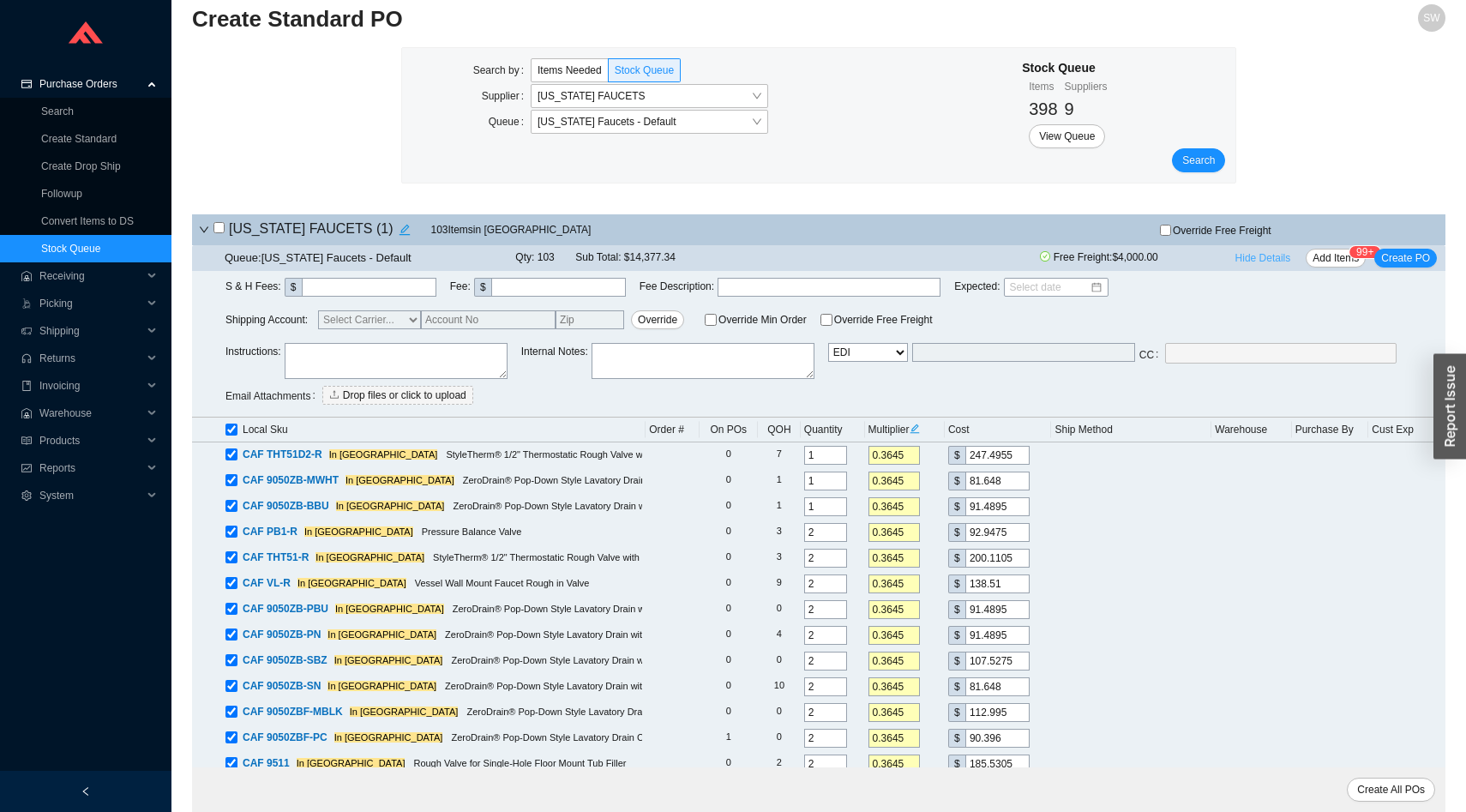
click at [1266, 252] on span "Hide Details" at bounding box center [1263, 257] width 56 height 17
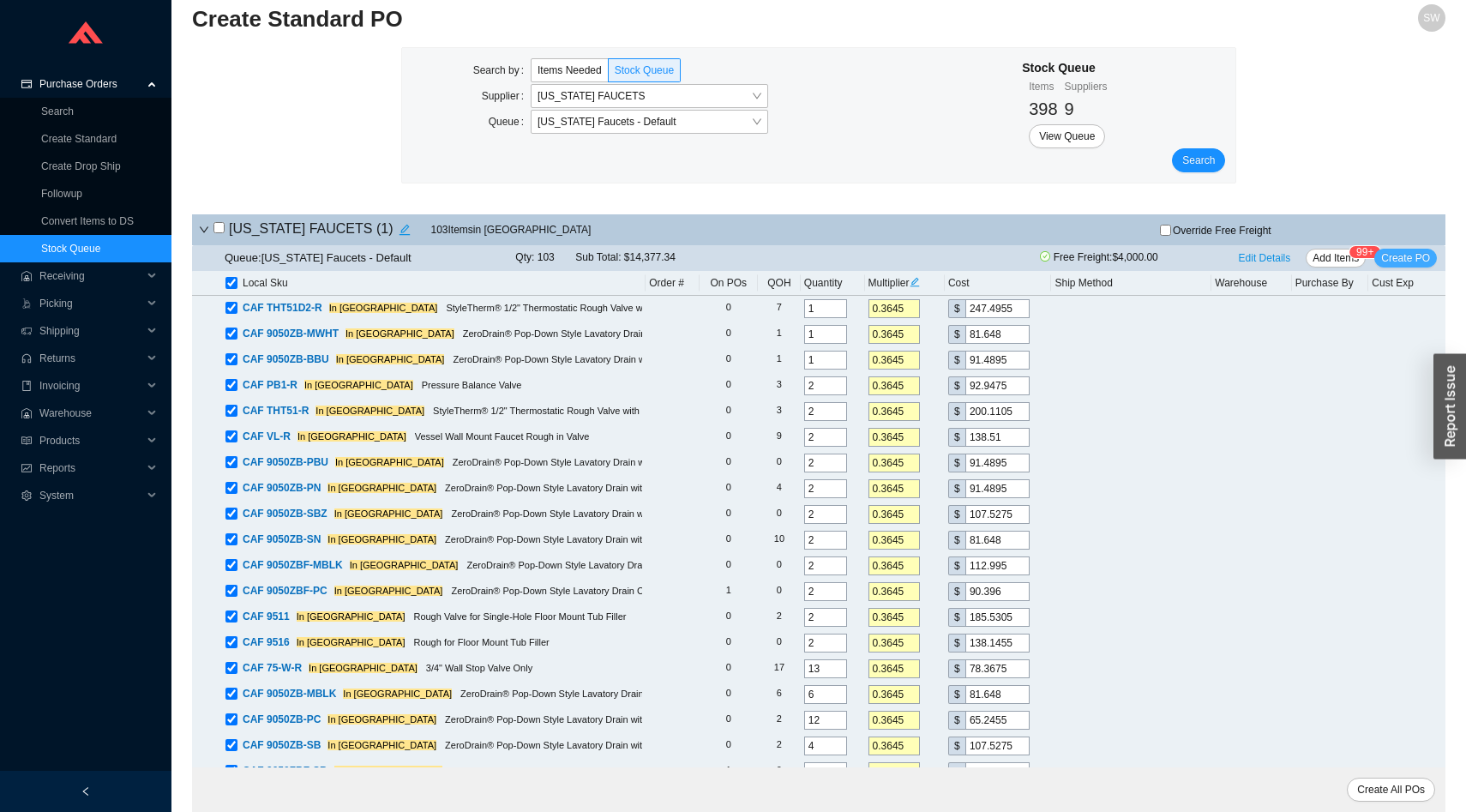
click at [1402, 255] on span "Create PO" at bounding box center [1405, 257] width 49 height 17
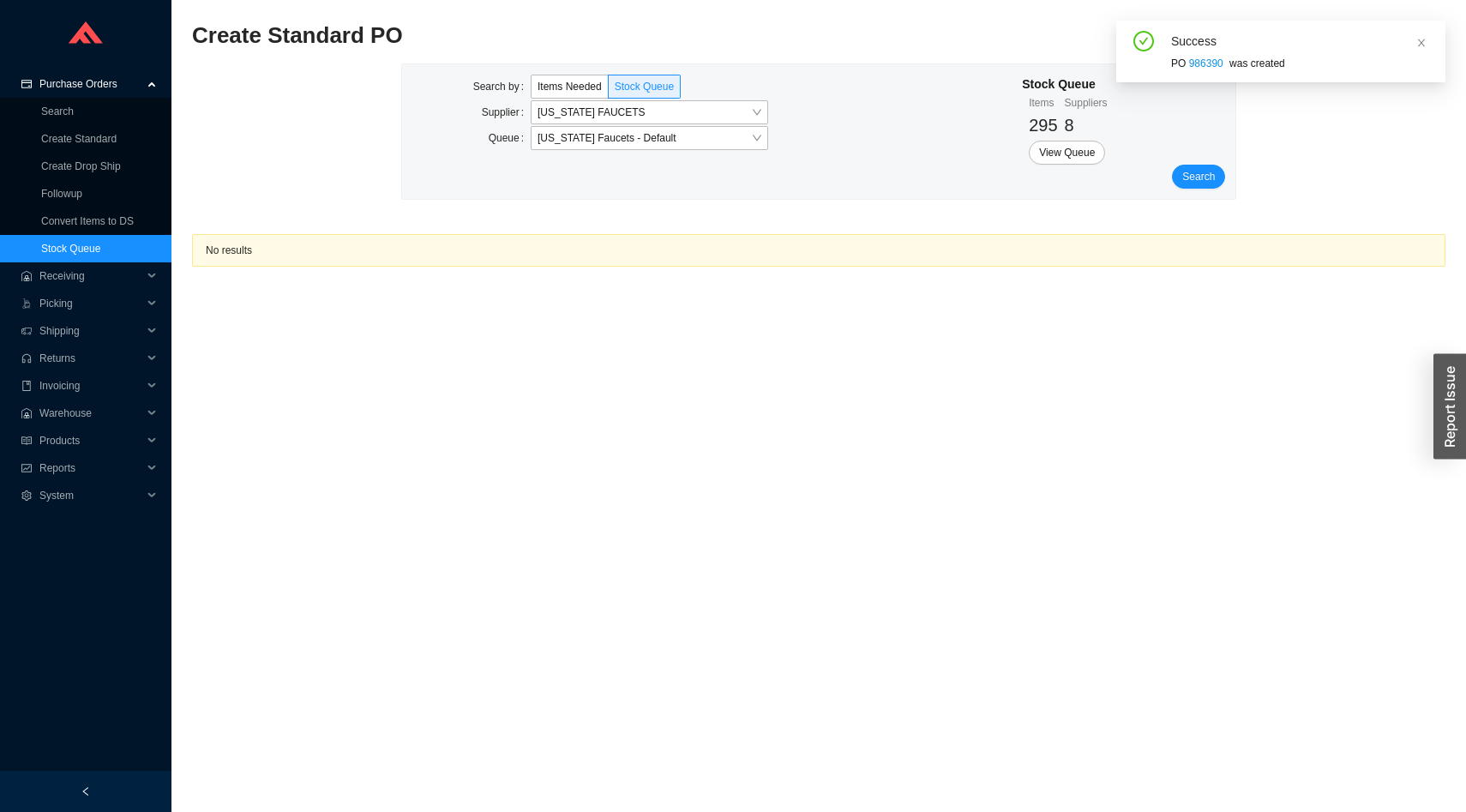
scroll to position [0, 0]
click at [1204, 68] on link "986390" at bounding box center [1206, 63] width 35 height 12
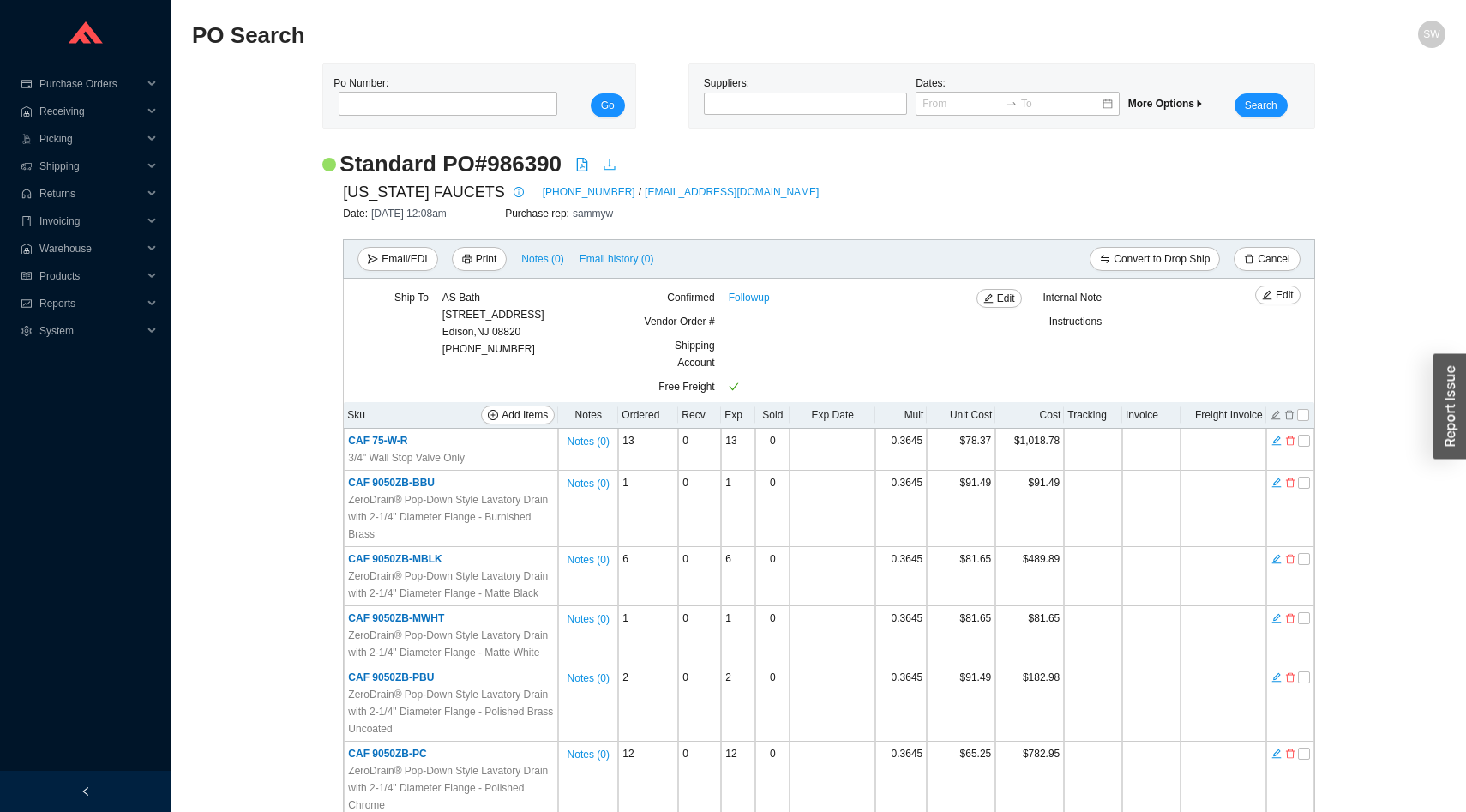
click at [616, 166] on icon "download" at bounding box center [609, 164] width 13 height 13
